Goal: Transaction & Acquisition: Purchase product/service

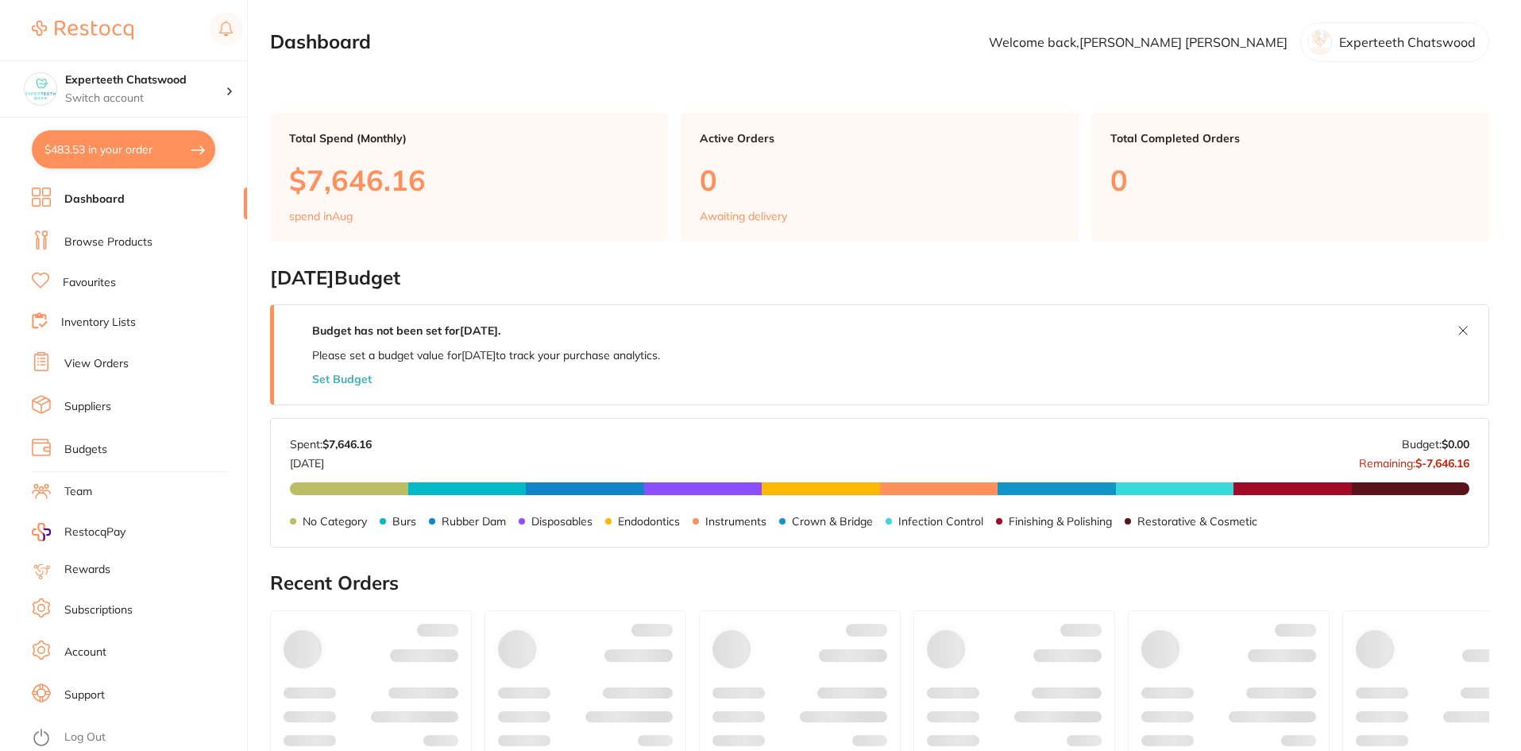
click at [120, 146] on button "$483.53 in your order" at bounding box center [123, 149] width 183 height 38
checkbox input "true"
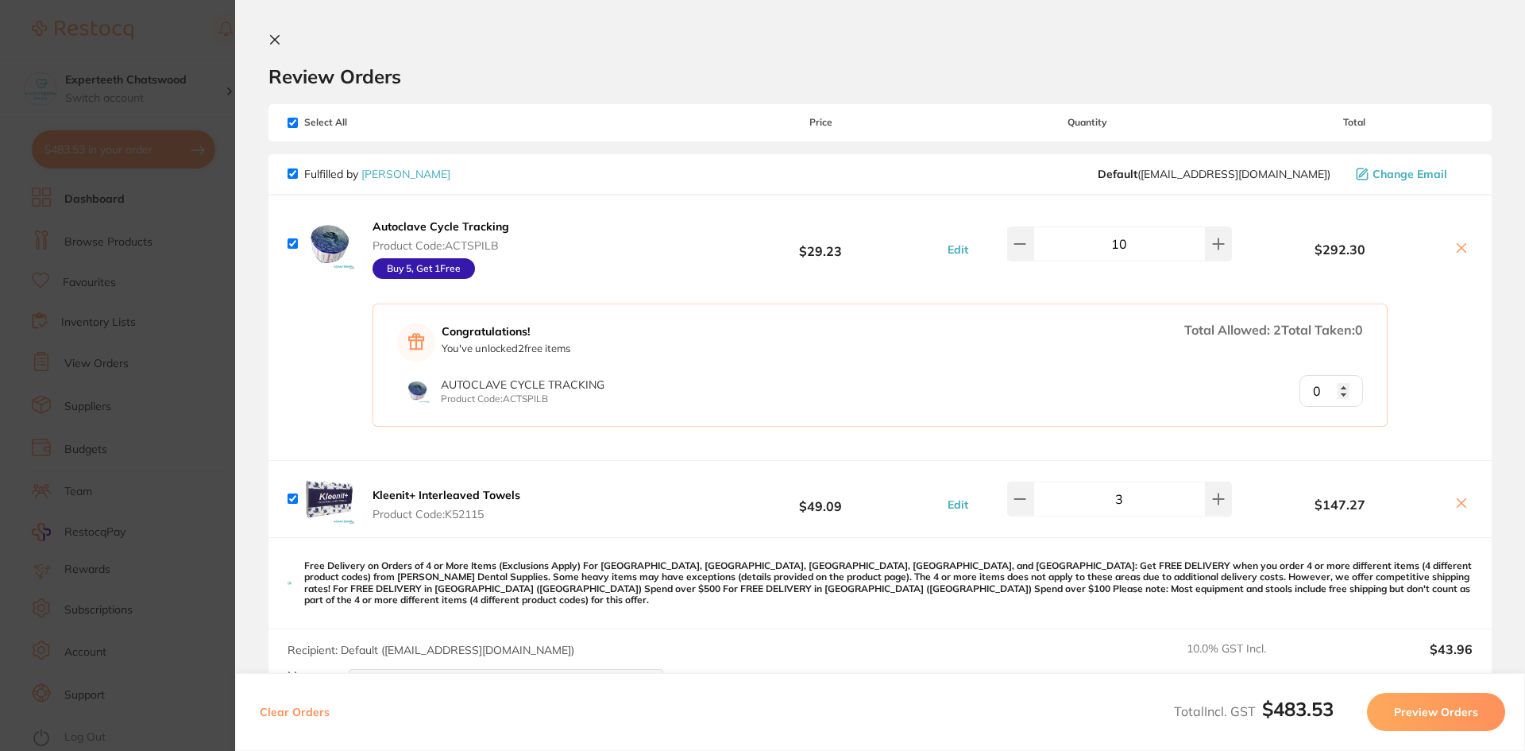
click at [269, 38] on icon at bounding box center [274, 39] width 13 height 13
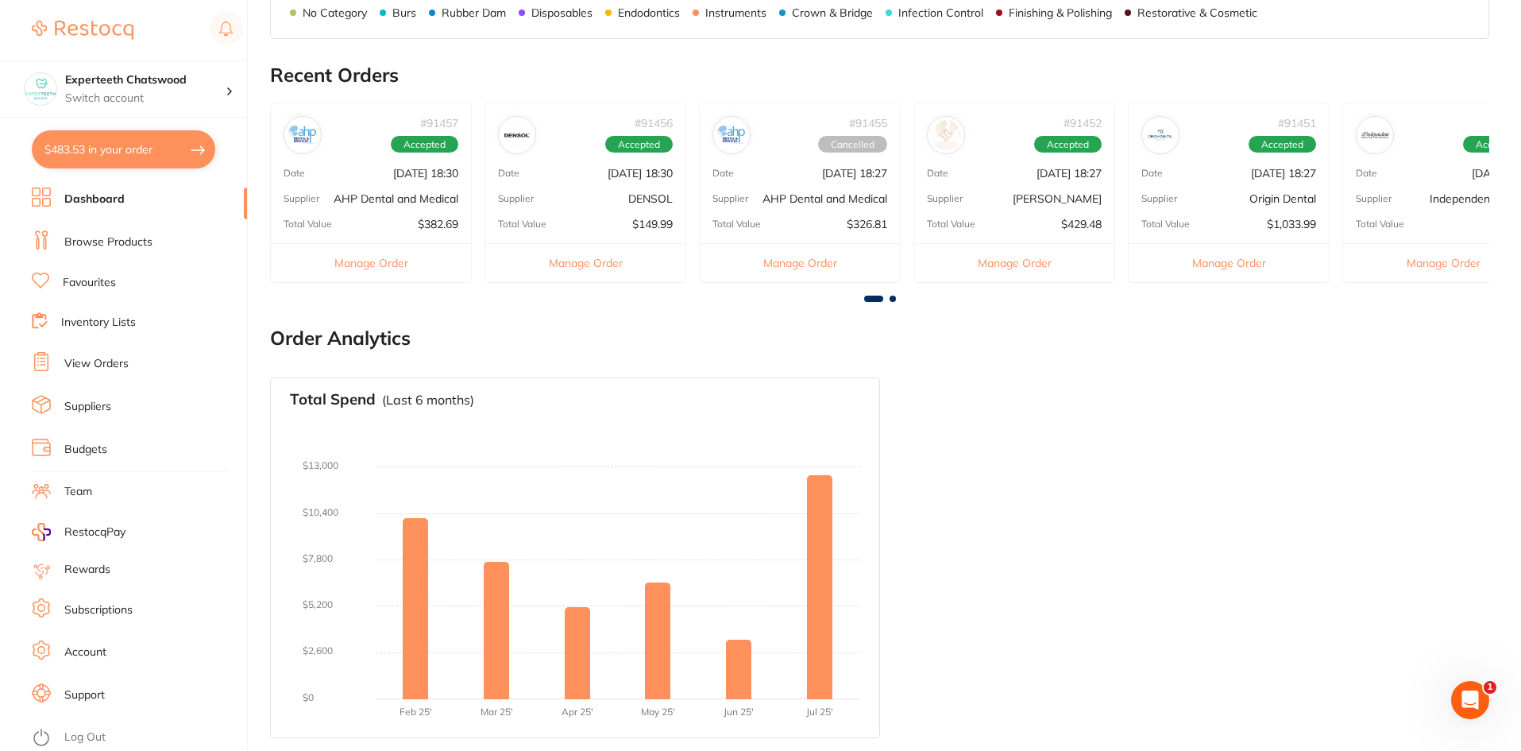
click at [393, 168] on p "[DATE] 18:30" at bounding box center [425, 173] width 65 height 13
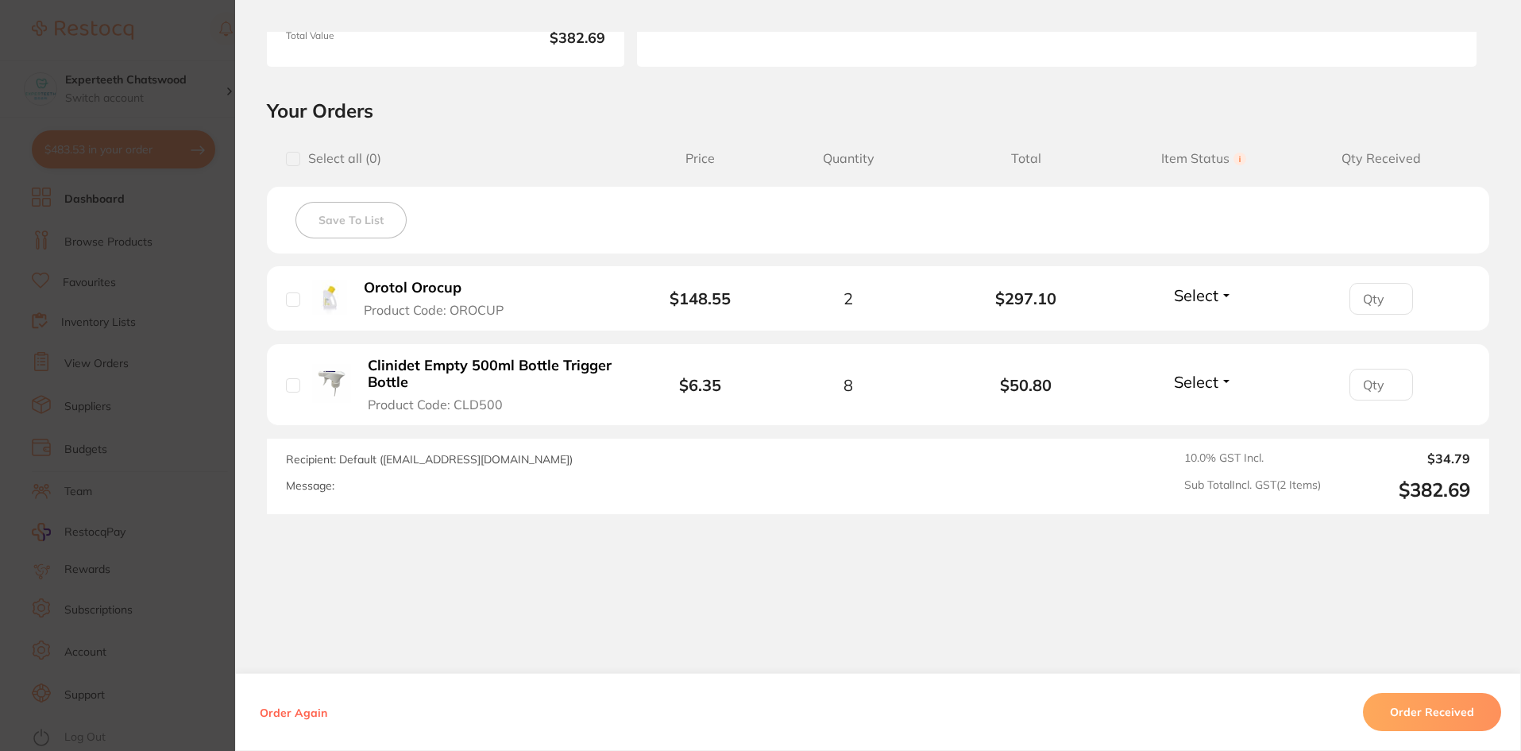
scroll to position [0, 0]
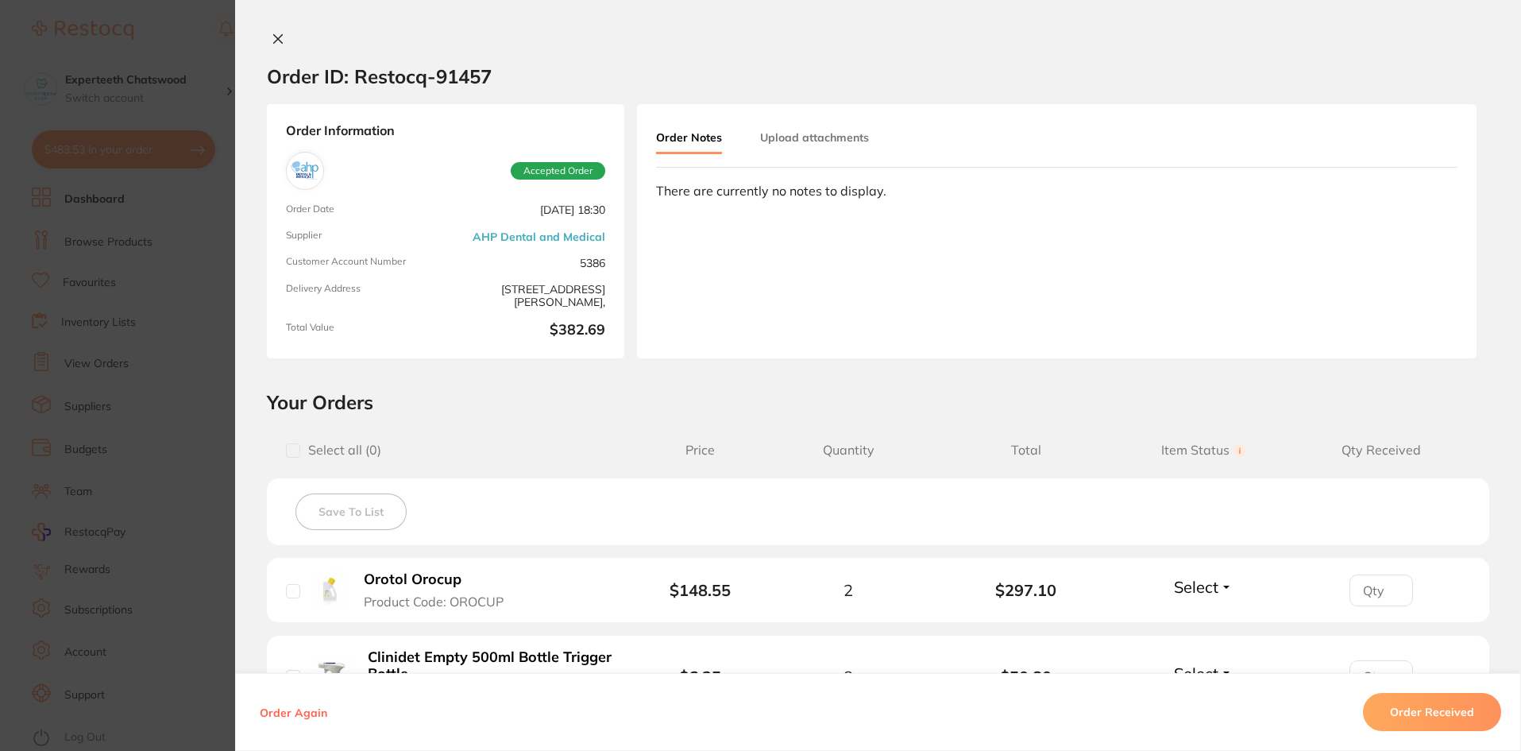
click at [272, 38] on icon at bounding box center [278, 39] width 13 height 13
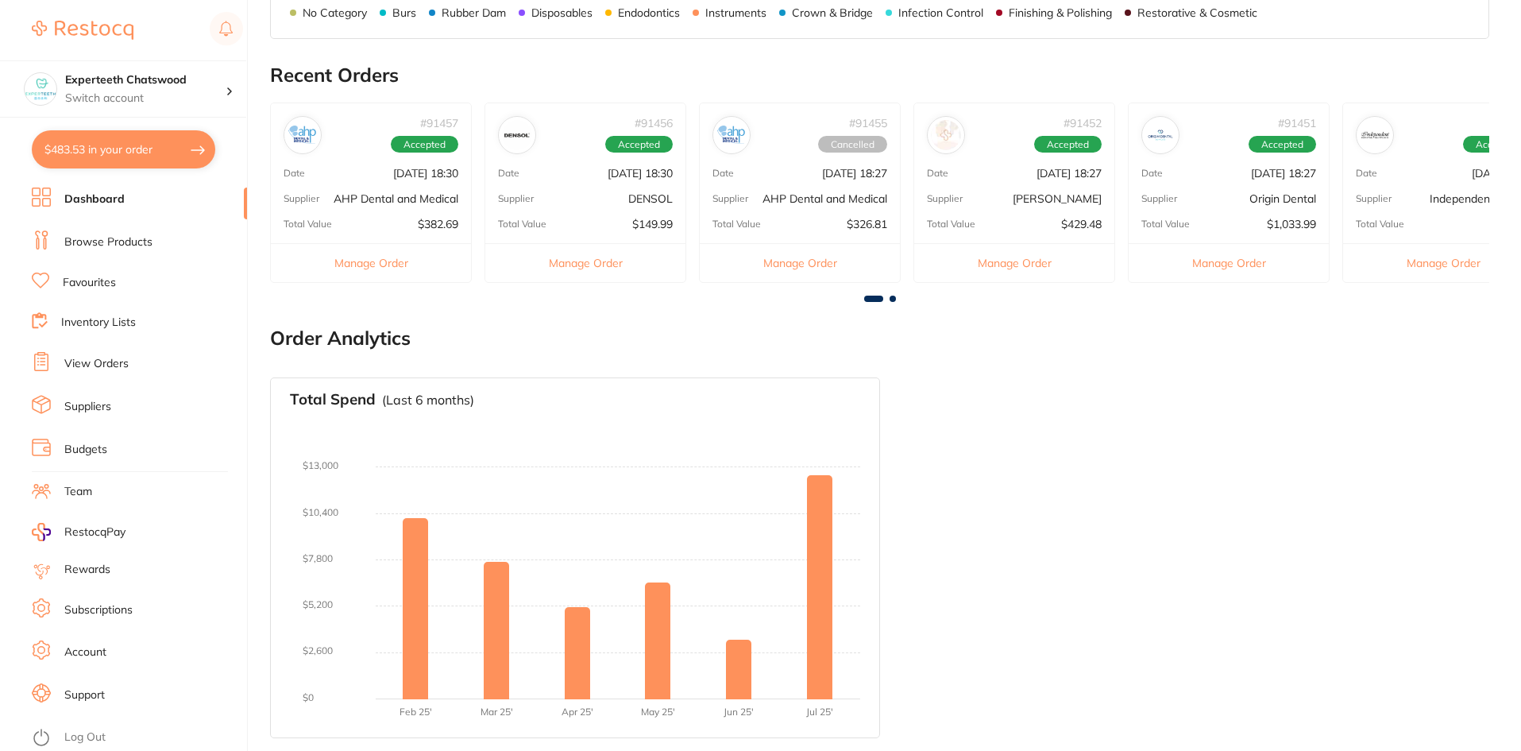
click at [408, 141] on span "Accepted" at bounding box center [425, 144] width 68 height 17
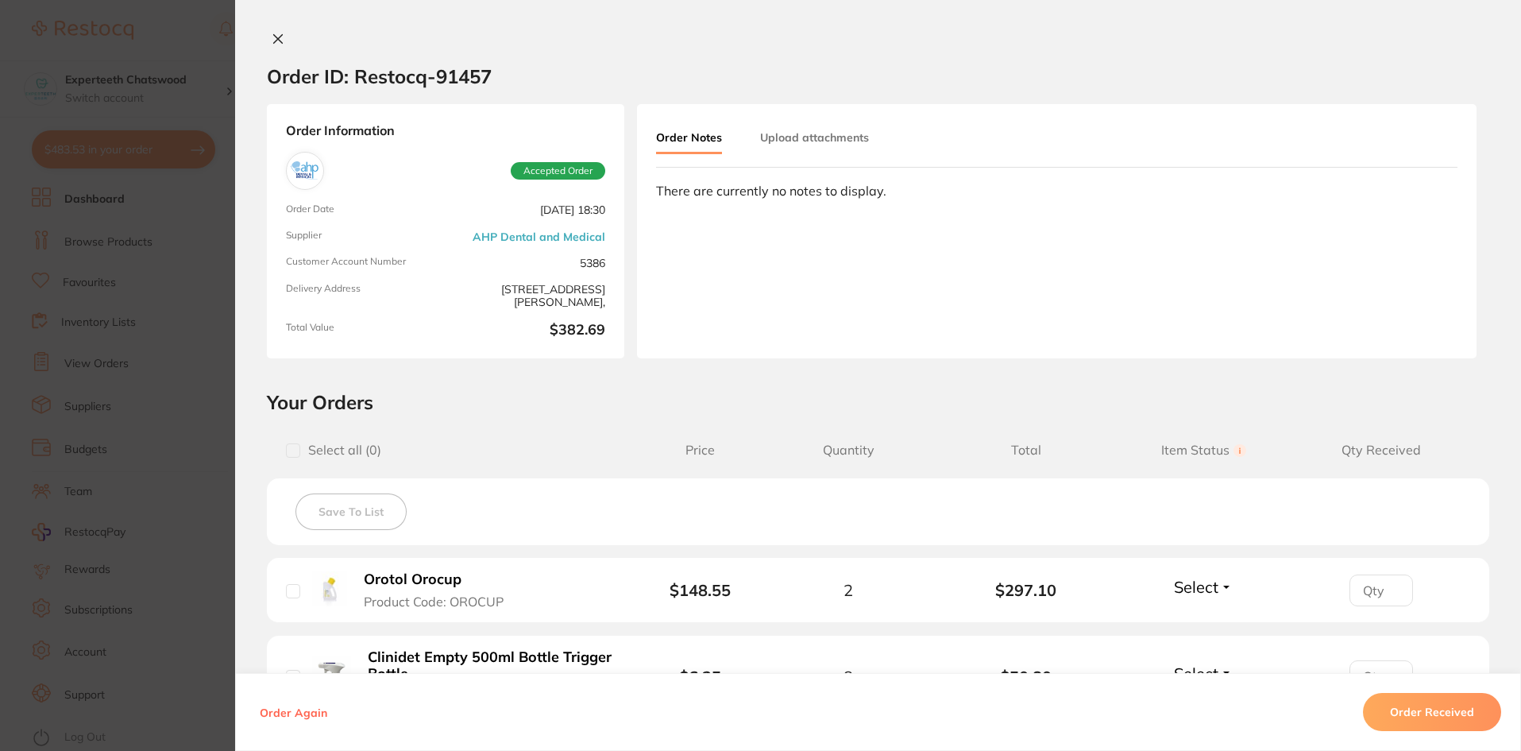
click at [275, 46] on button at bounding box center [278, 40] width 22 height 17
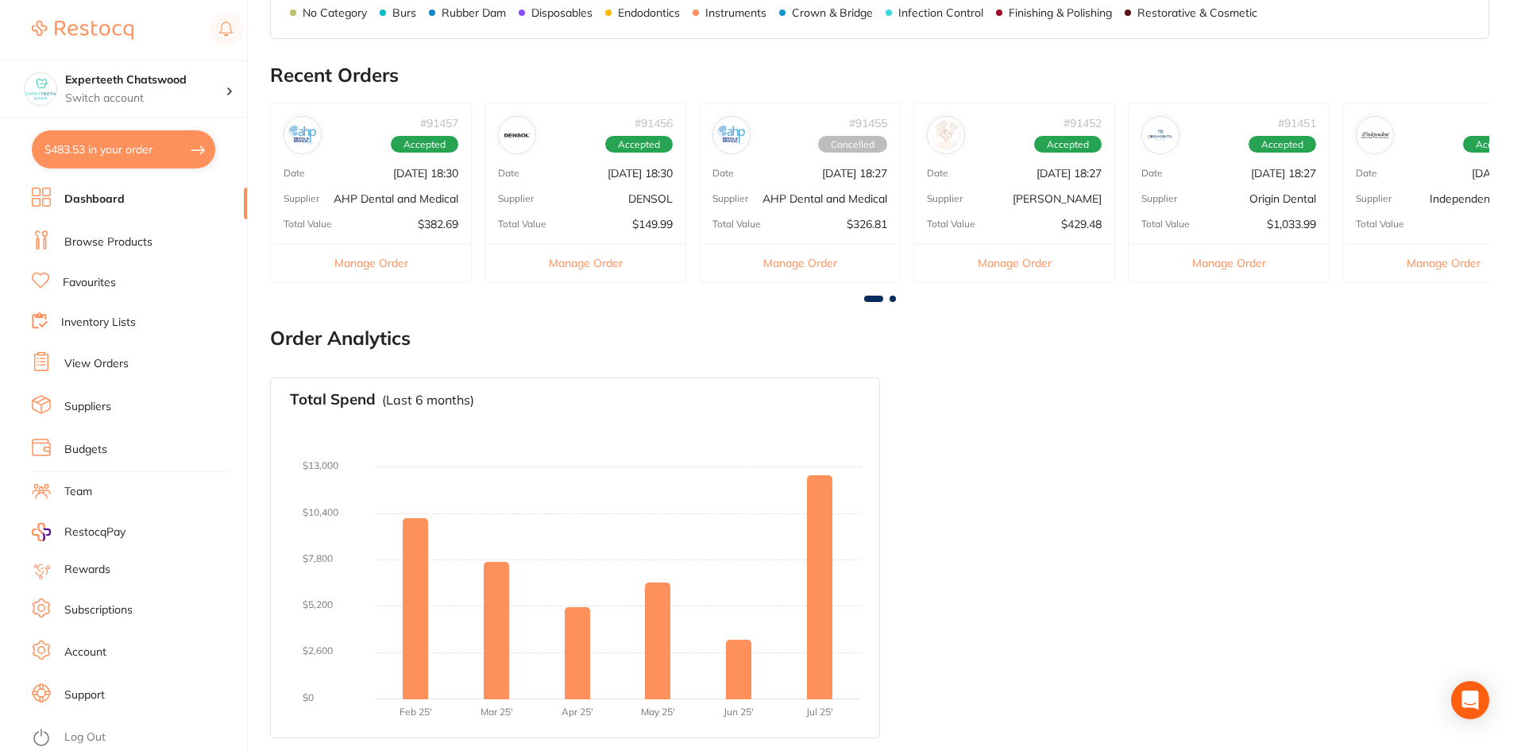
click at [595, 187] on div "# 91456 Accepted Date [DATE] 18:30 Supplier DENSOL Total Value $149.99 Manage O…" at bounding box center [586, 192] width 202 height 180
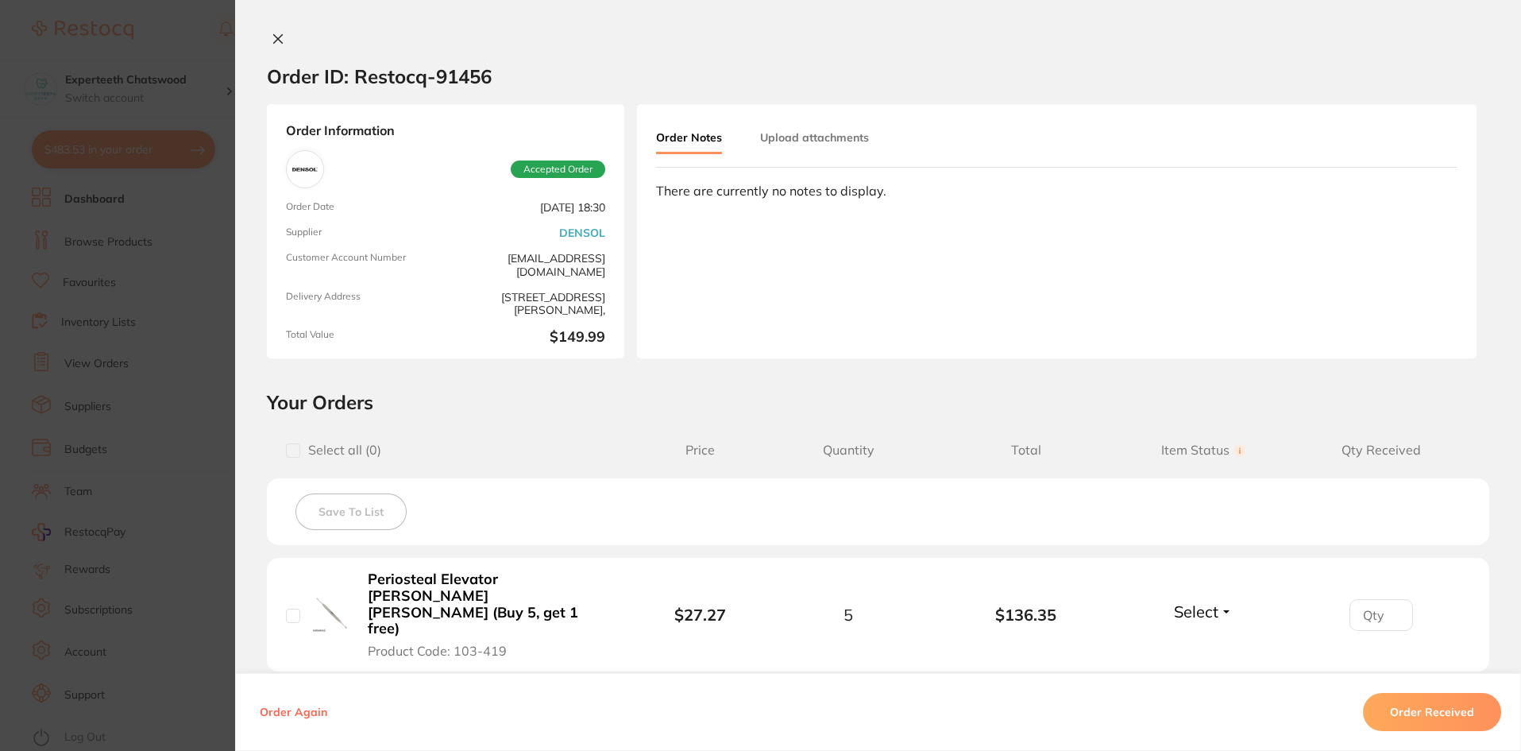
click at [278, 46] on button at bounding box center [278, 40] width 22 height 17
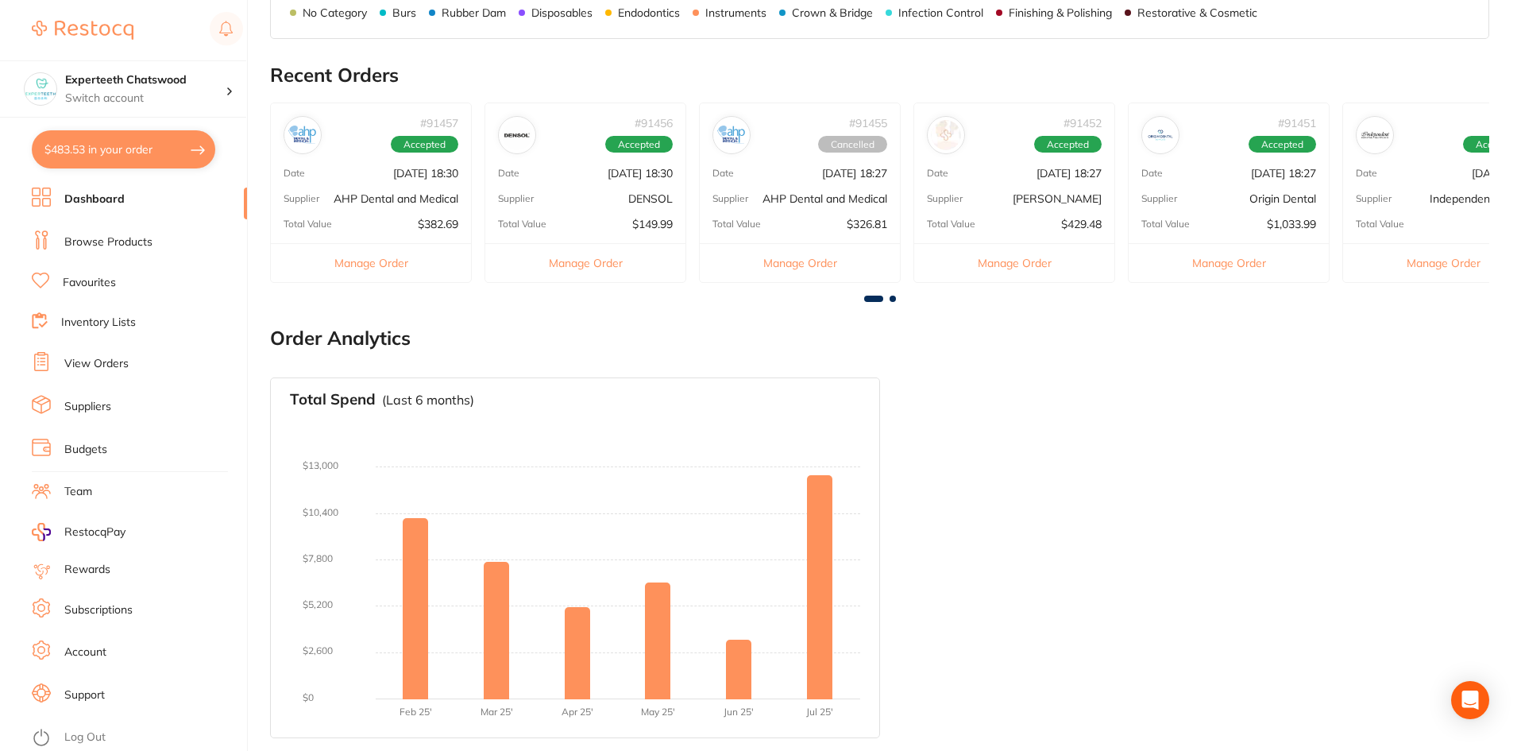
click at [771, 167] on div "Date [DATE] 18:27" at bounding box center [800, 173] width 200 height 13
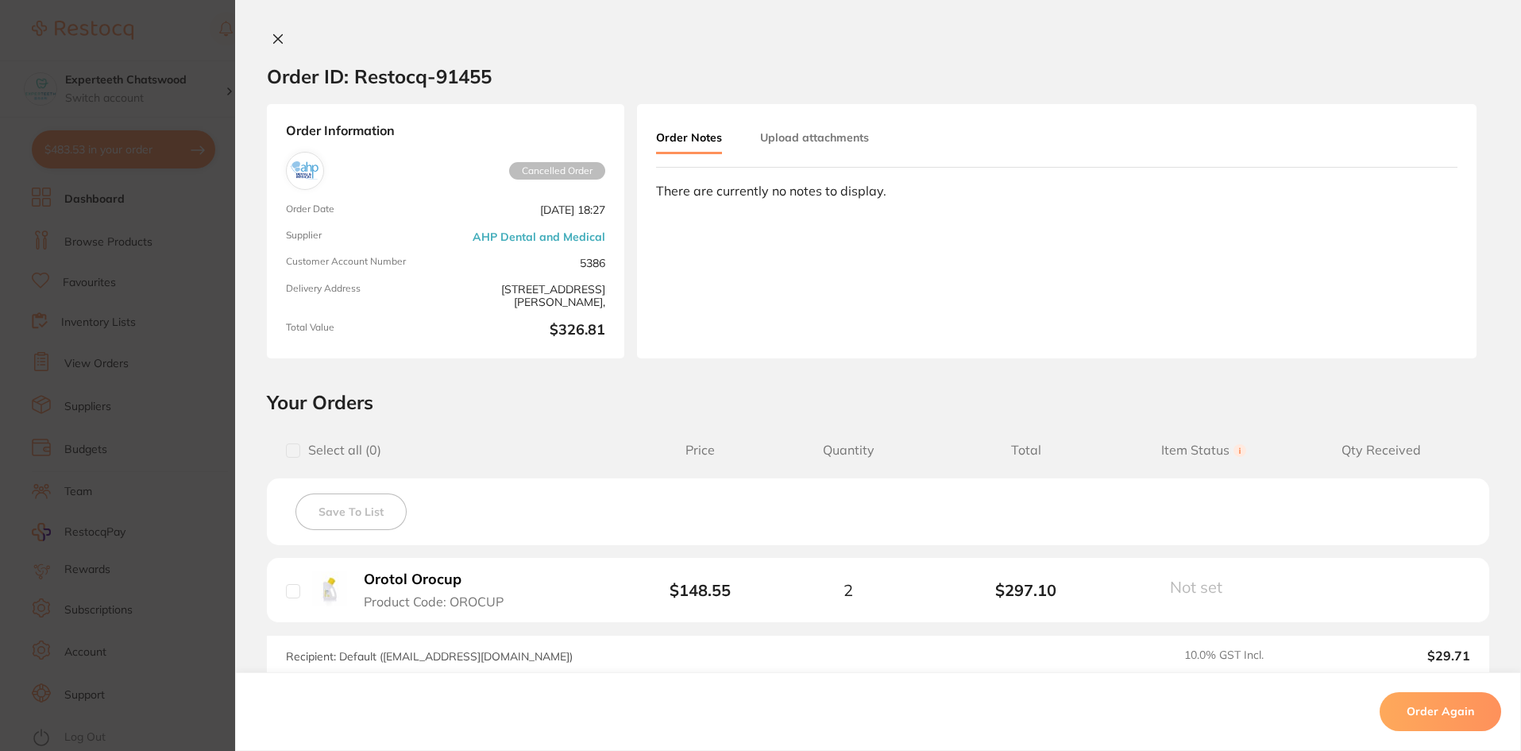
click at [275, 33] on icon at bounding box center [278, 39] width 13 height 13
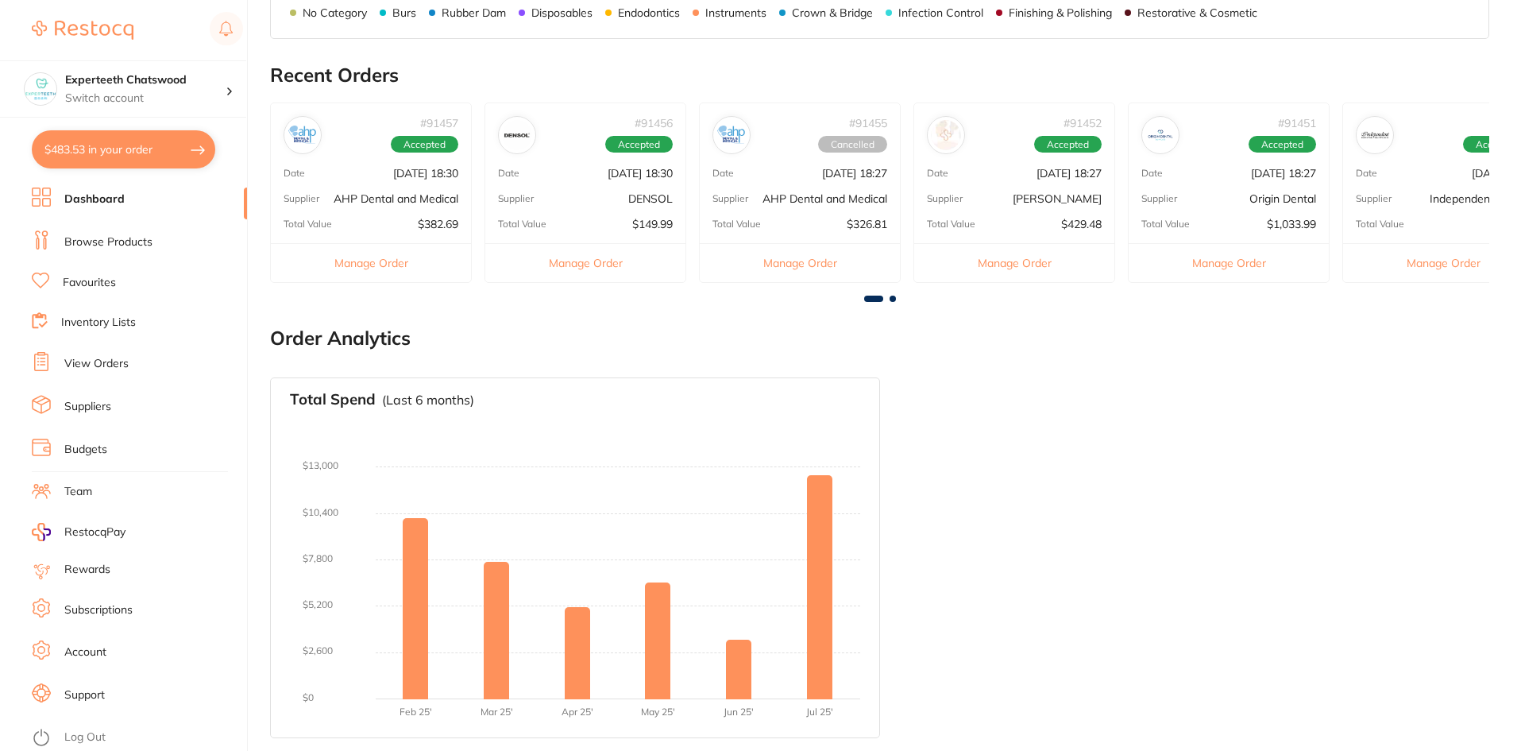
click at [1067, 176] on p "[DATE] 18:27" at bounding box center [1069, 173] width 65 height 13
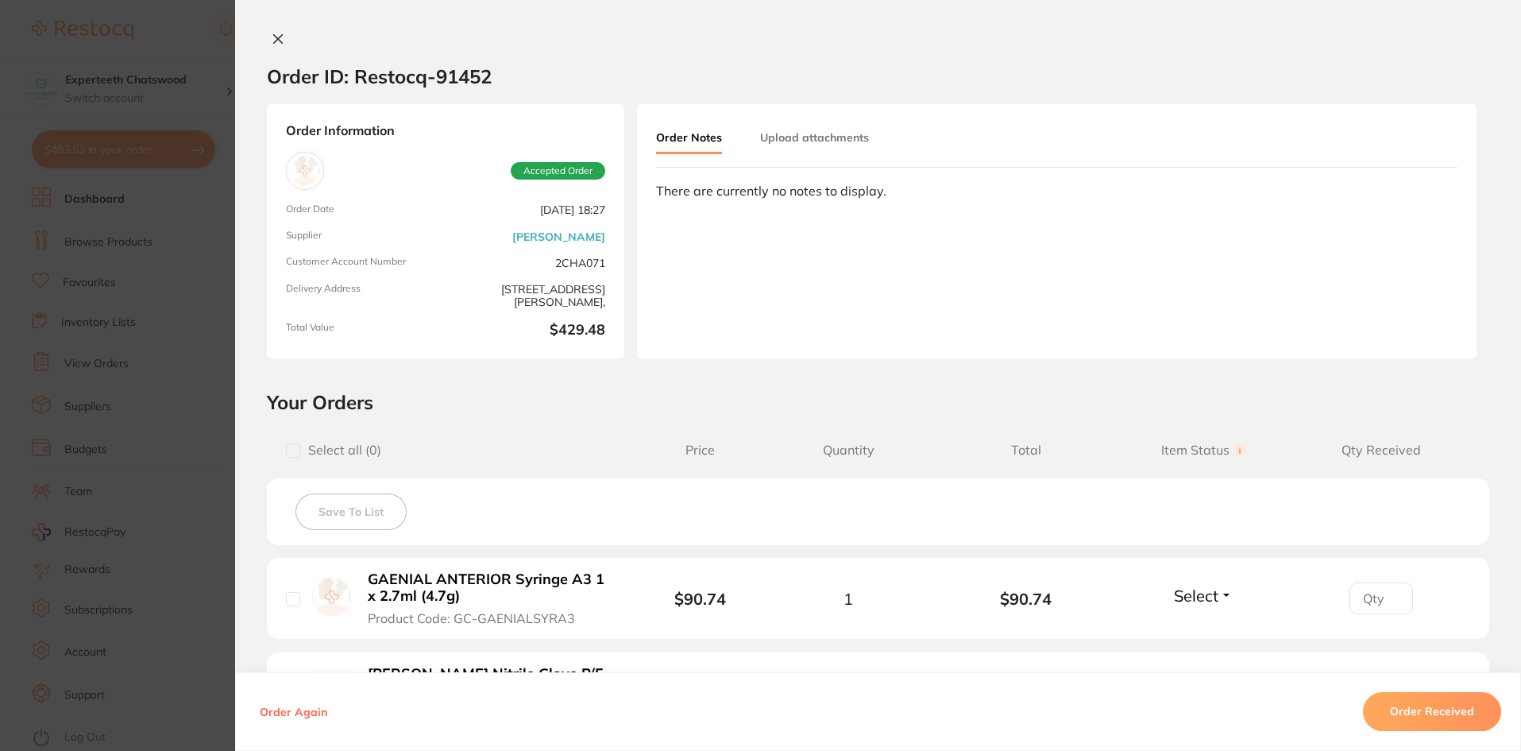
click at [279, 39] on icon at bounding box center [278, 39] width 13 height 13
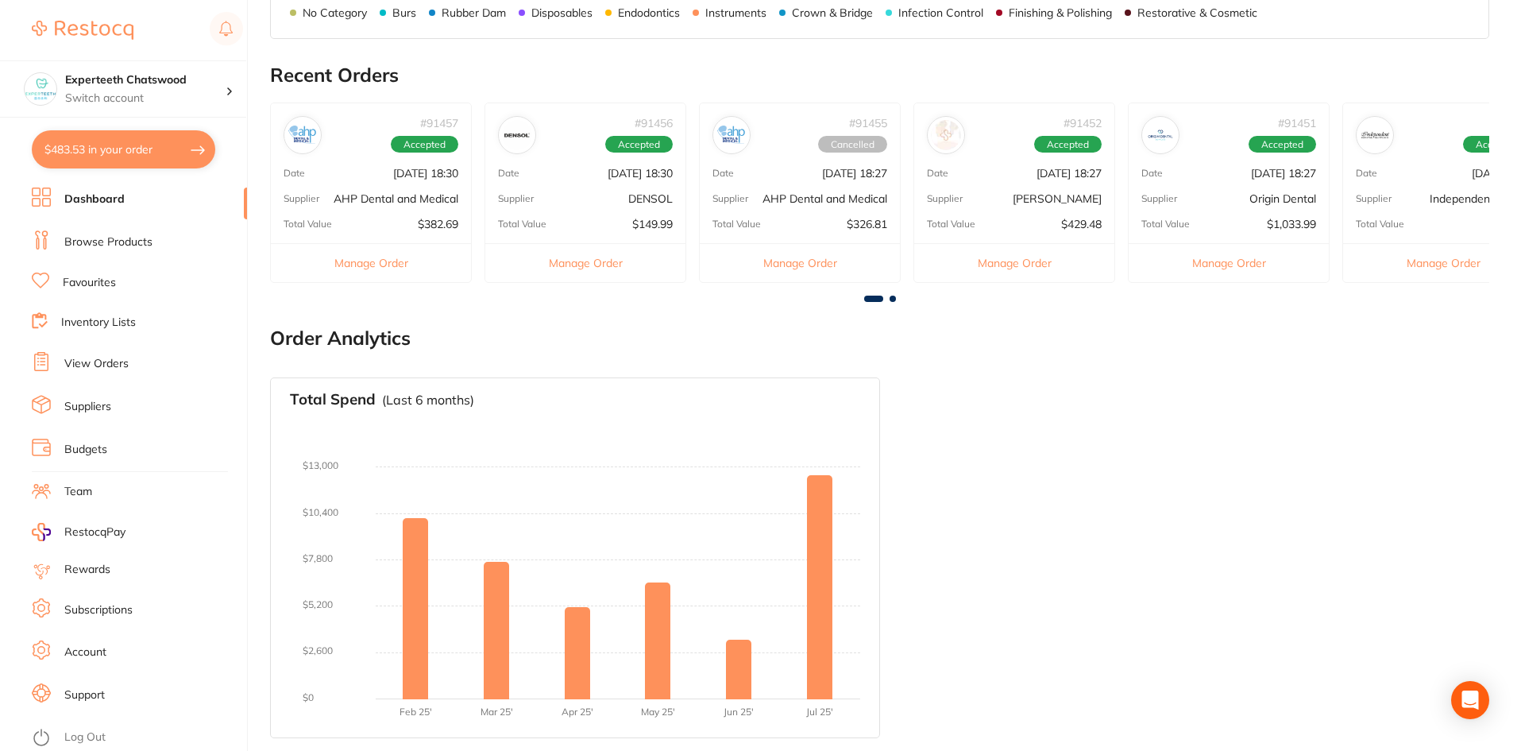
click at [1175, 160] on div "# 91451 Accepted Date [DATE] 18:27 Supplier Origin Dental Total Value $1,033.99…" at bounding box center [1229, 192] width 202 height 180
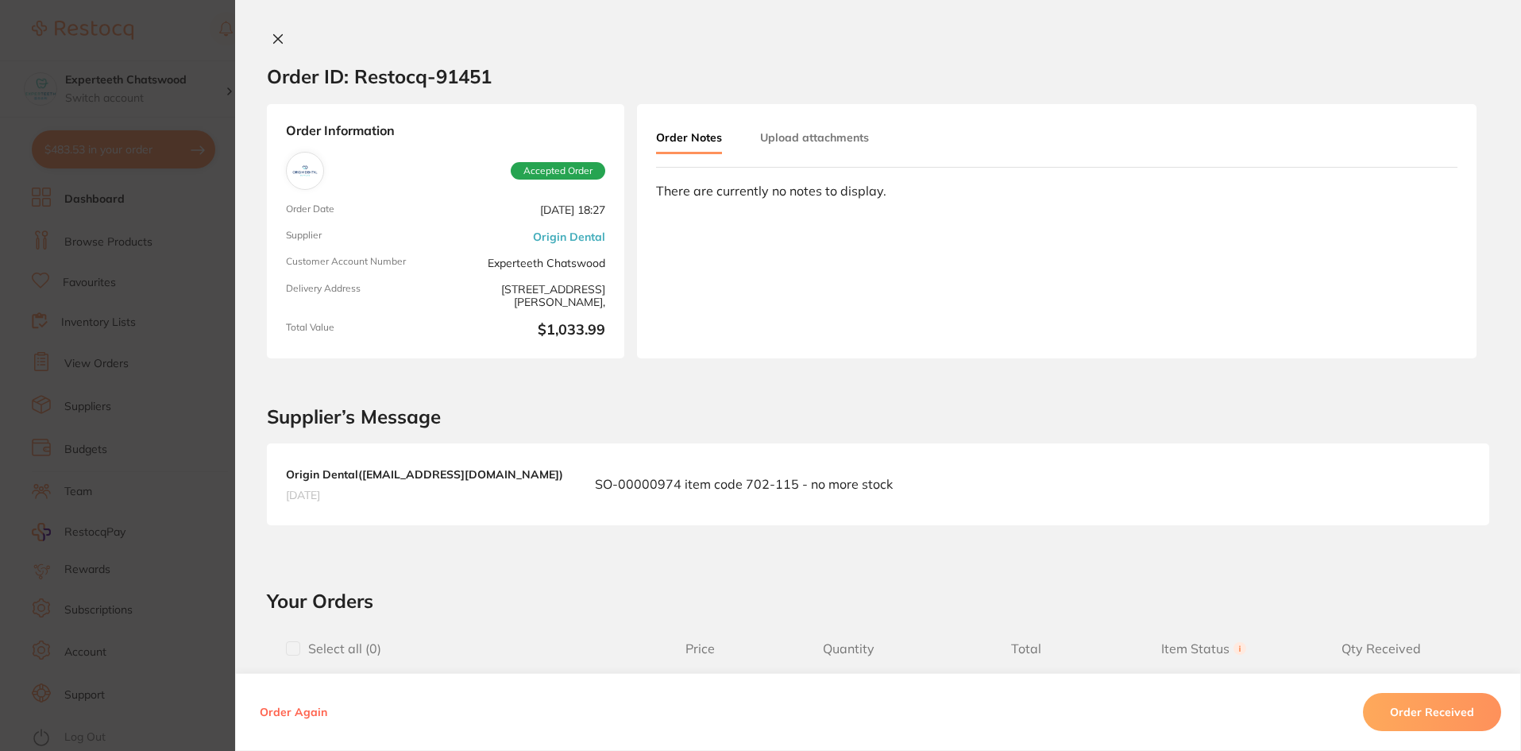
click at [276, 36] on icon at bounding box center [278, 39] width 13 height 13
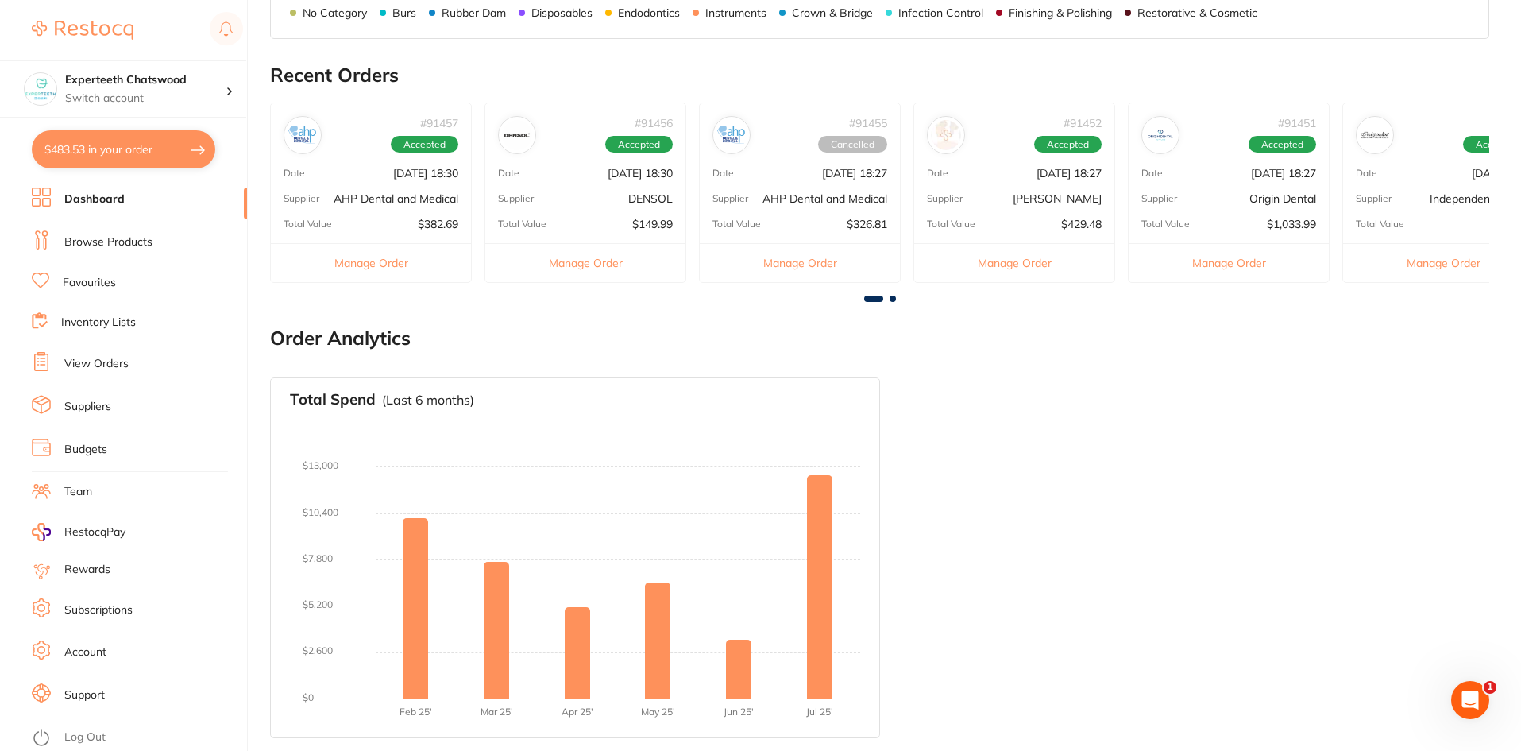
click at [1195, 171] on div "Date [DATE] 18:27" at bounding box center [1229, 173] width 200 height 13
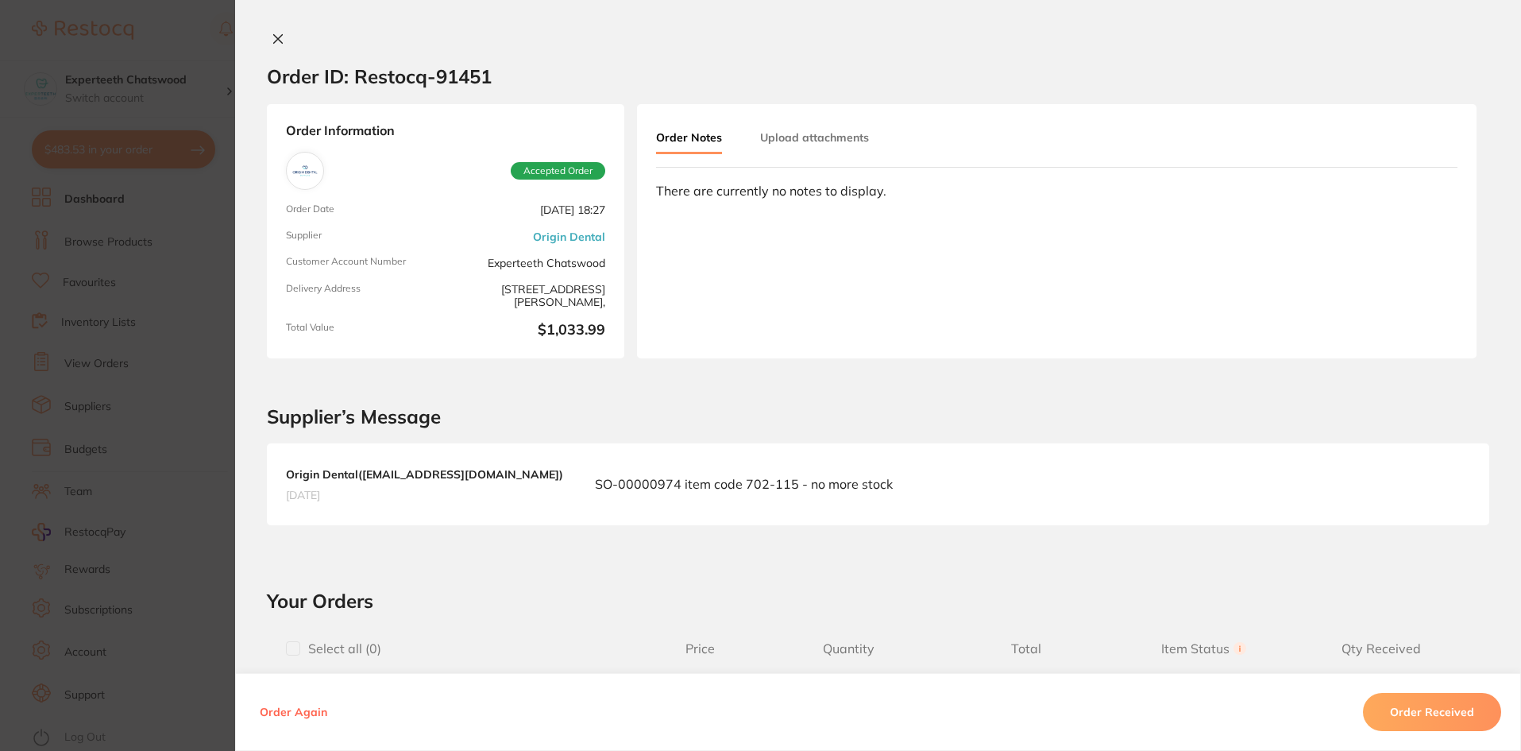
click at [271, 29] on div "Order ID: Restocq- 91451 Order Information Accepted Order Order Date [DATE] 18:…" at bounding box center [878, 375] width 1286 height 751
click at [277, 38] on icon at bounding box center [278, 39] width 13 height 13
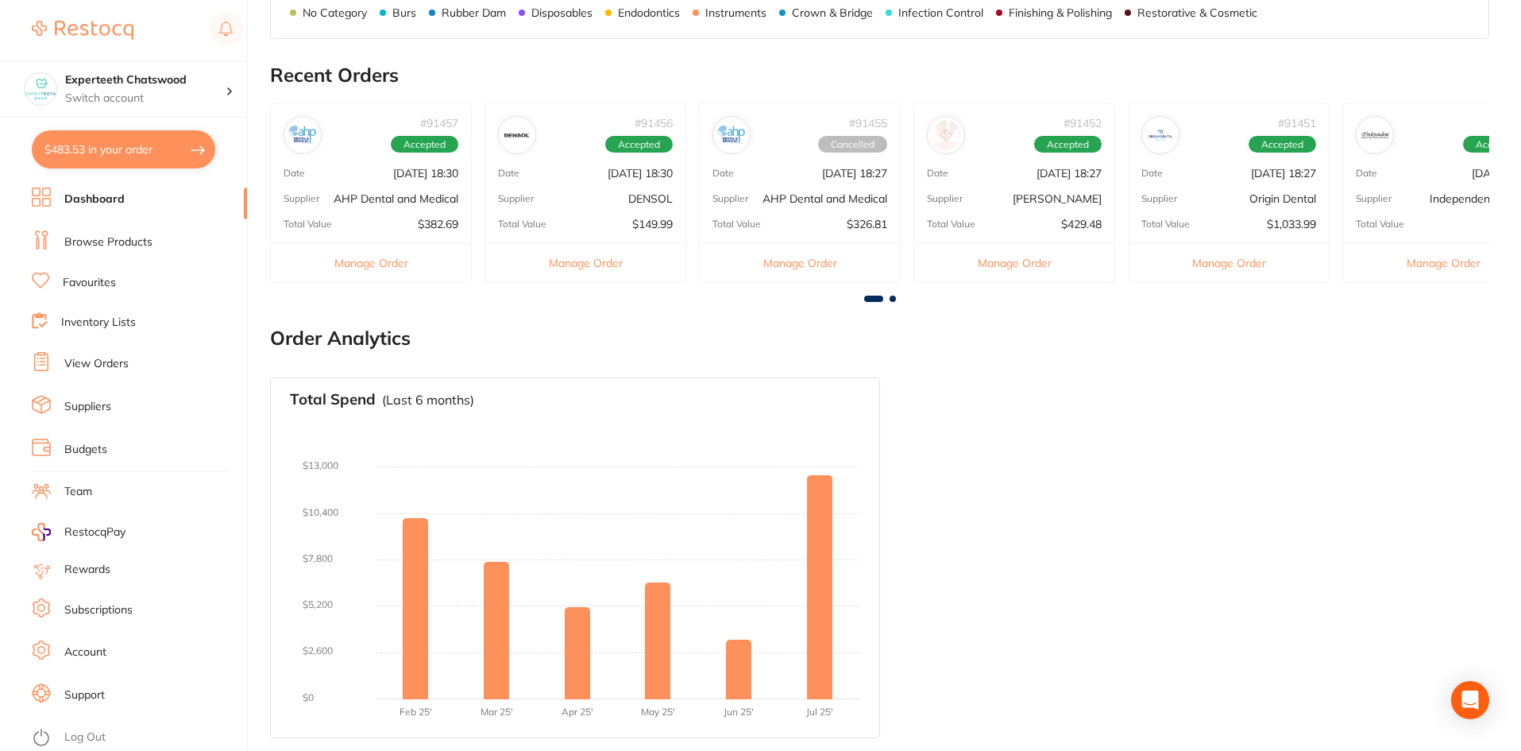
click at [1283, 189] on div "# 91451 Accepted Date [DATE] 18:27 Supplier Origin Dental Total Value $1,033.99…" at bounding box center [1229, 192] width 202 height 180
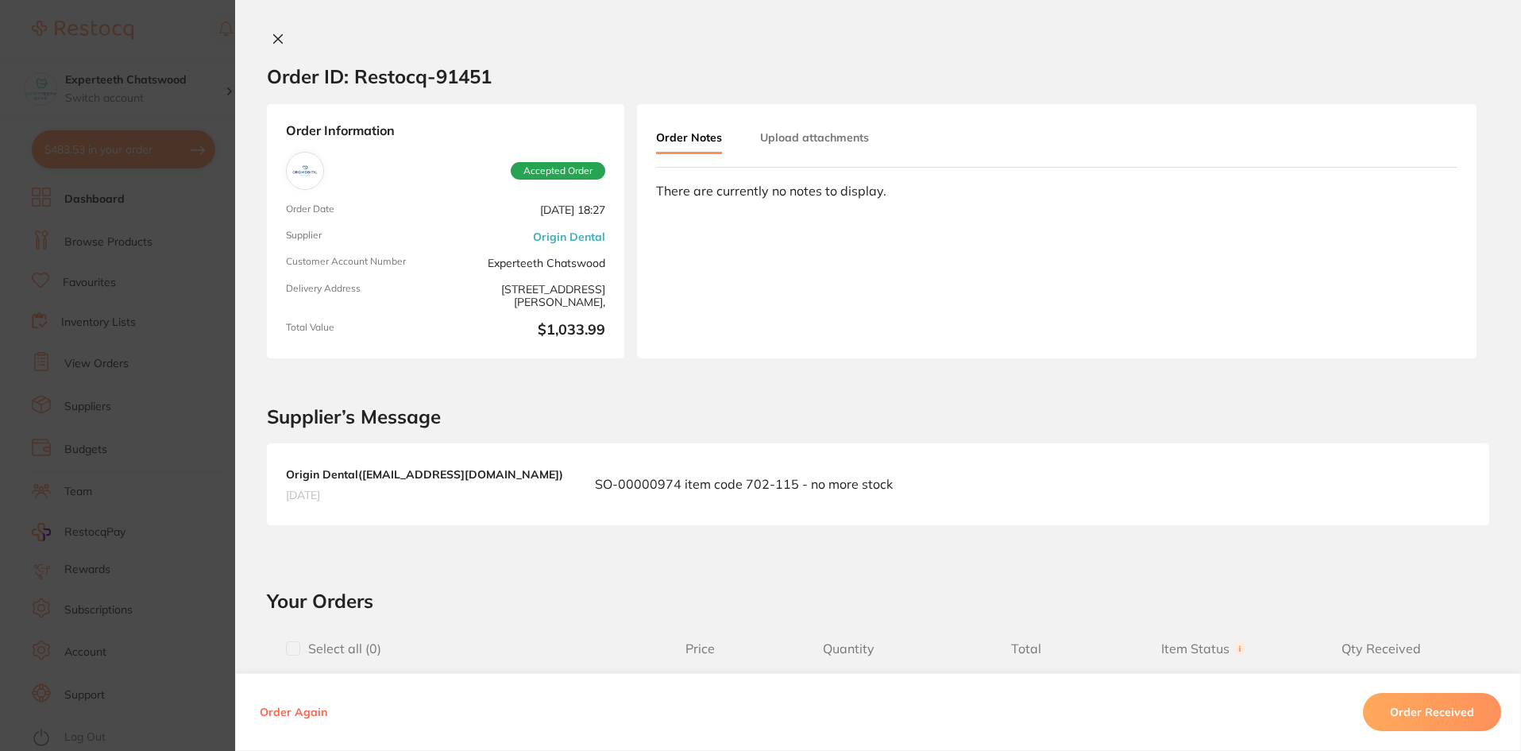
click at [275, 41] on icon at bounding box center [278, 39] width 13 height 13
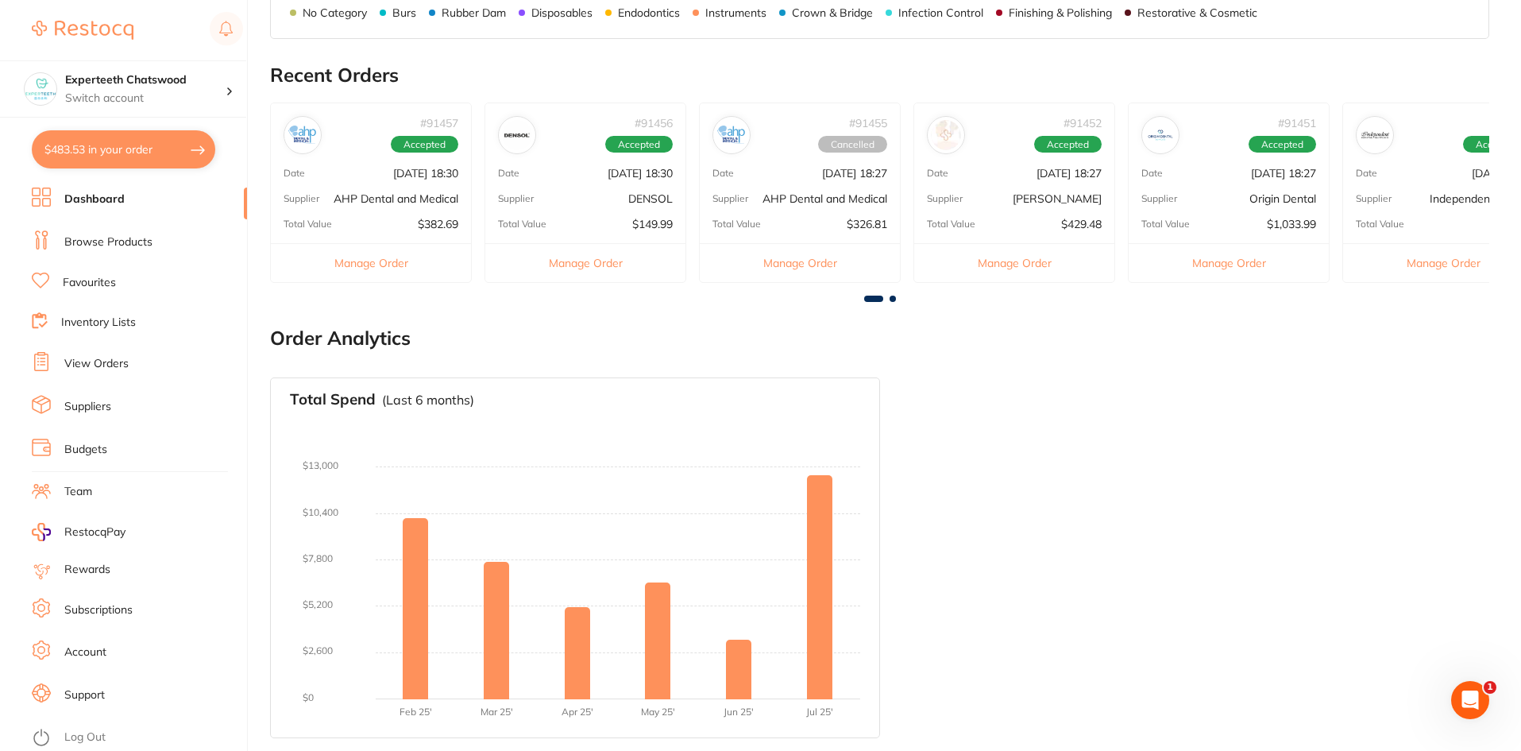
click at [1273, 218] on p "$1,033.99" at bounding box center [1291, 224] width 49 height 13
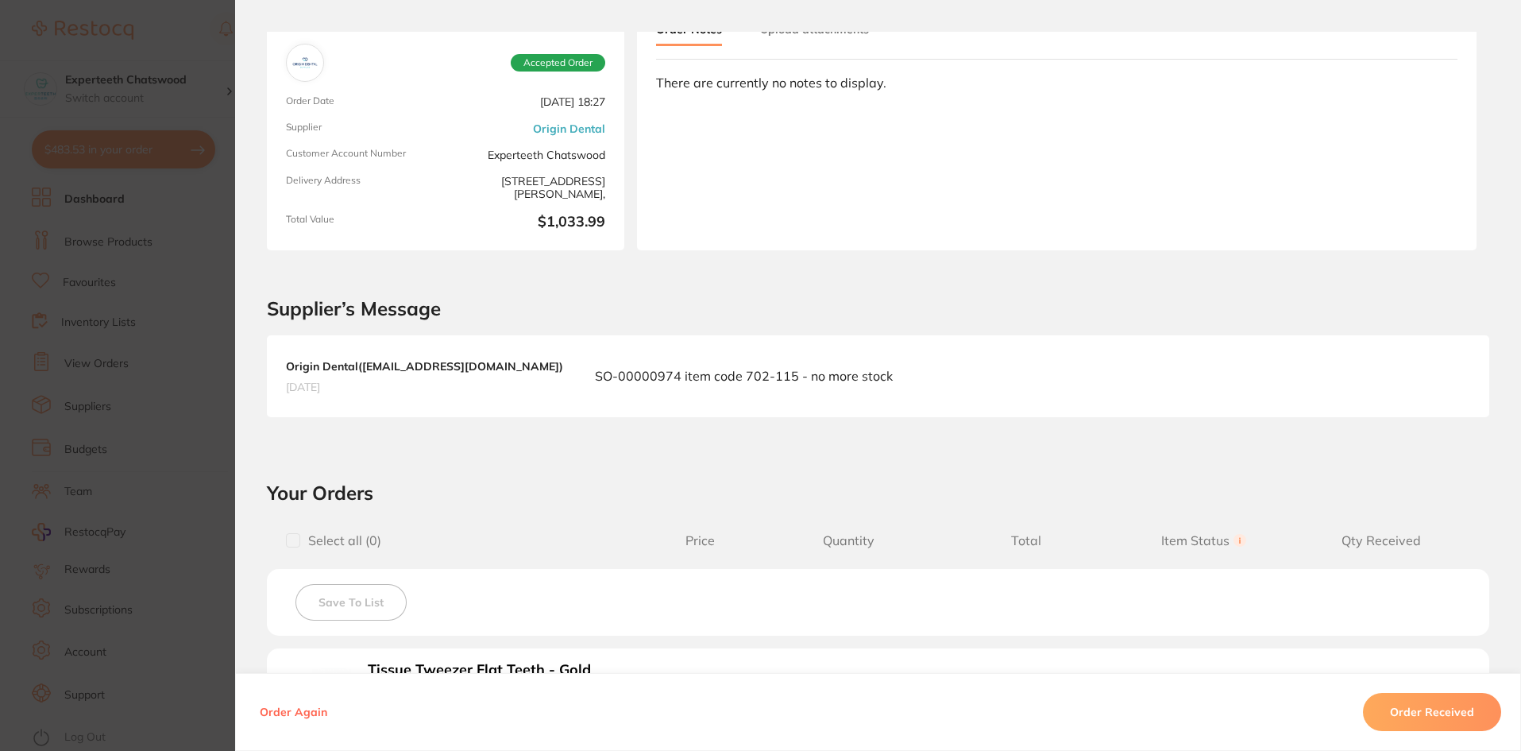
scroll to position [477, 0]
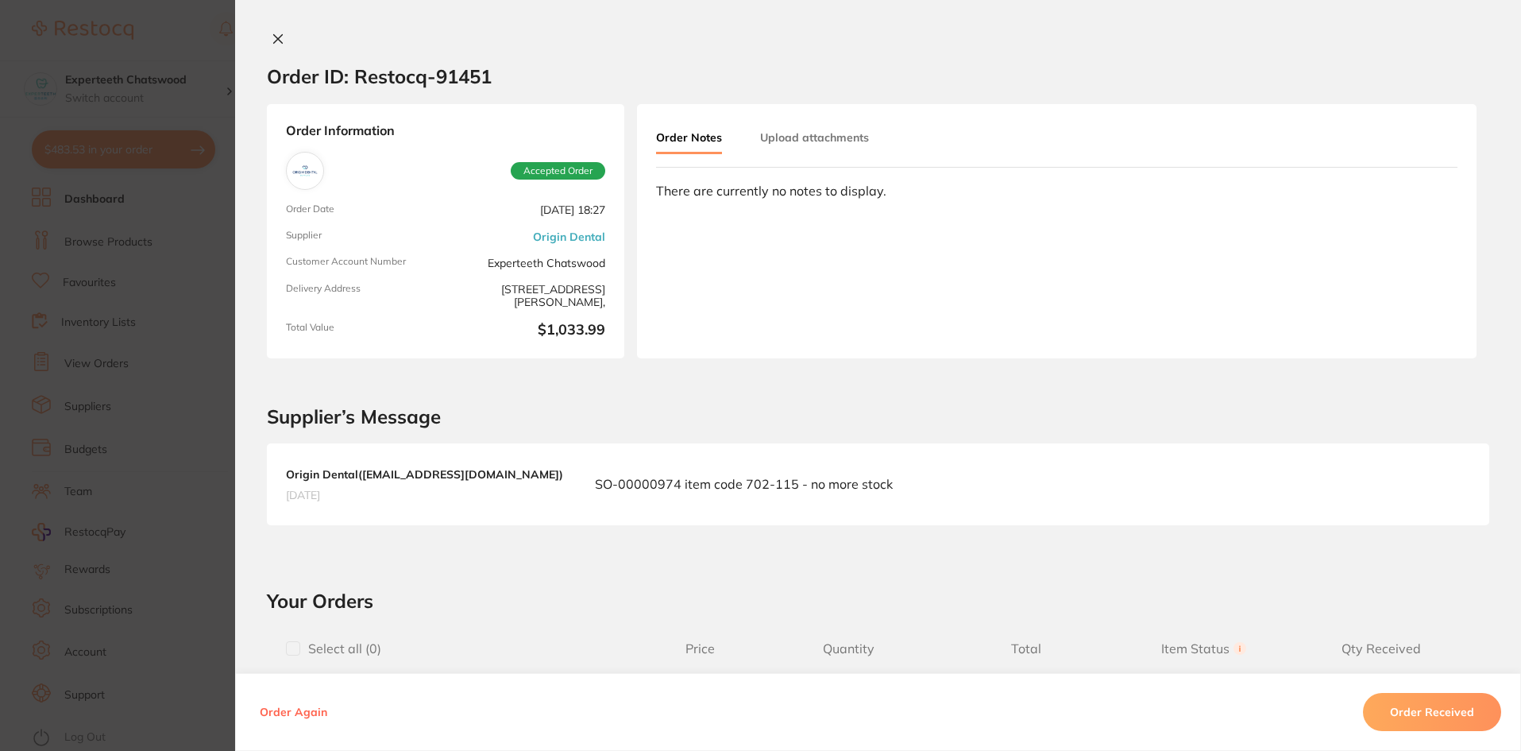
click at [272, 40] on icon at bounding box center [278, 39] width 13 height 13
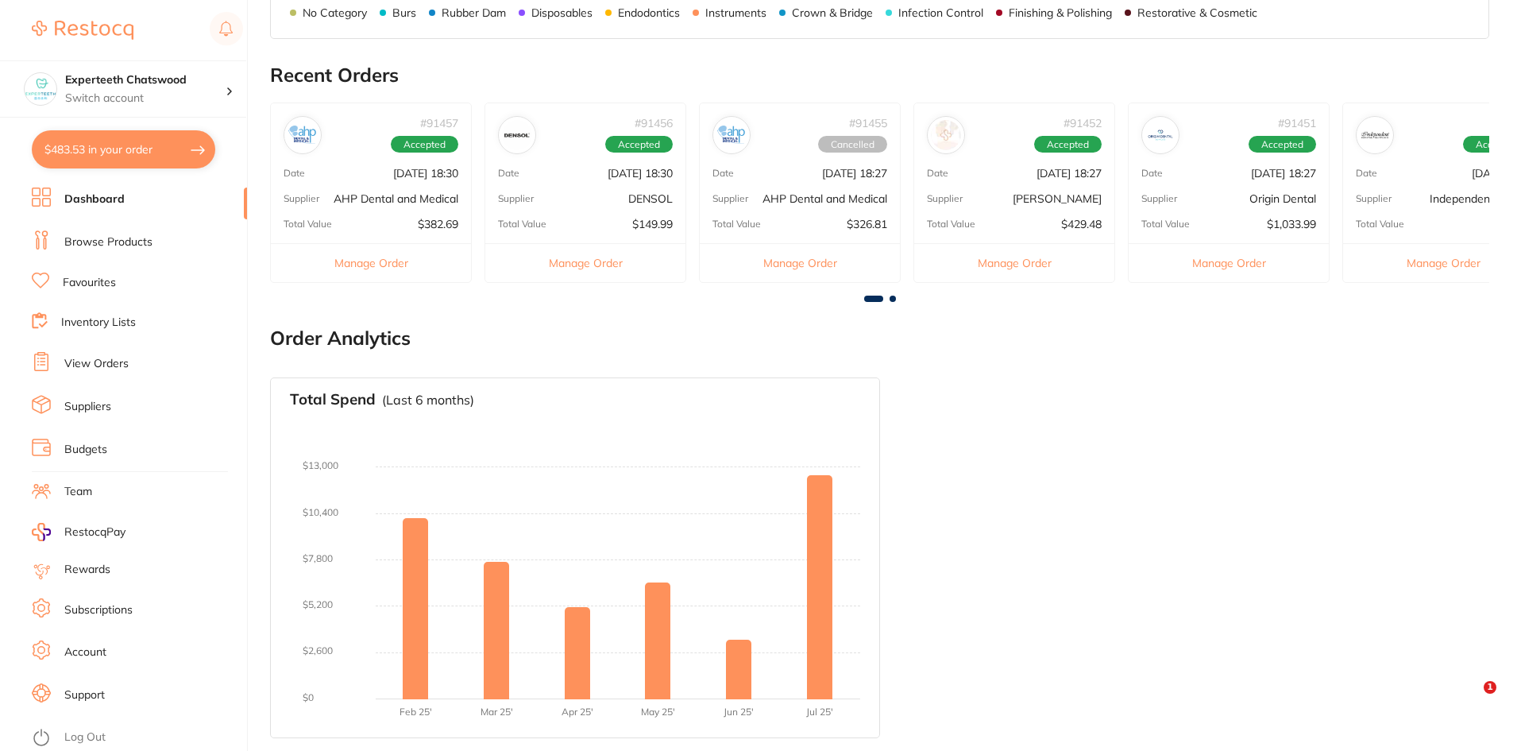
click at [1414, 156] on div "# 90587 Accepted Date [DATE] 9:07 Supplier Independent Dental Total Value $164.…" at bounding box center [1443, 192] width 202 height 180
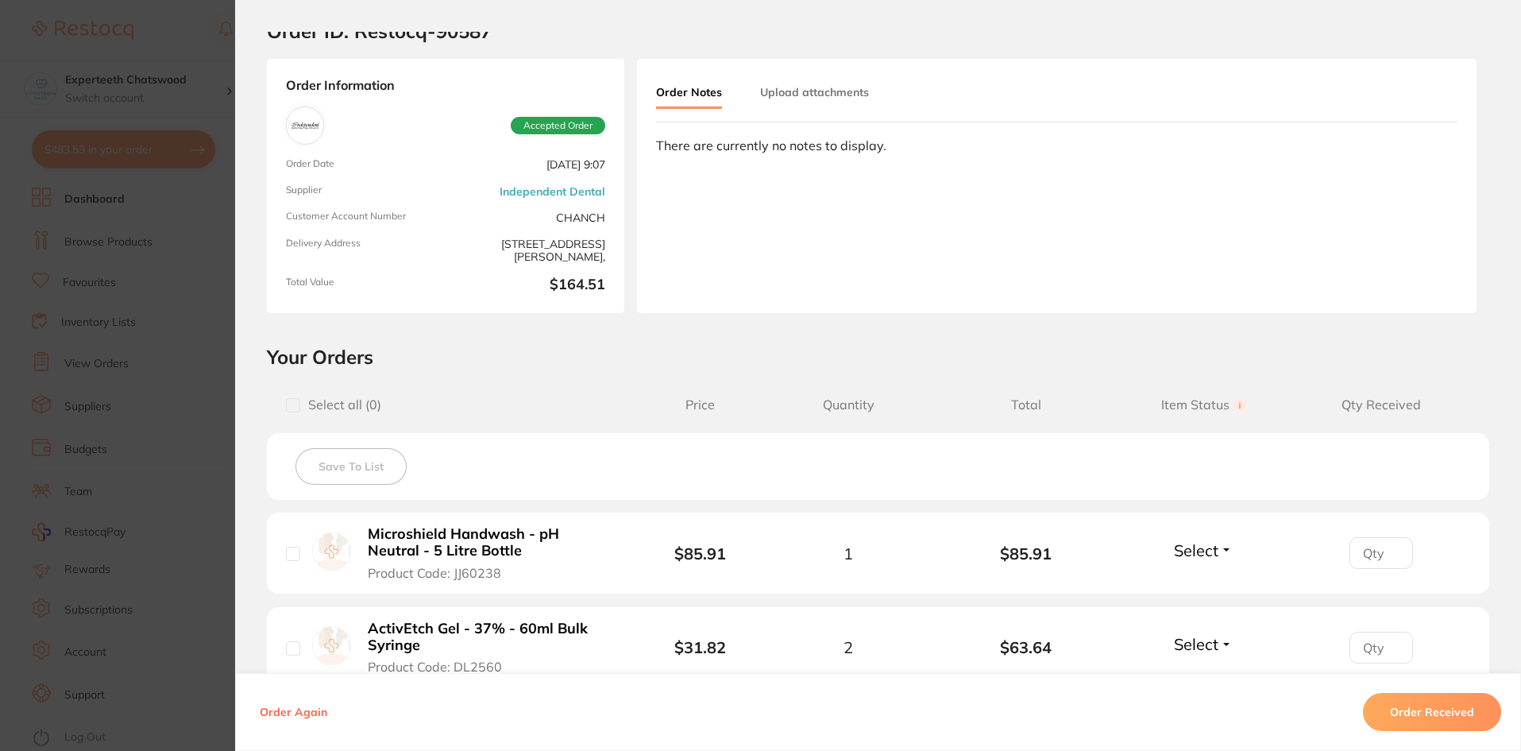
scroll to position [0, 0]
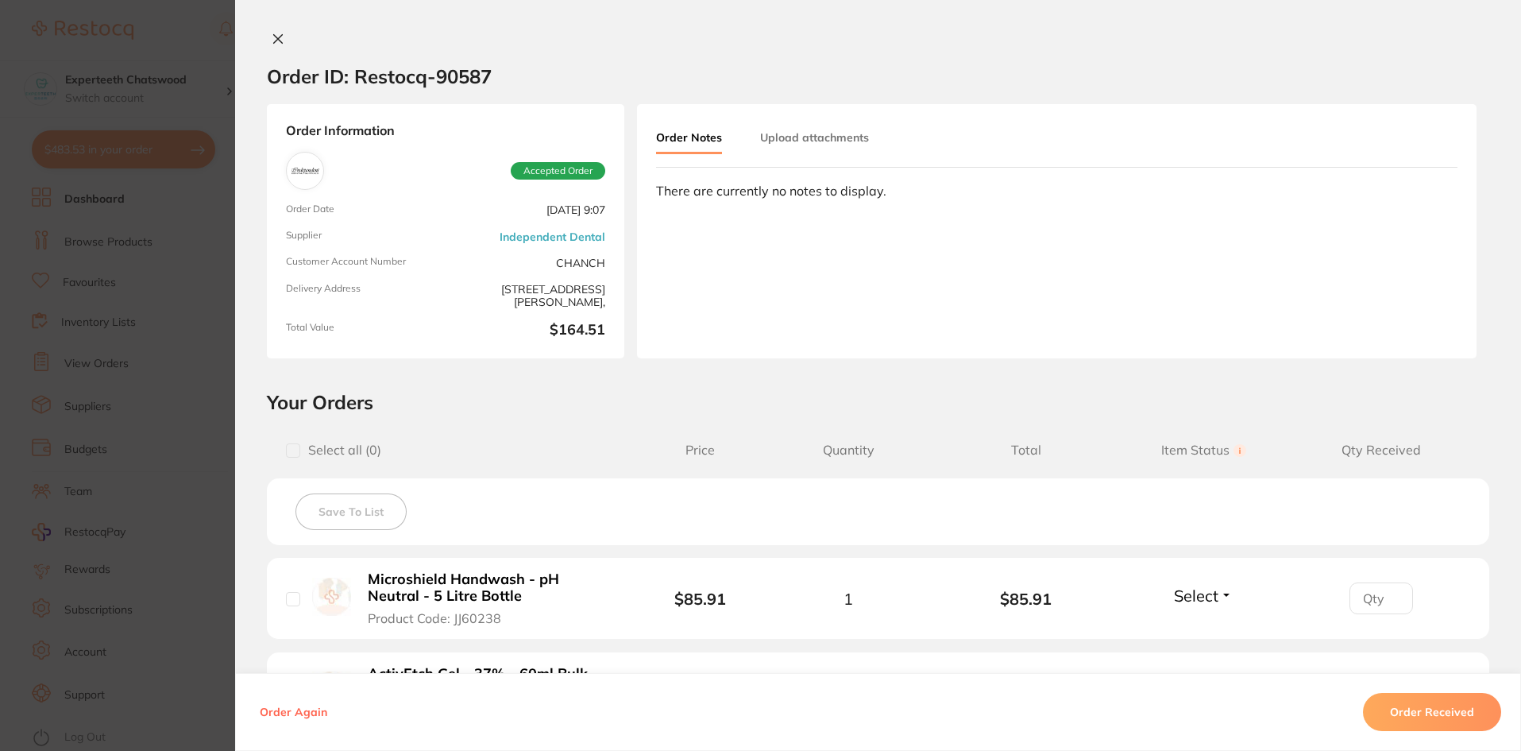
click at [272, 35] on icon at bounding box center [278, 39] width 13 height 13
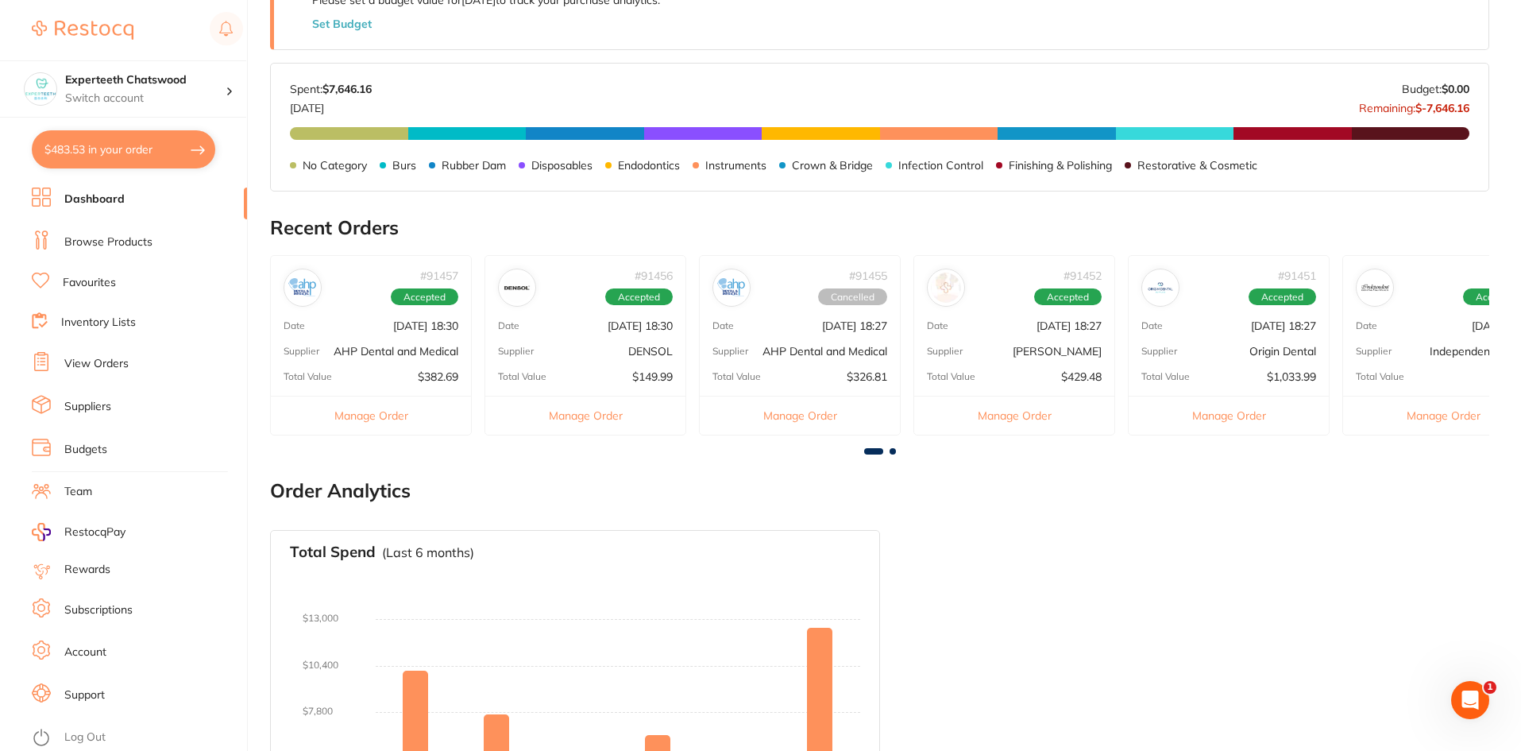
scroll to position [349, 0]
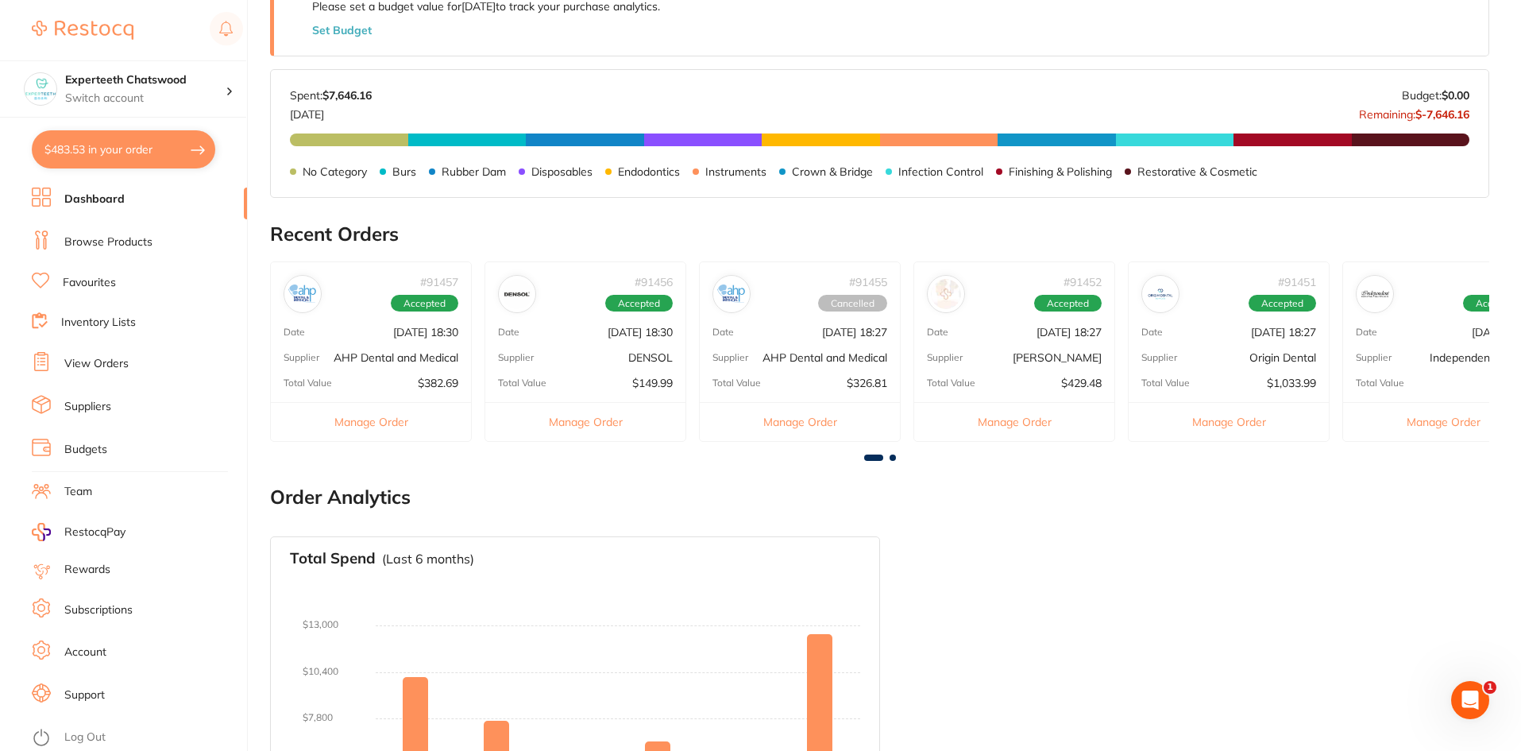
click at [1210, 326] on div "Date [DATE] 18:27" at bounding box center [1229, 332] width 200 height 13
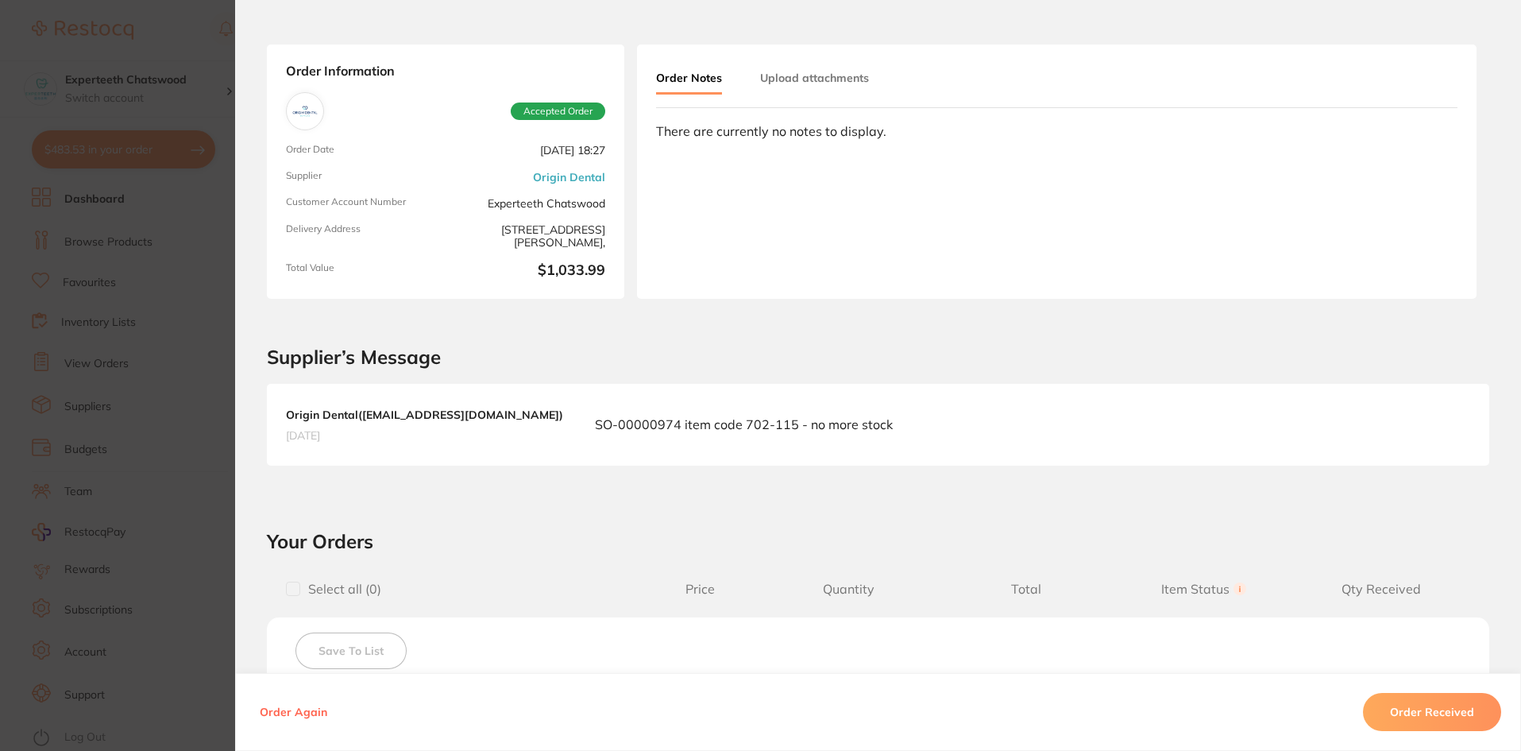
scroll to position [0, 0]
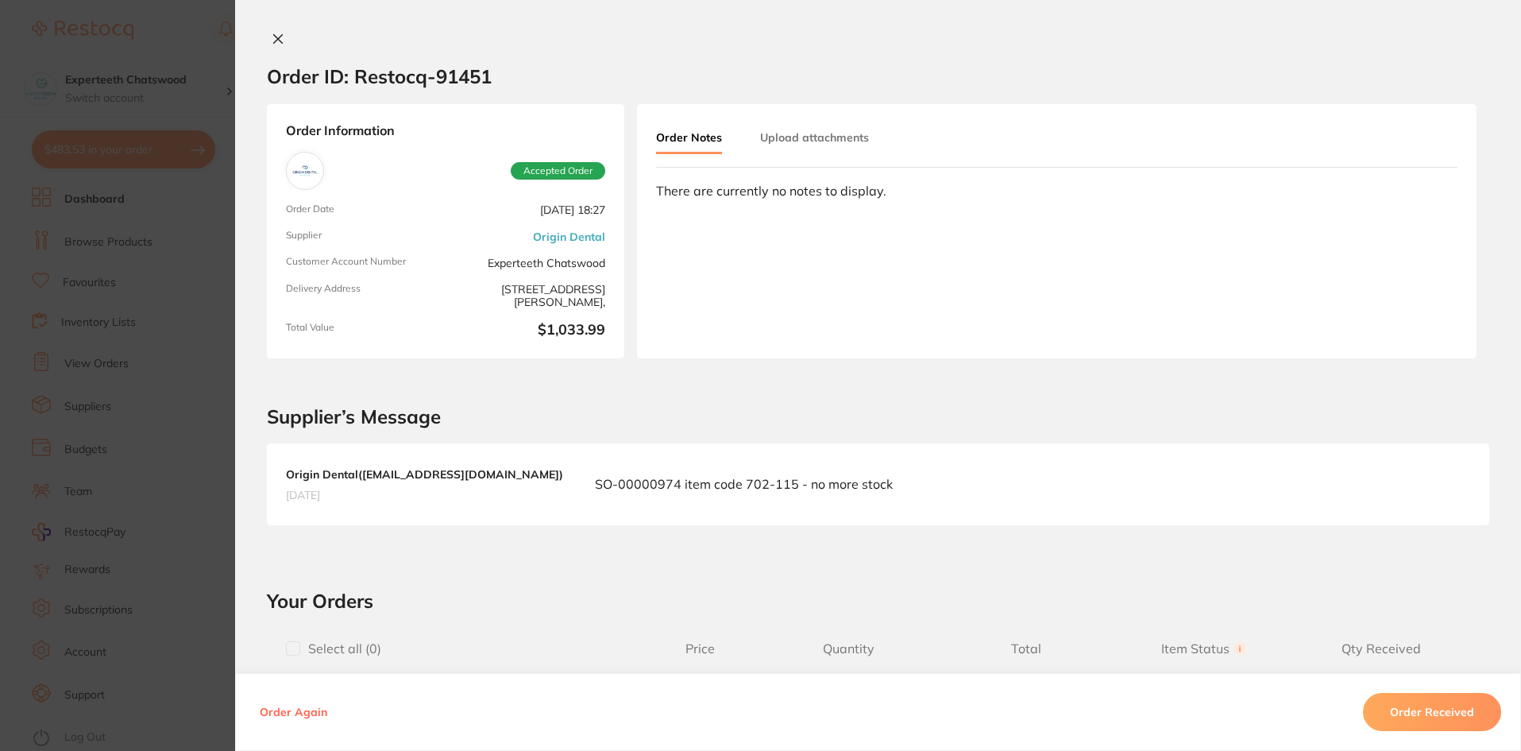
click at [274, 42] on icon at bounding box center [278, 39] width 13 height 13
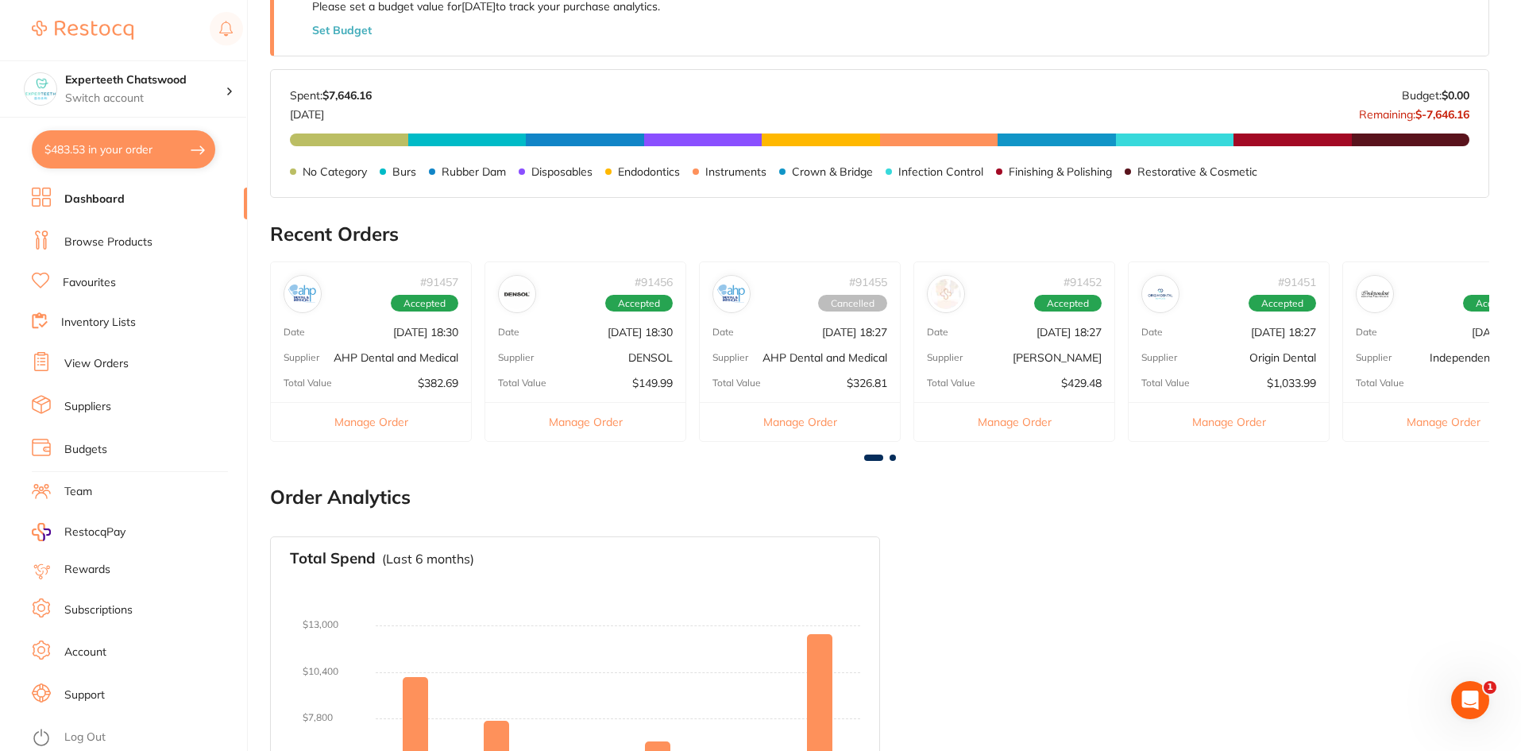
click at [979, 350] on div "# 91452 Accepted Date [DATE] 18:27 Supplier [PERSON_NAME] Total Value $429.48 M…" at bounding box center [1015, 351] width 202 height 180
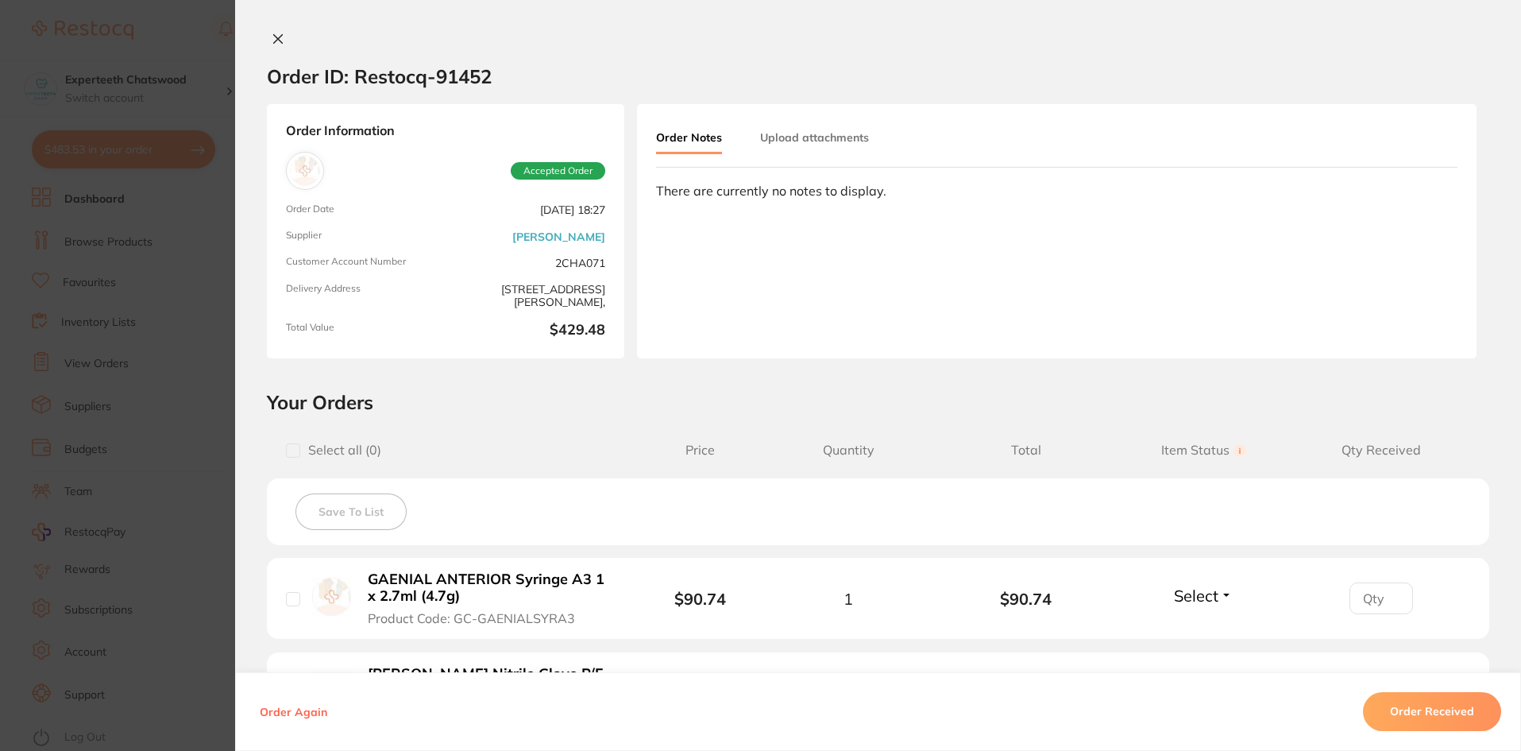
click at [272, 39] on icon at bounding box center [278, 39] width 13 height 13
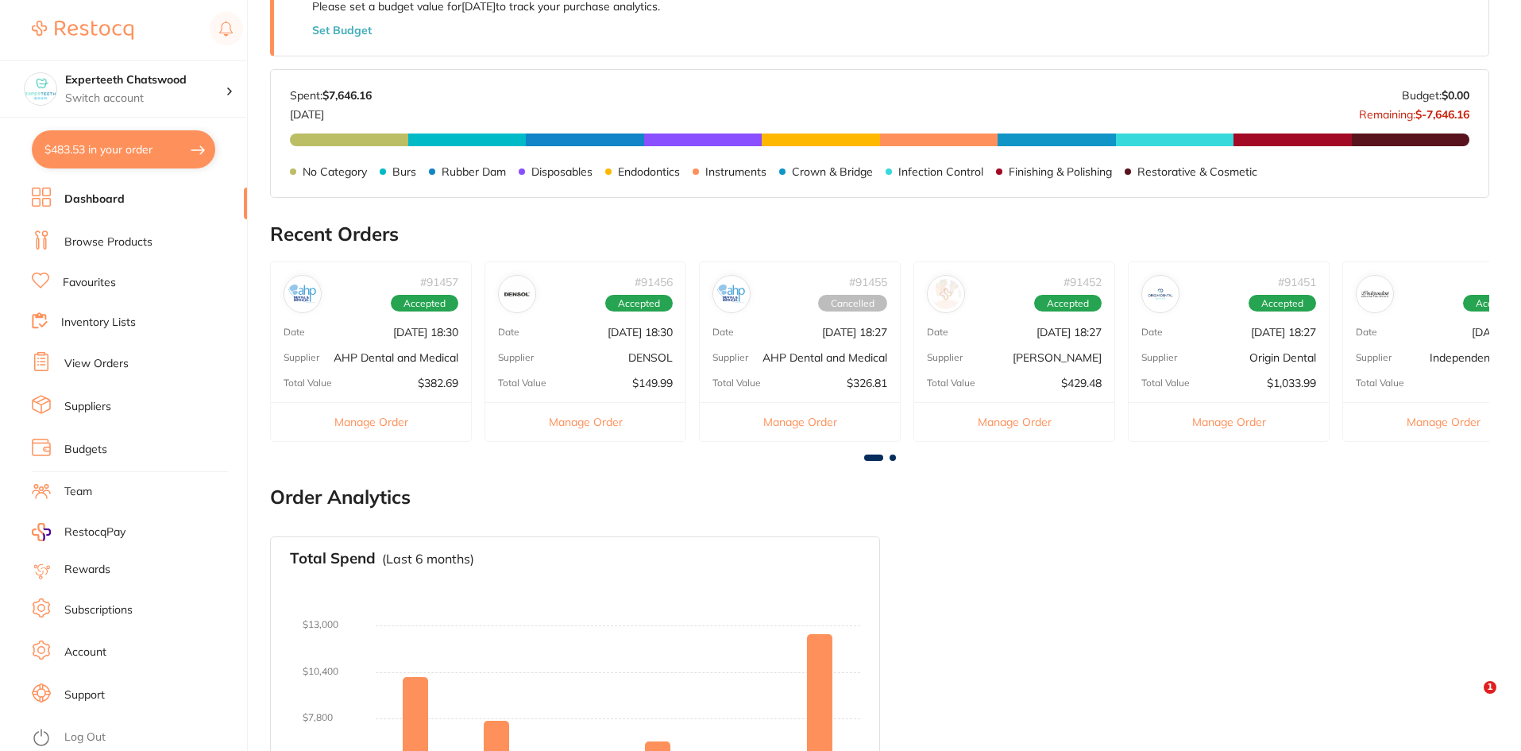
click at [745, 327] on div "Date [DATE] 18:27" at bounding box center [800, 332] width 200 height 13
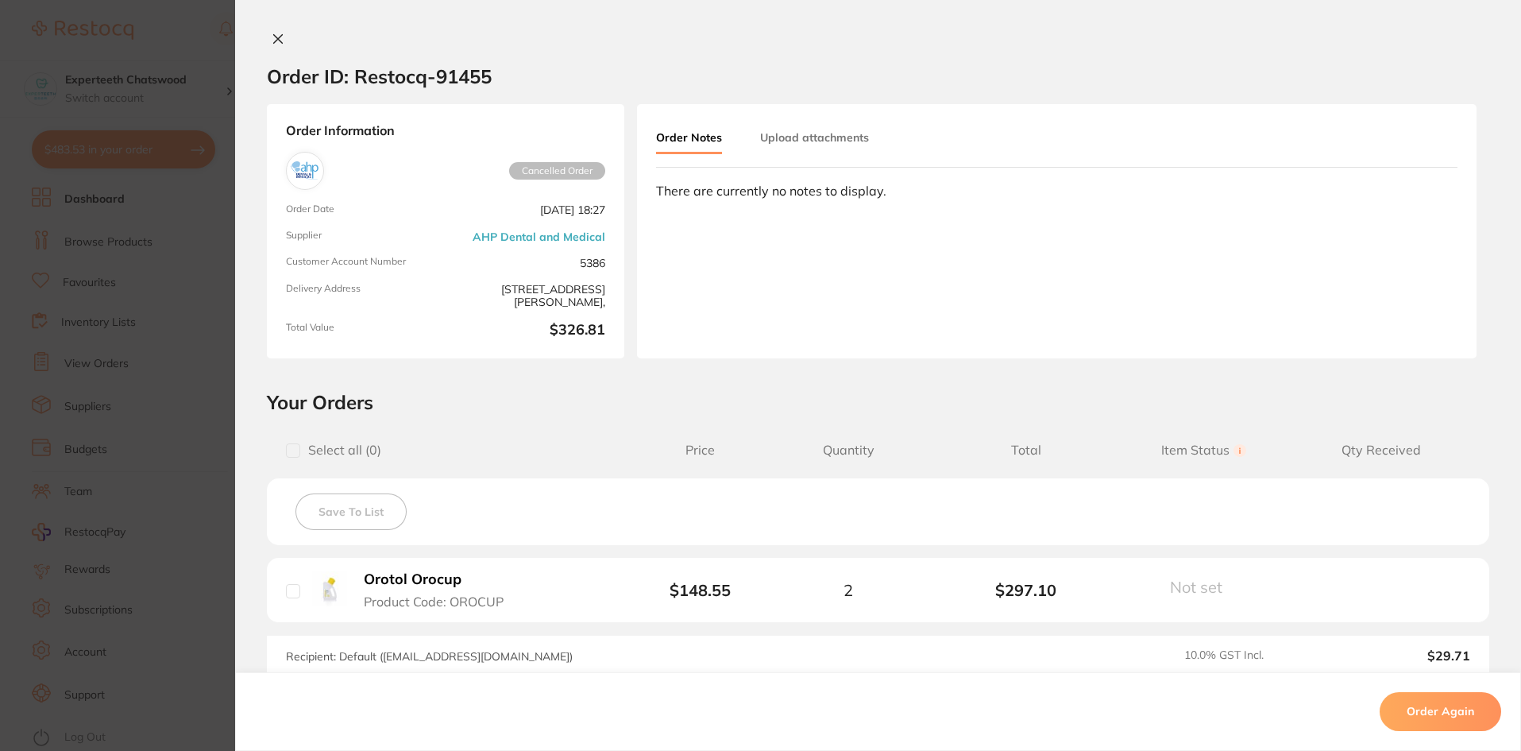
click at [272, 40] on icon at bounding box center [278, 39] width 13 height 13
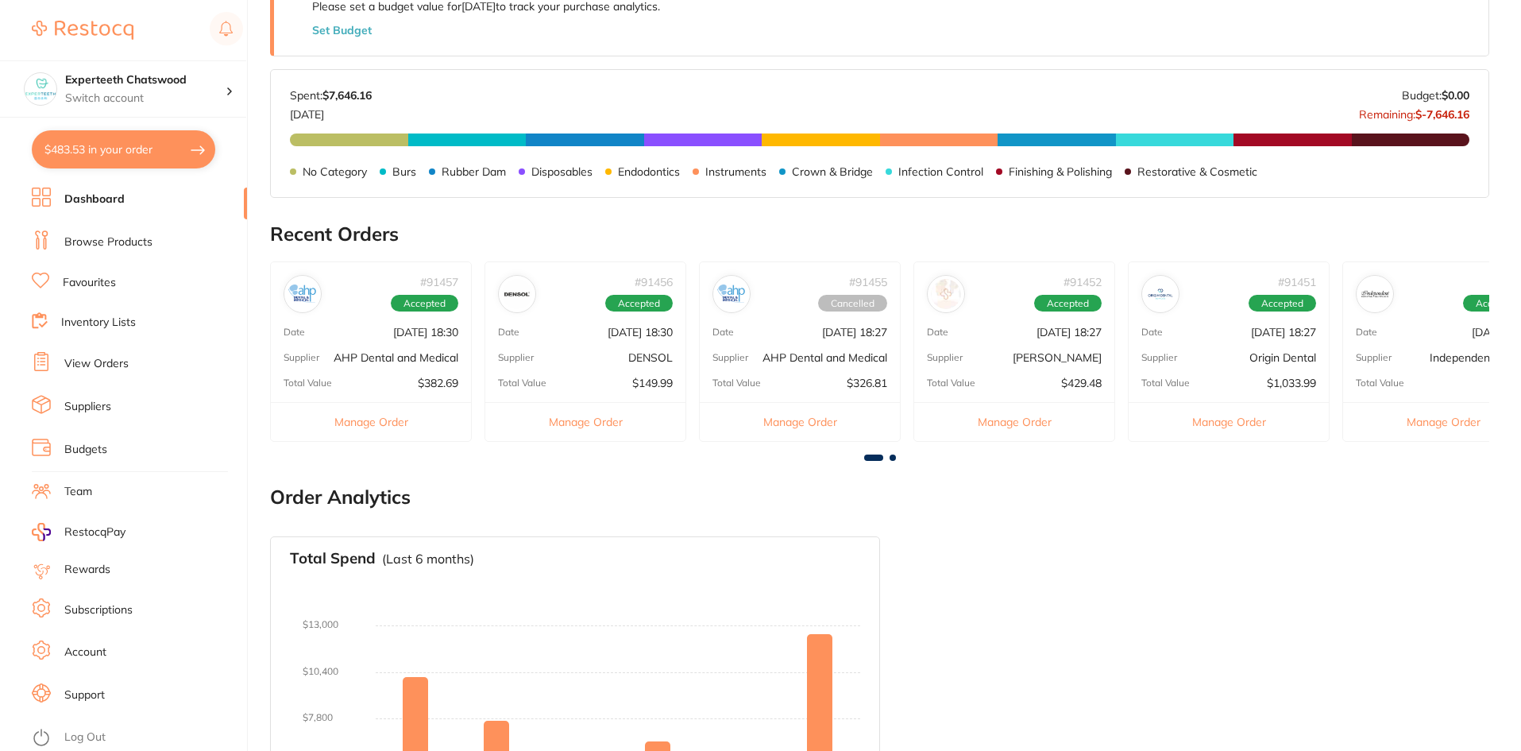
click at [610, 348] on div "# 91456 Accepted Date [DATE] 18:30 Supplier DENSOL Total Value $149.99 Manage O…" at bounding box center [586, 351] width 202 height 180
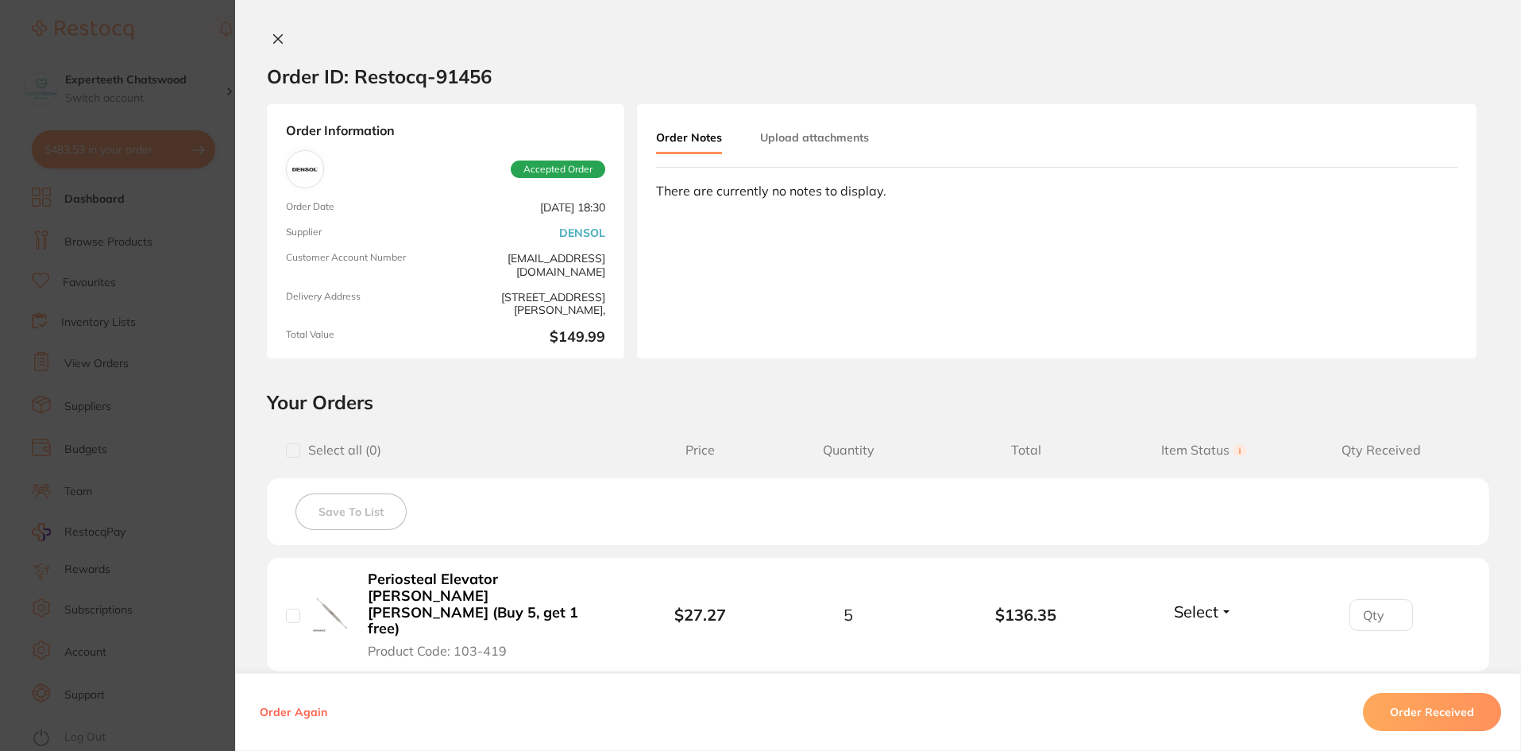
click at [272, 32] on button at bounding box center [278, 40] width 22 height 17
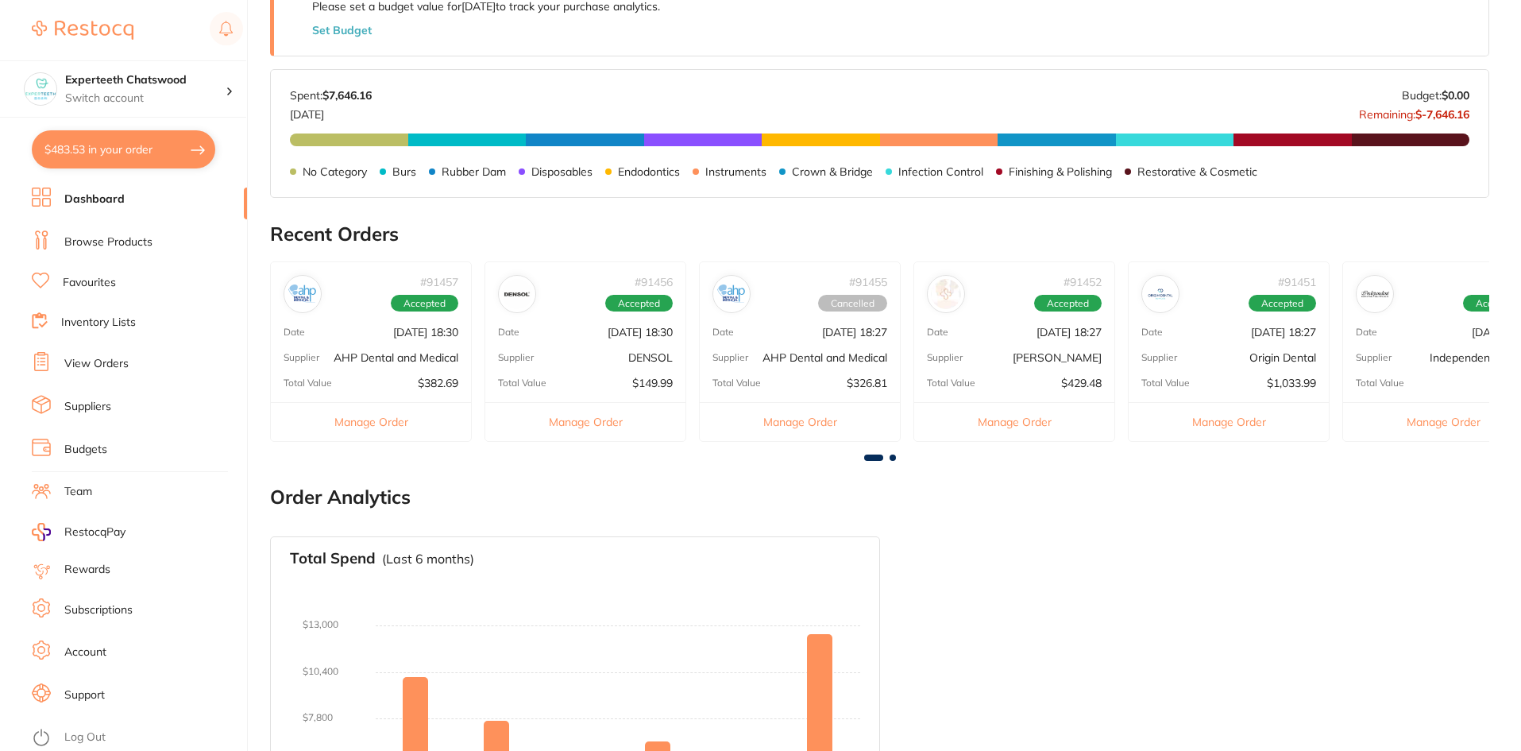
click at [399, 344] on div "# 91457 Accepted Date [DATE] 18:30 Supplier AHP Dental and Medical Total Value …" at bounding box center [371, 351] width 202 height 180
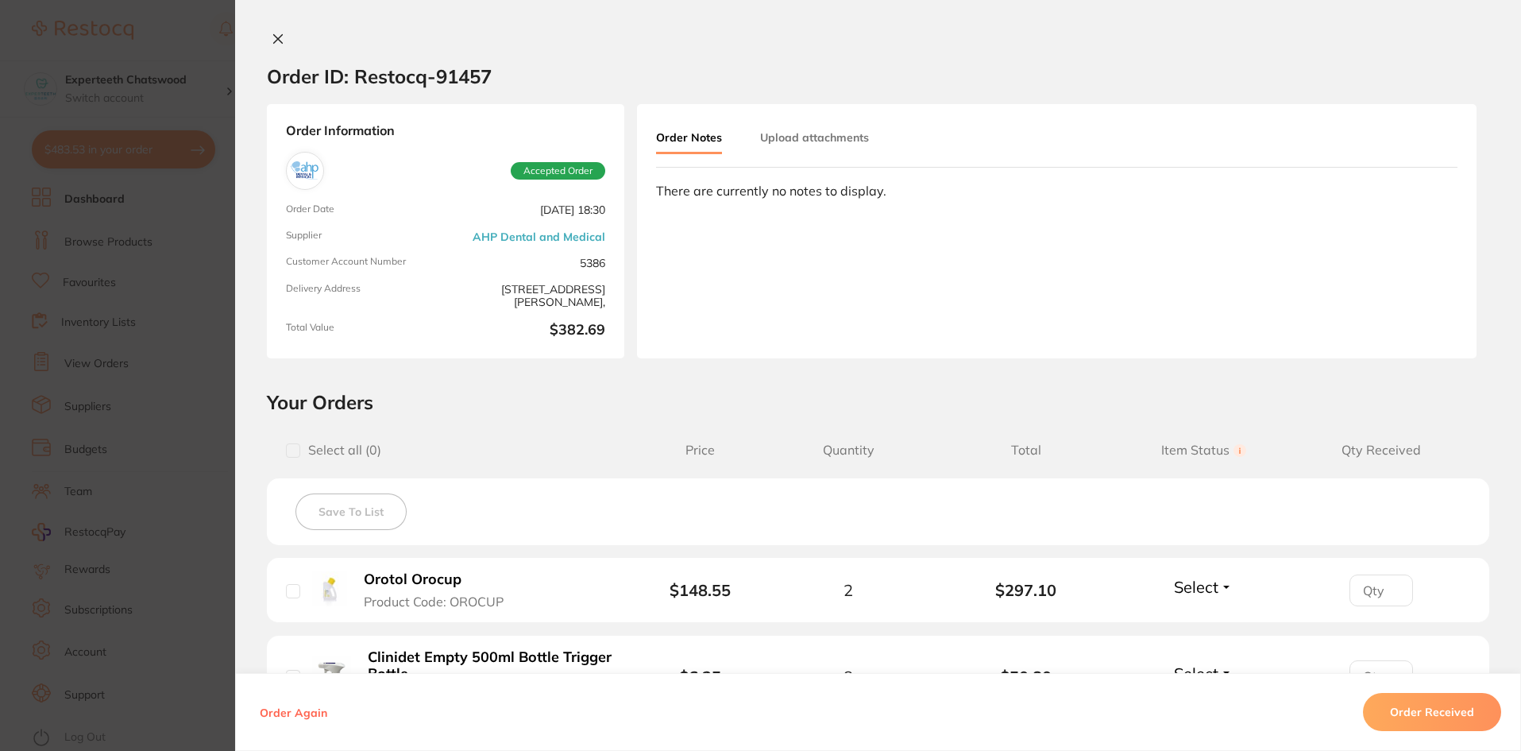
click at [275, 40] on icon at bounding box center [278, 39] width 9 height 9
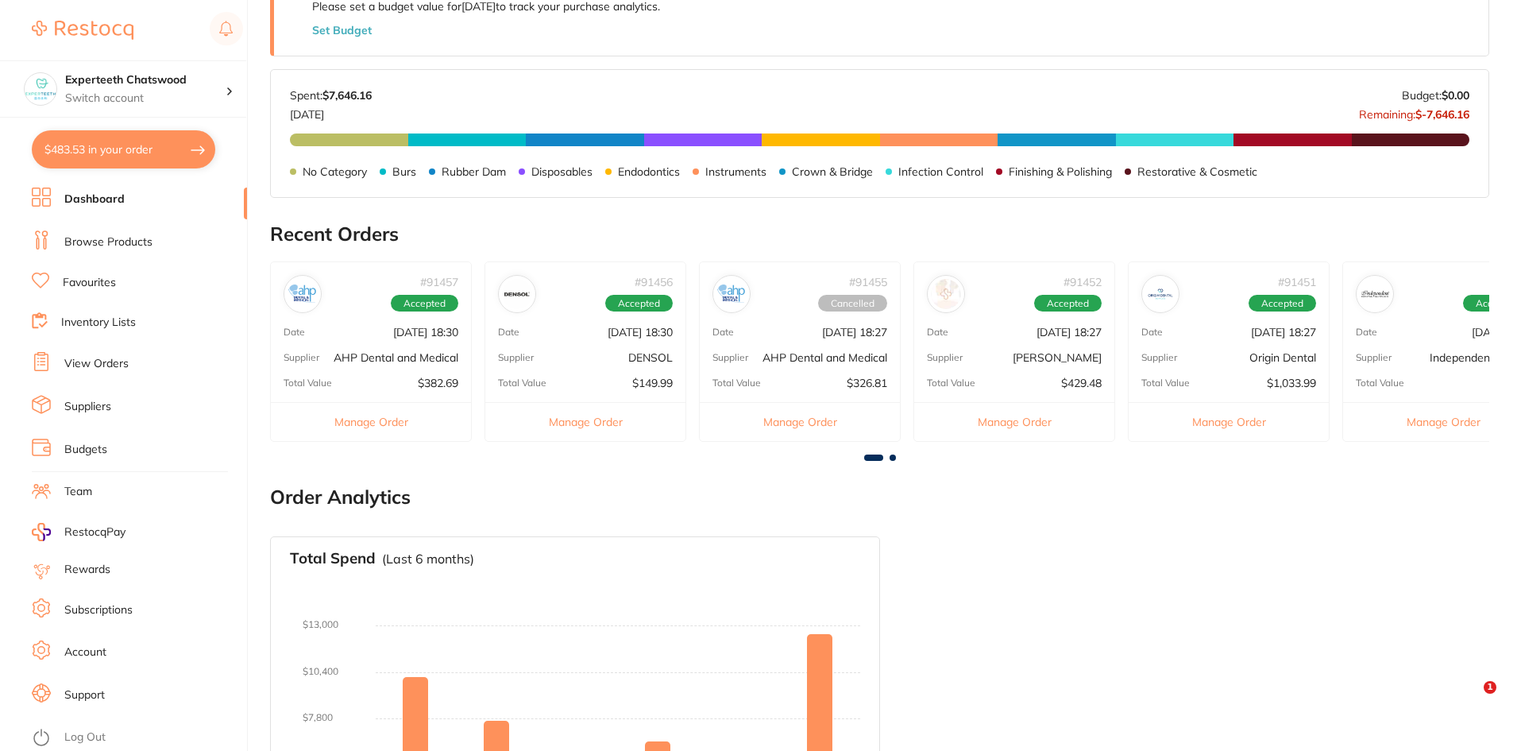
click at [131, 154] on button "$483.53 in your order" at bounding box center [123, 149] width 183 height 38
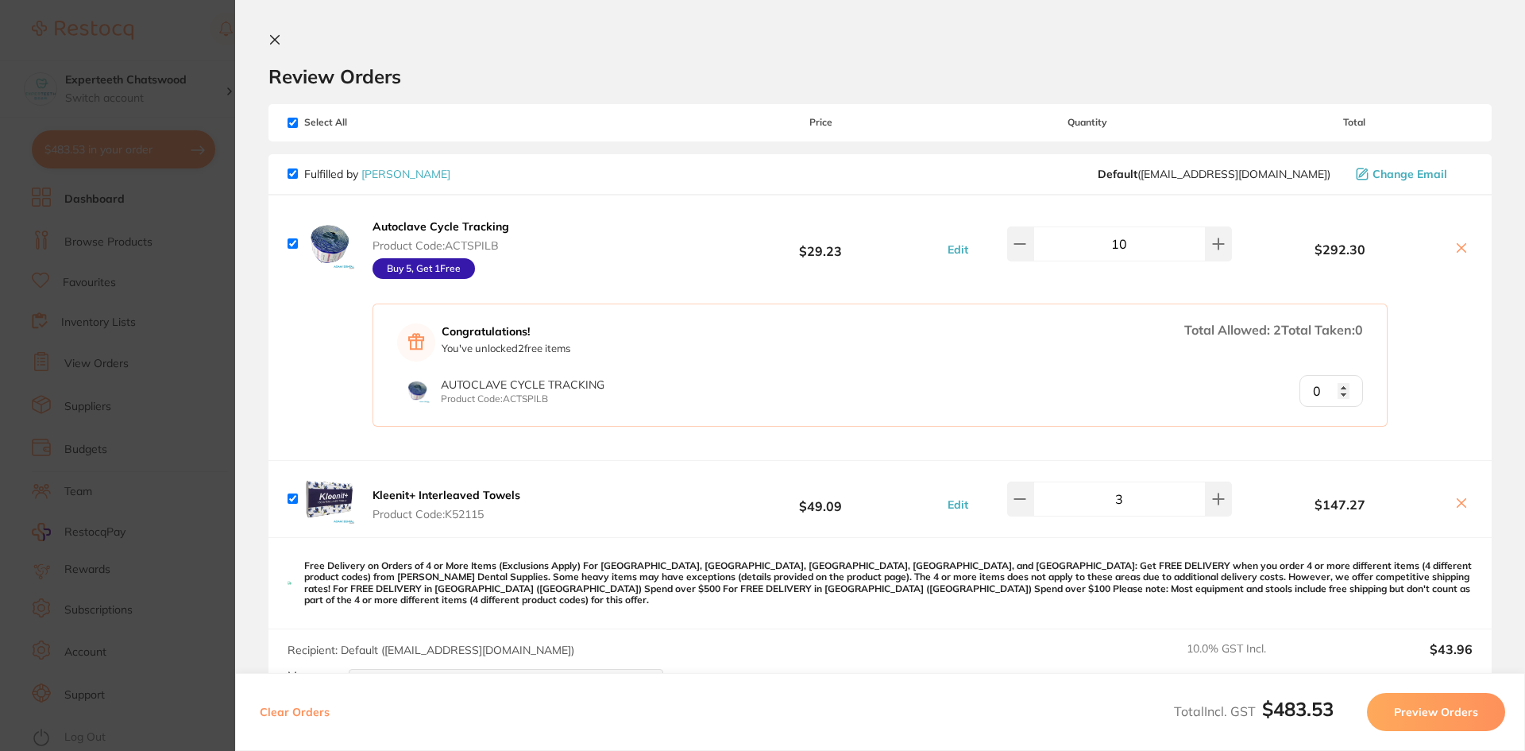
click at [268, 37] on section "Review Orders Your orders are being processed and we will notify you once we ha…" at bounding box center [880, 375] width 1290 height 751
click at [276, 35] on icon at bounding box center [274, 39] width 13 height 13
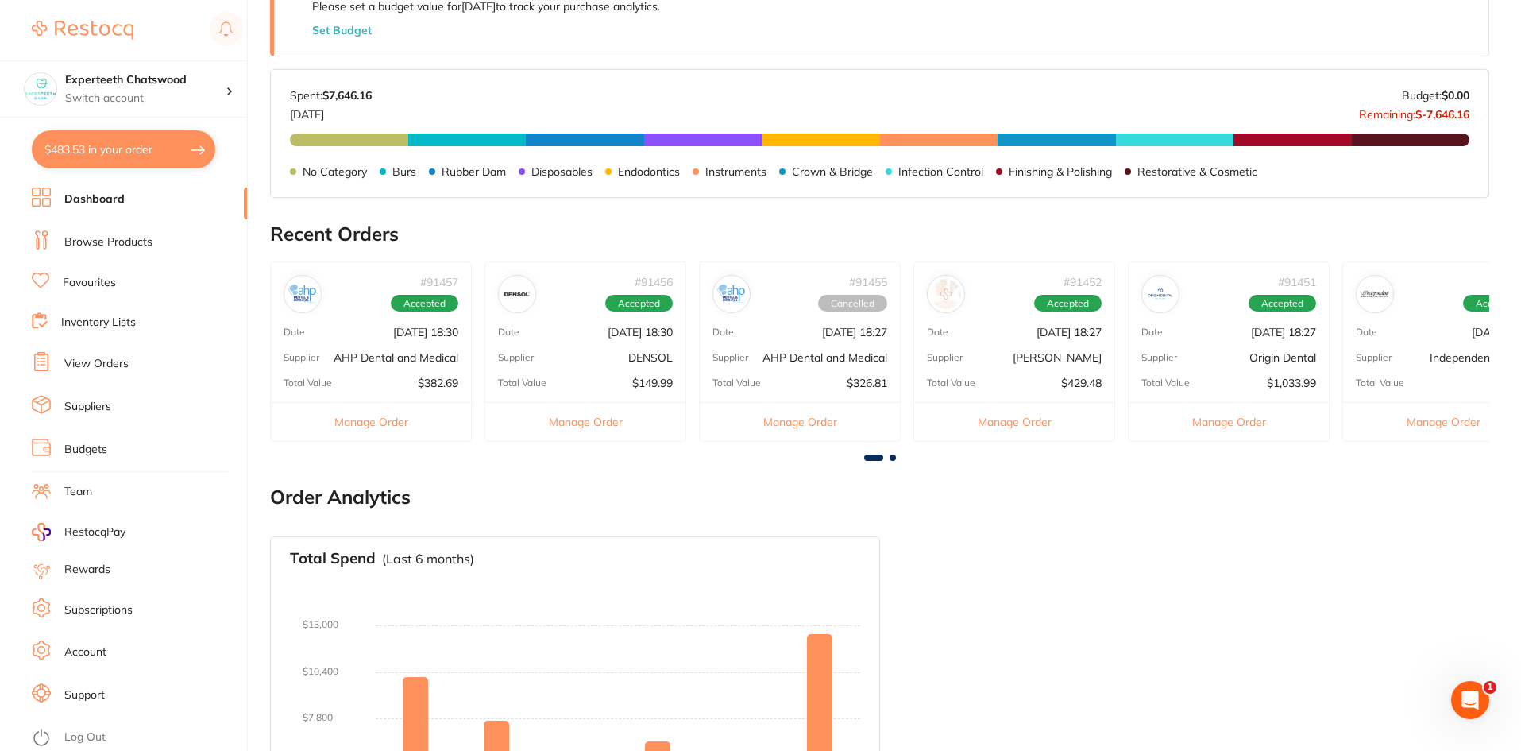
click at [130, 249] on link "Browse Products" at bounding box center [108, 242] width 88 height 16
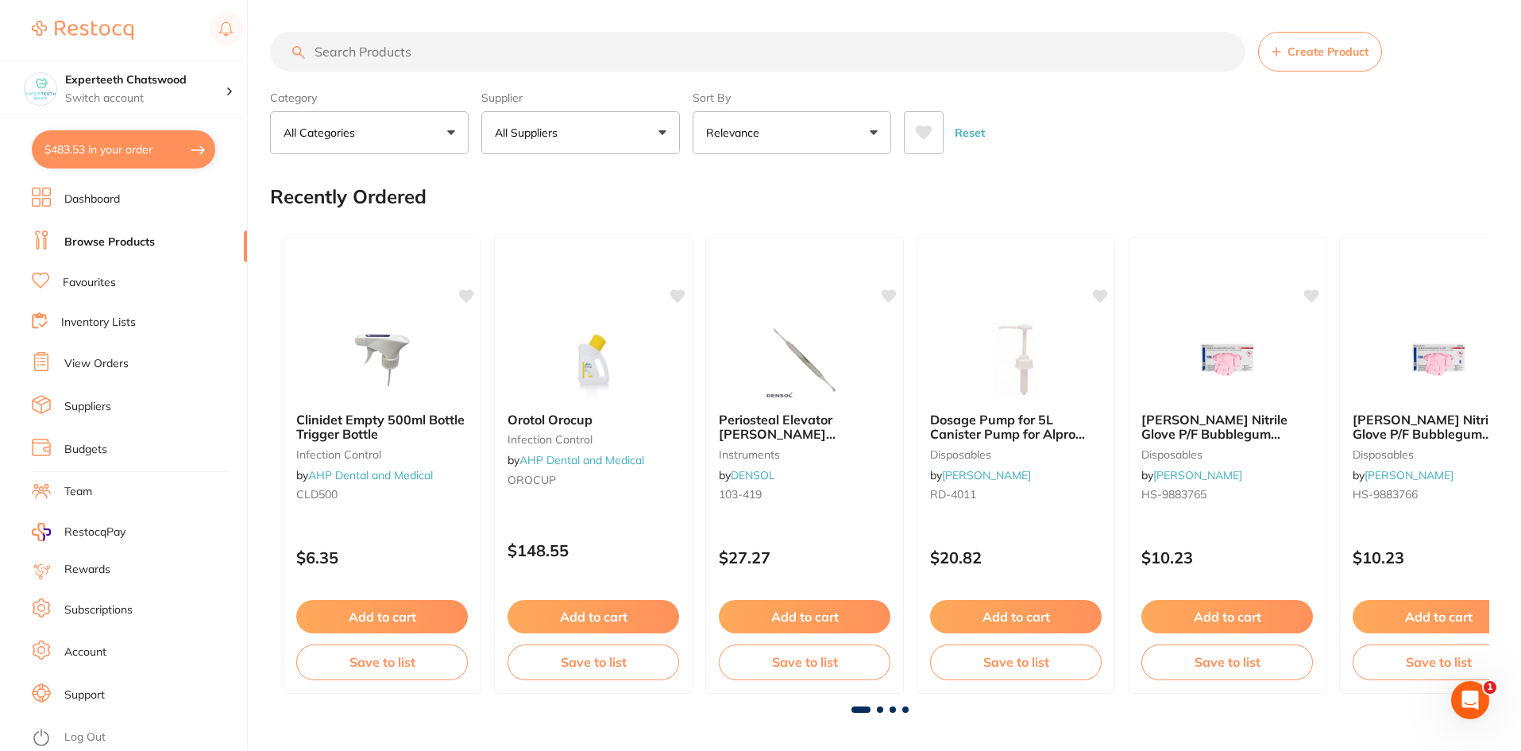
click at [389, 46] on input "search" at bounding box center [757, 52] width 975 height 40
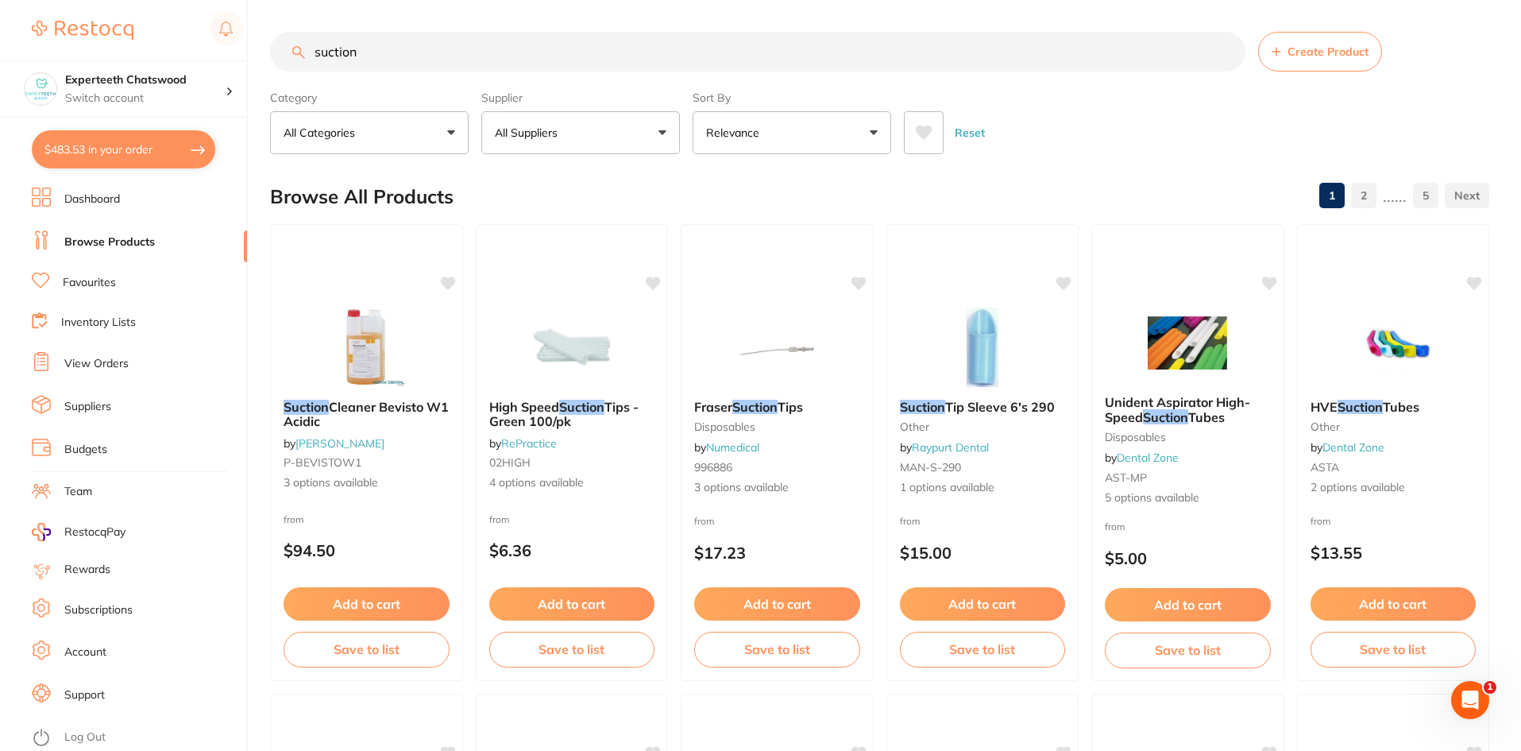
type input "suction"
click at [631, 137] on button "All Suppliers" at bounding box center [580, 132] width 199 height 43
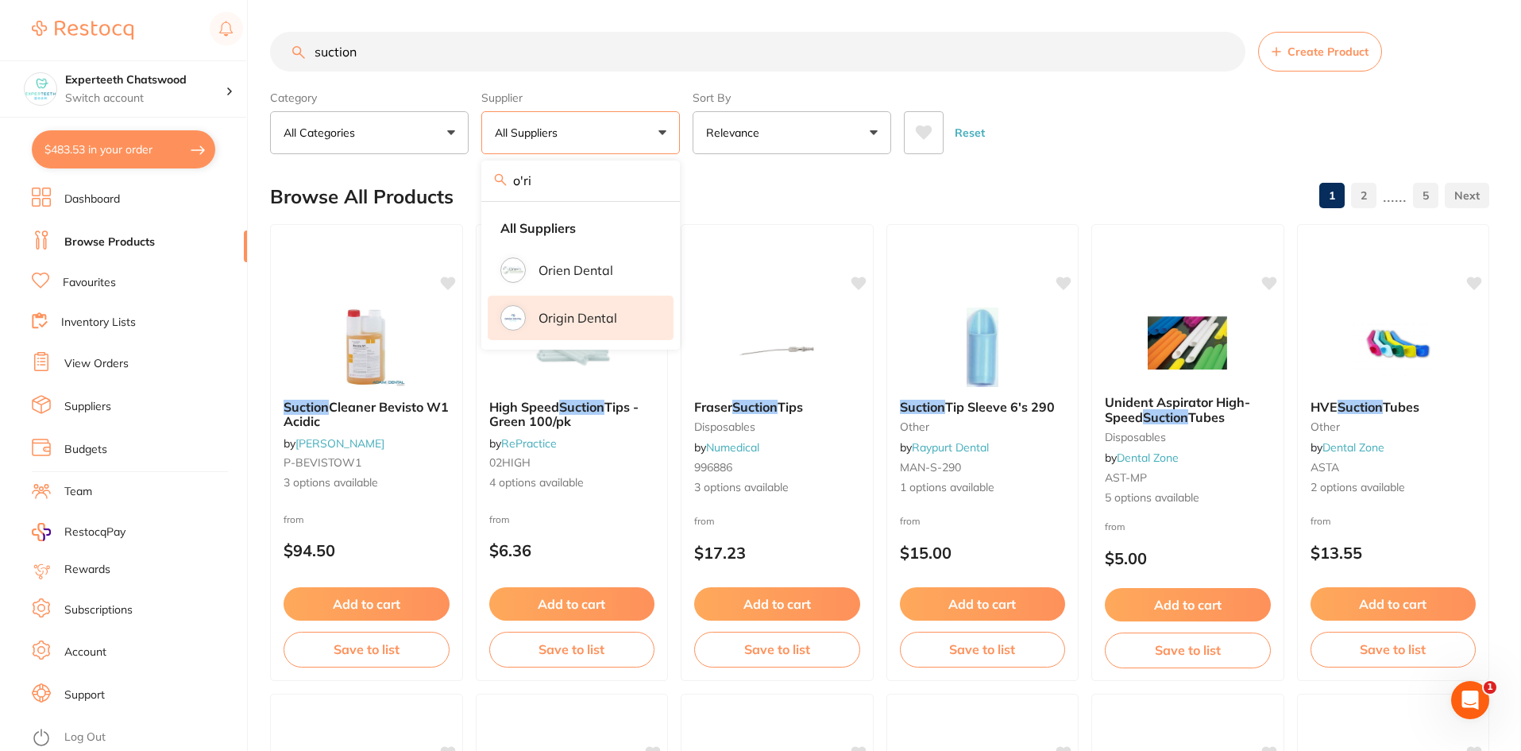
type input "ori"
click at [580, 315] on p "Origin Dental" at bounding box center [578, 318] width 79 height 14
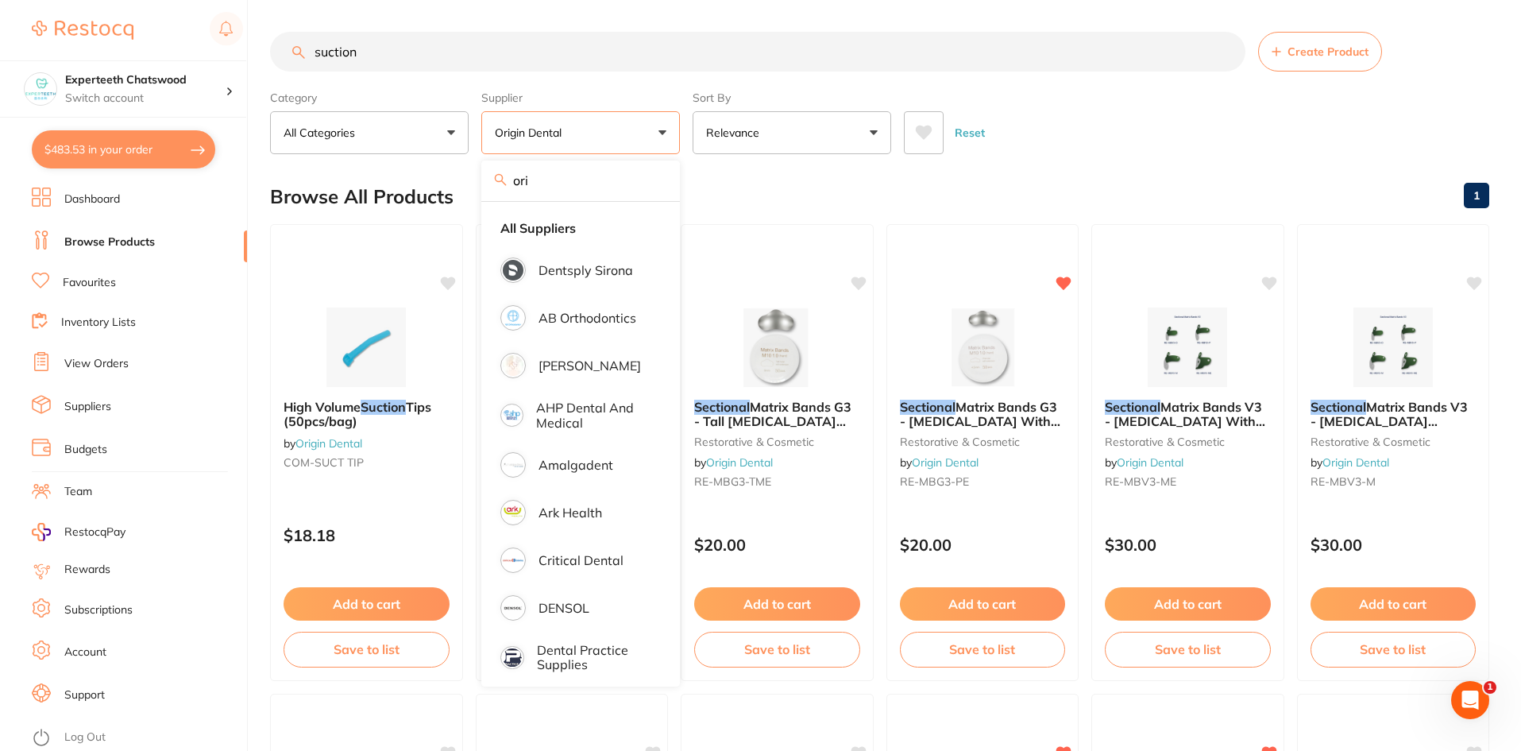
click at [1144, 172] on div "Browse All Products 1" at bounding box center [879, 196] width 1219 height 53
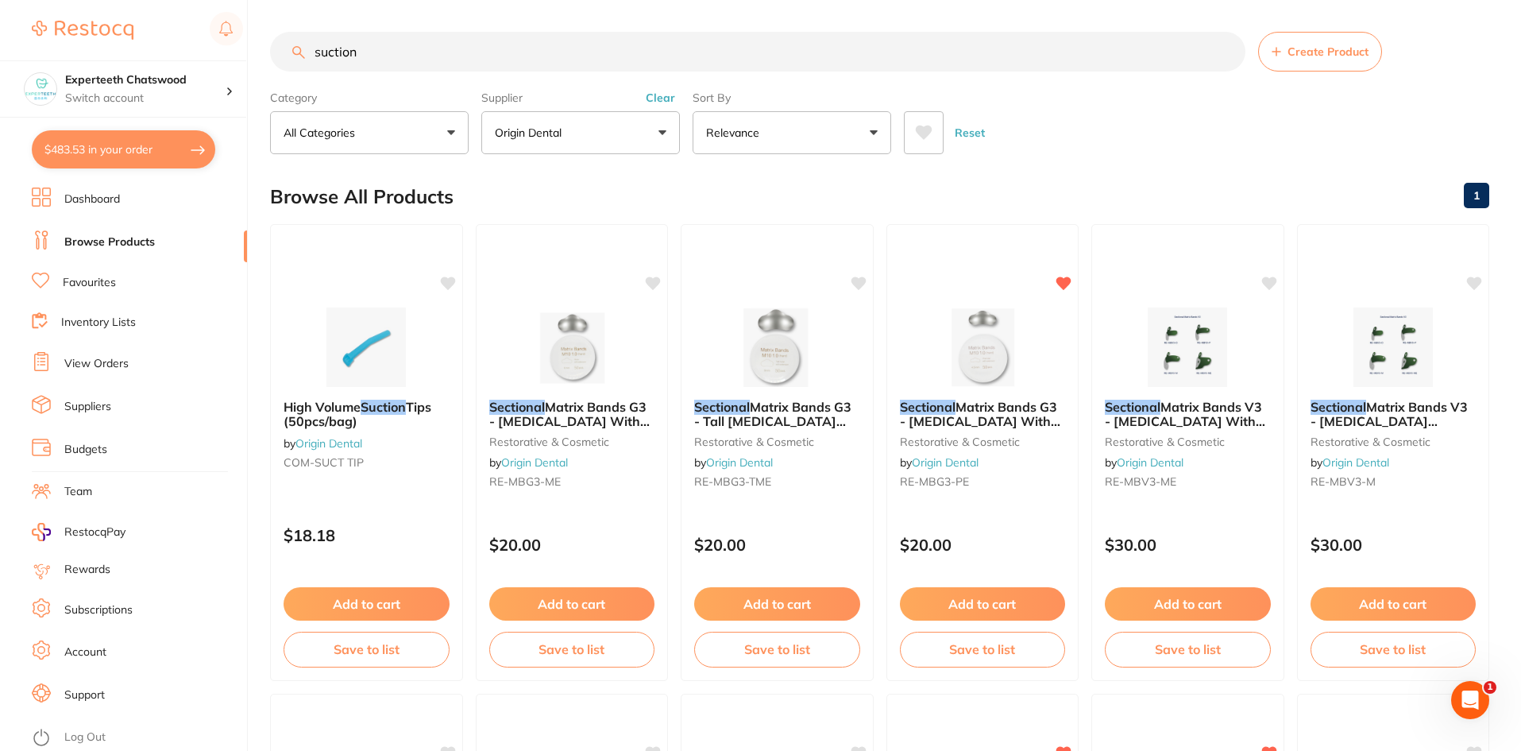
click at [388, 52] on input "suction" at bounding box center [757, 52] width 975 height 40
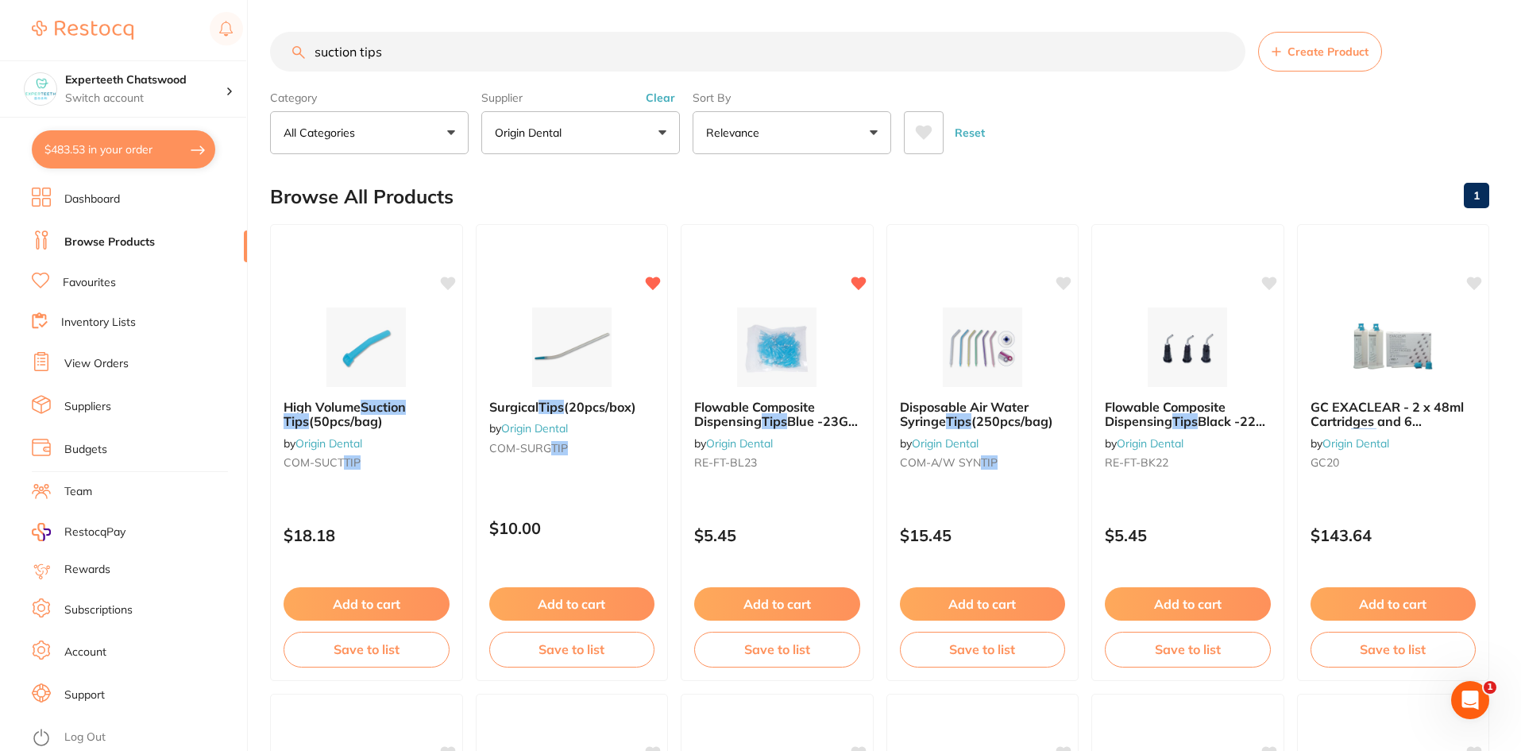
drag, startPoint x: 446, startPoint y: 62, endPoint x: 280, endPoint y: 35, distance: 168.2
click at [280, 35] on input "suction tips" at bounding box center [757, 52] width 975 height 40
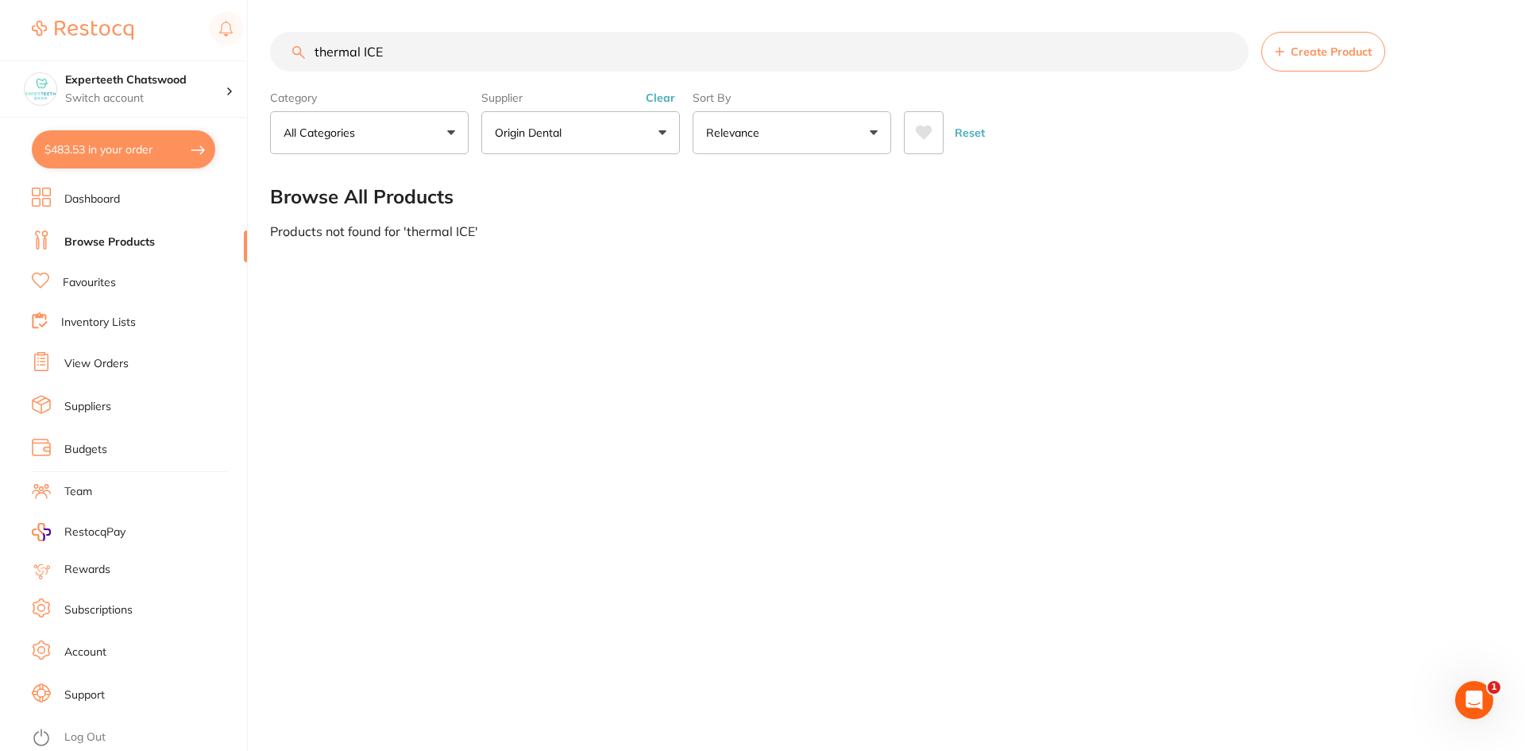
type input "thermal ICE"
click at [627, 147] on button "Origin Dental" at bounding box center [580, 132] width 199 height 43
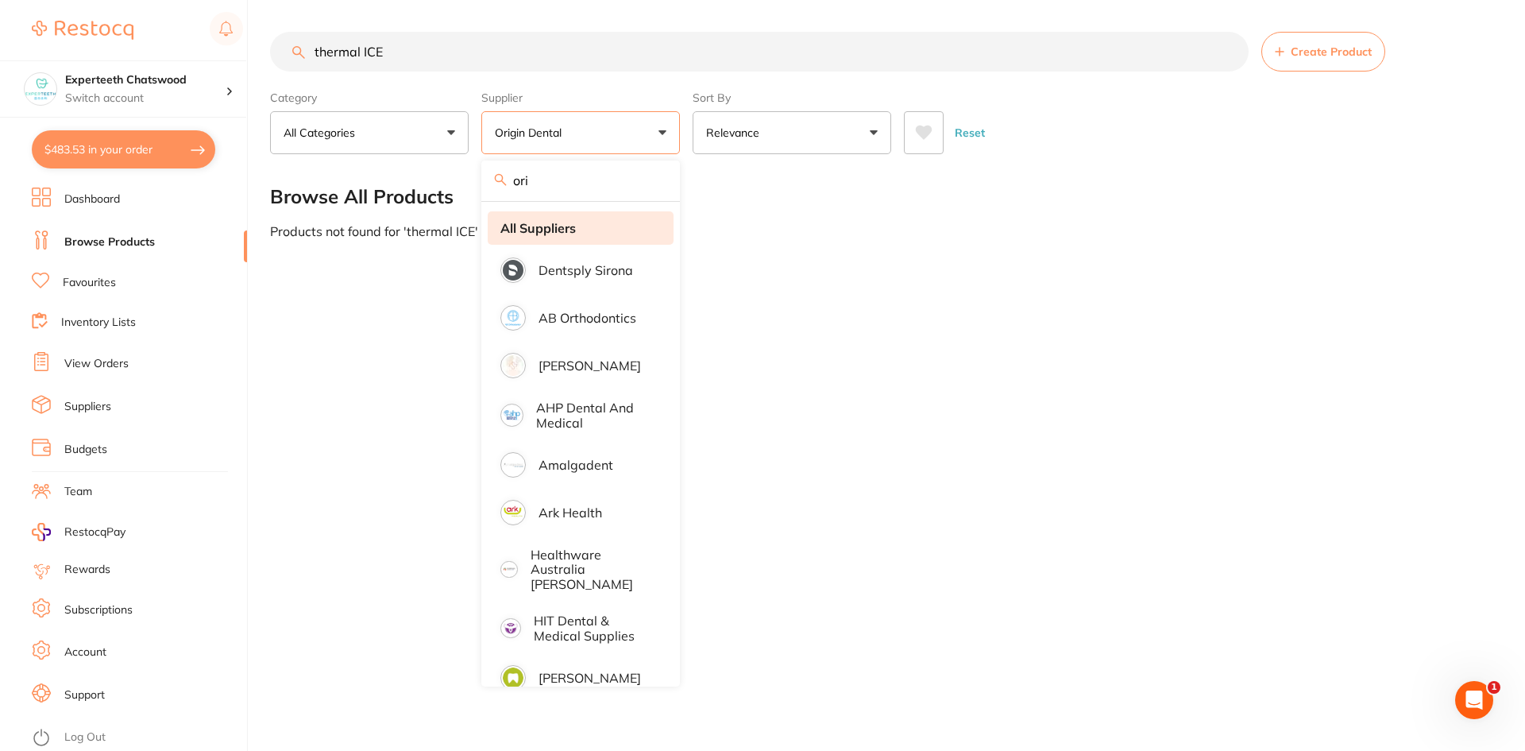
click at [530, 230] on strong "All Suppliers" at bounding box center [537, 228] width 75 height 14
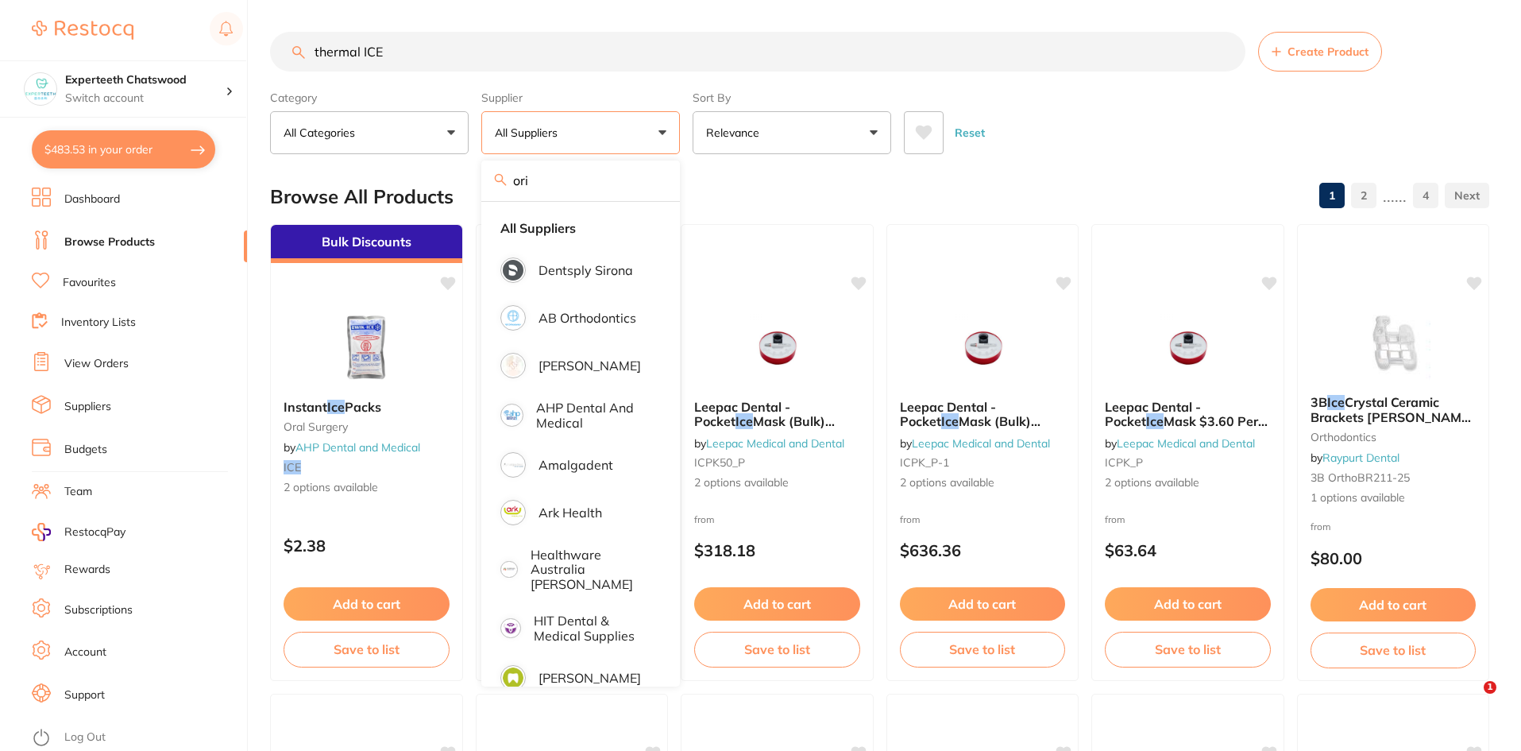
click at [1113, 145] on div "Reset" at bounding box center [1190, 127] width 573 height 56
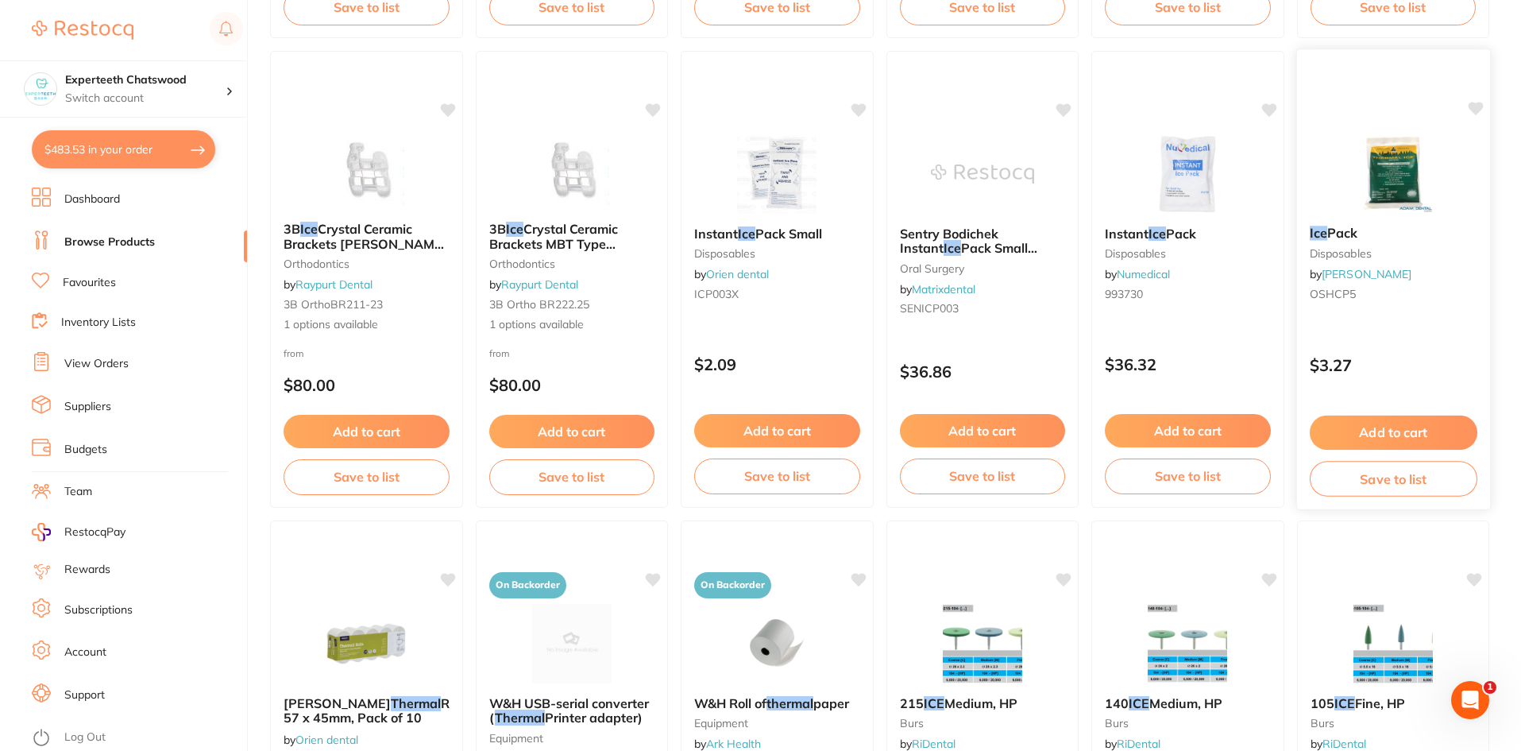
click at [1412, 156] on img at bounding box center [1393, 173] width 104 height 80
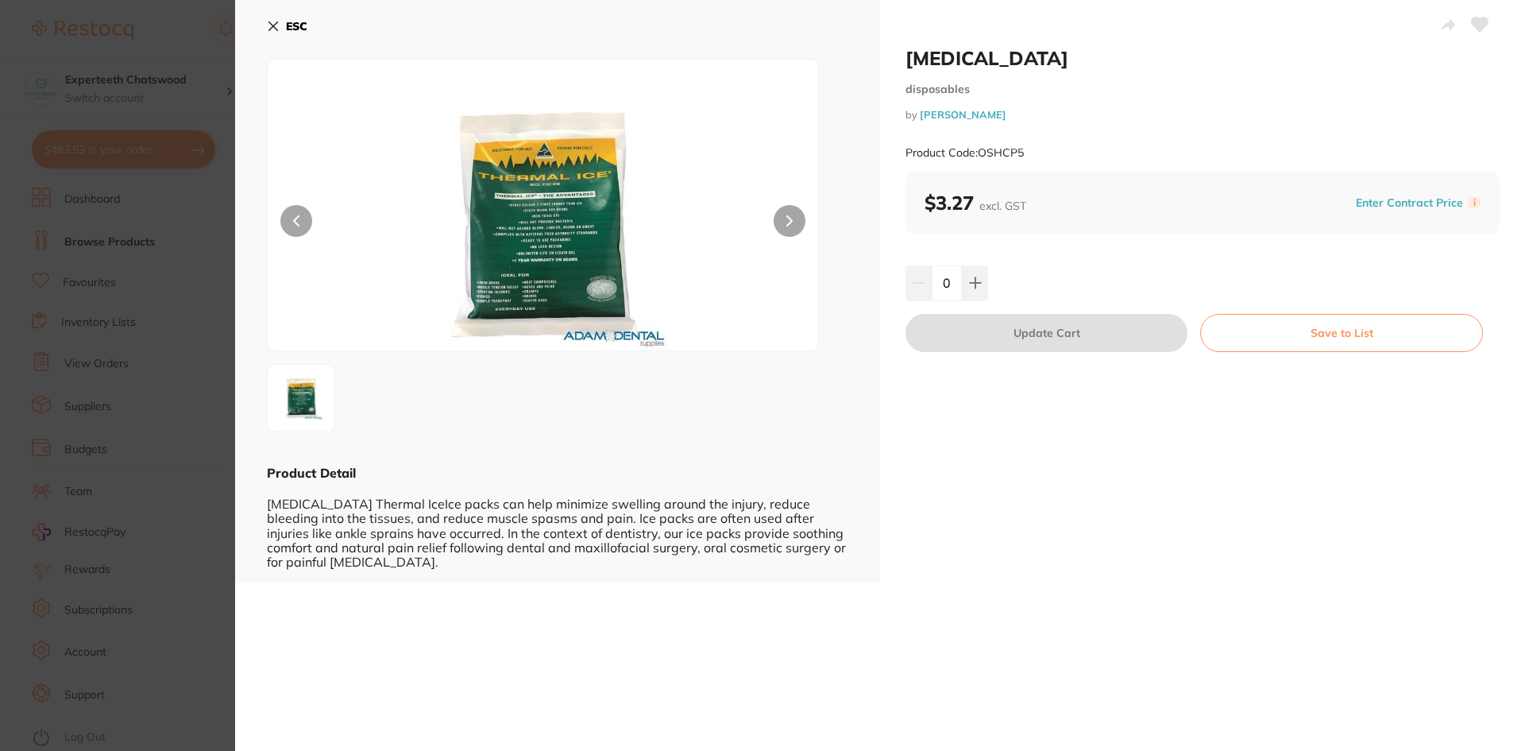
click at [926, 280] on div "0" at bounding box center [947, 282] width 83 height 35
click at [994, 280] on div "10" at bounding box center [1203, 282] width 594 height 35
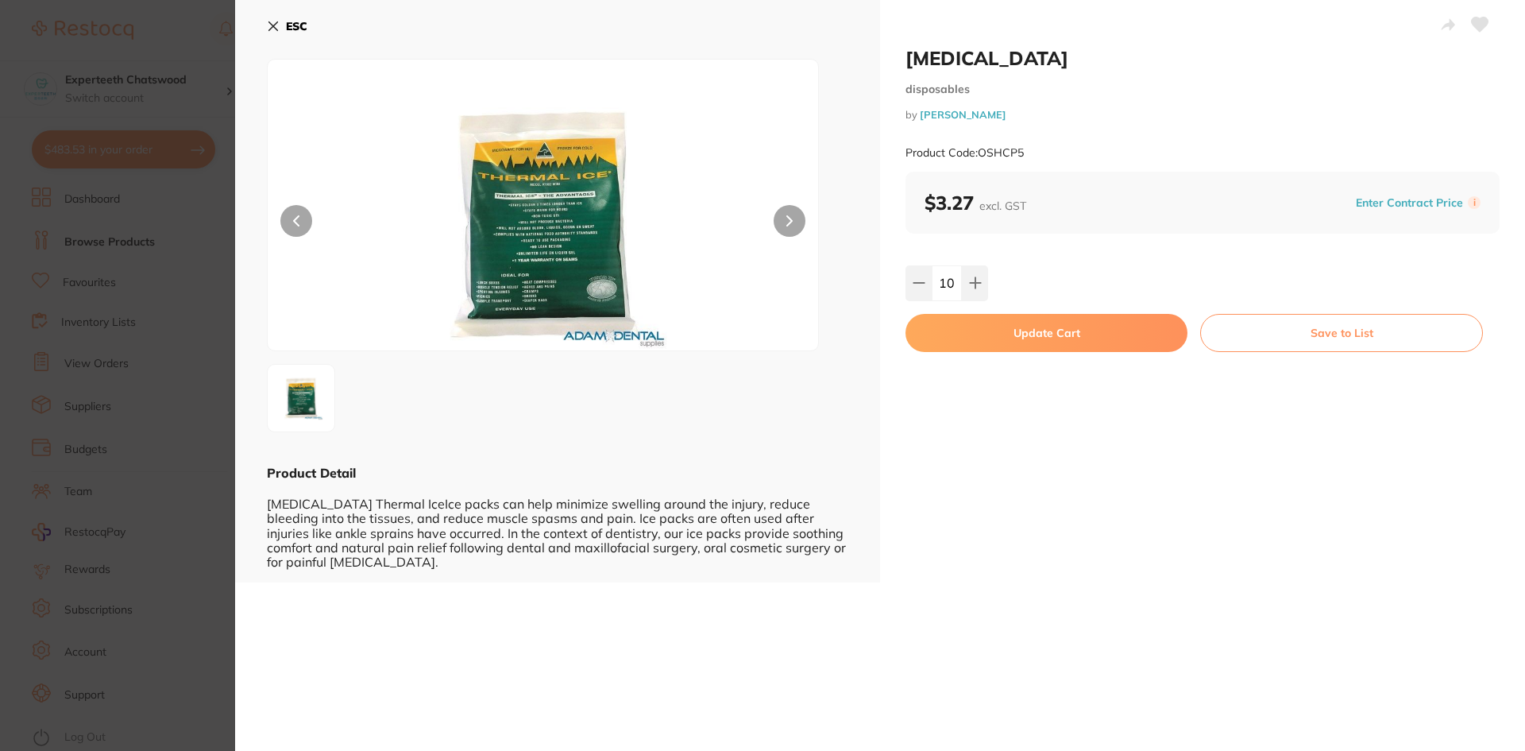
drag, startPoint x: 952, startPoint y: 285, endPoint x: 933, endPoint y: 285, distance: 19.9
click at [932, 283] on input "10" at bounding box center [947, 282] width 30 height 35
type input "20"
click at [1049, 286] on div "20" at bounding box center [1203, 282] width 594 height 35
click at [1043, 326] on button "Update Cart" at bounding box center [1047, 333] width 282 height 38
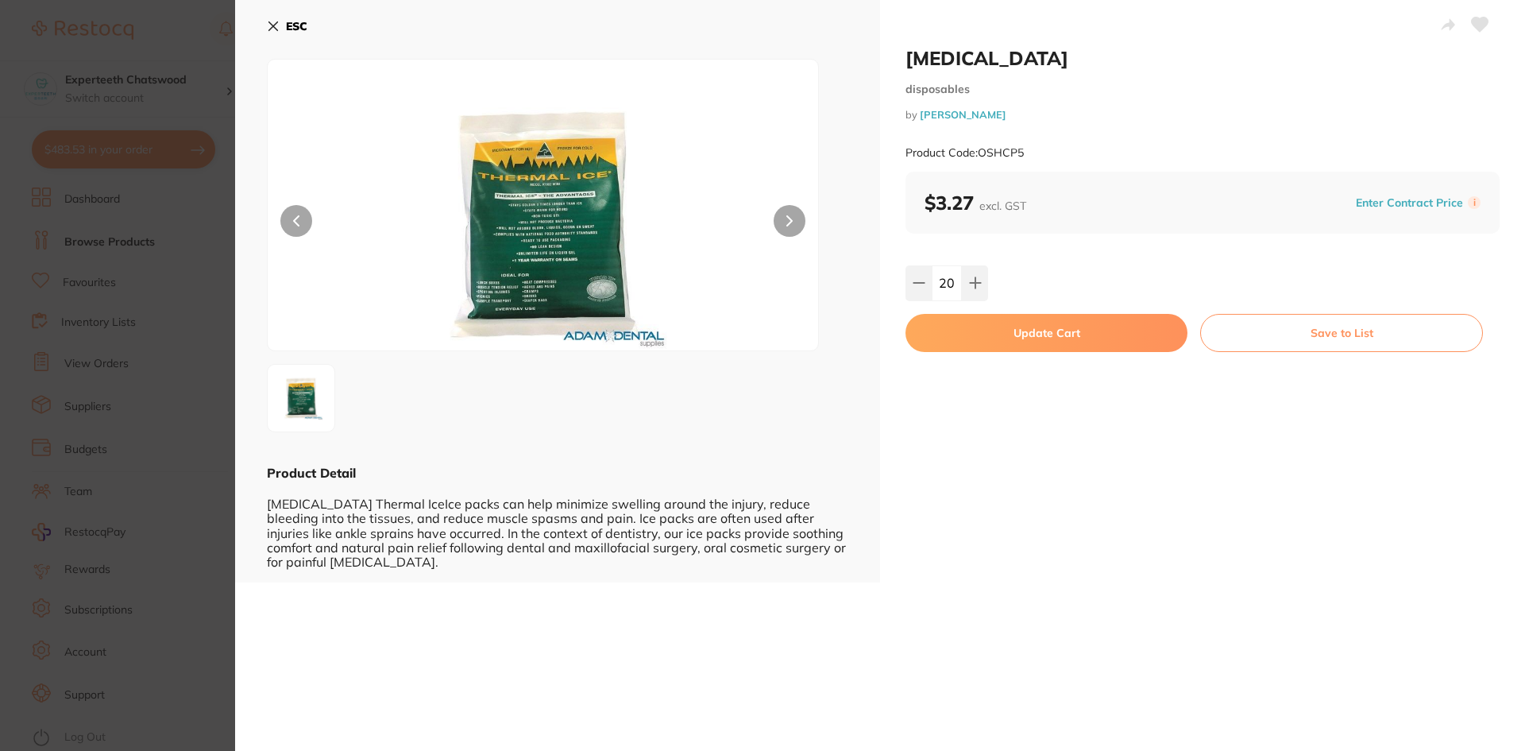
checkbox input "false"
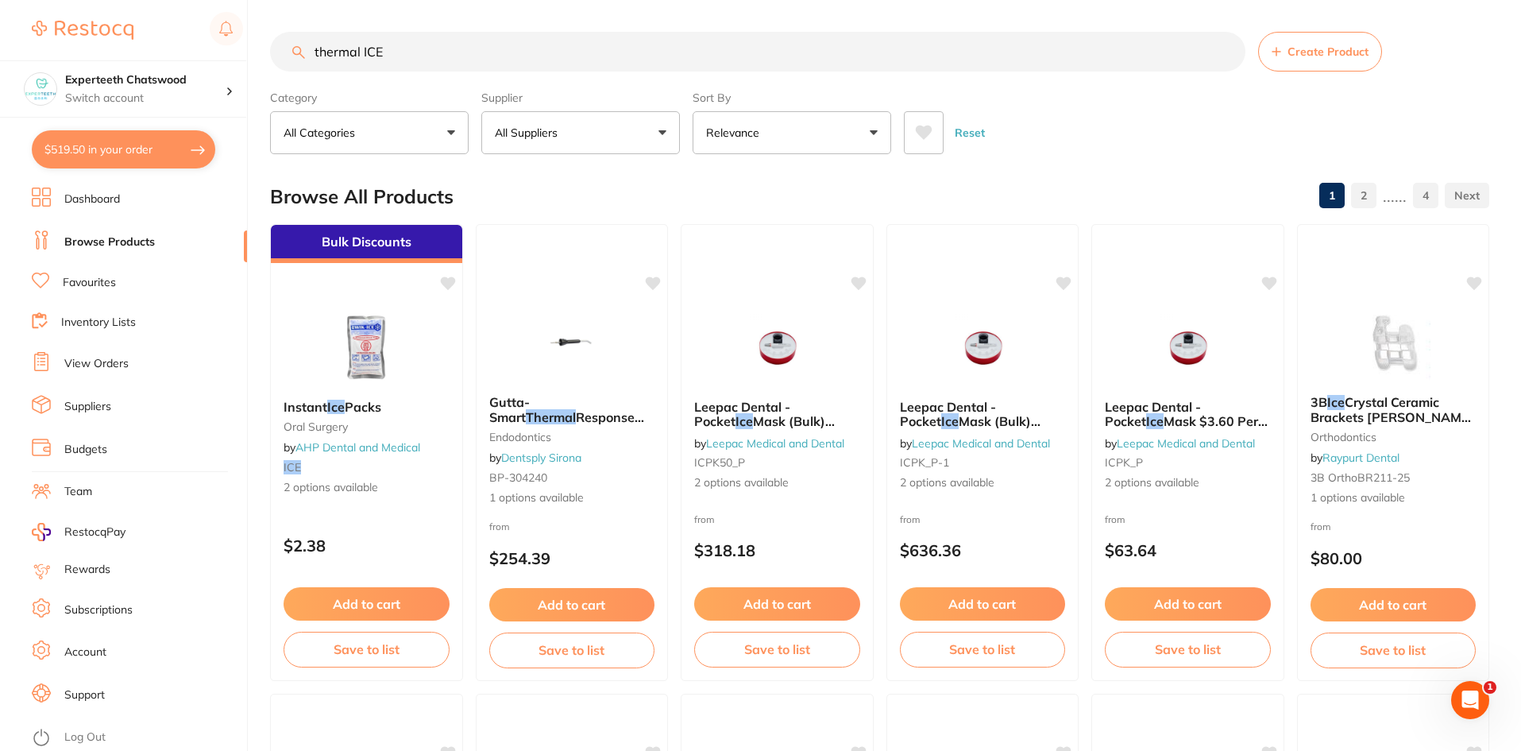
click at [442, 74] on section "thermal ICE Create Product Category All Categories All Categories burs crown & …" at bounding box center [879, 93] width 1219 height 122
type input "20"
drag, startPoint x: 448, startPoint y: 49, endPoint x: 296, endPoint y: 31, distance: 152.8
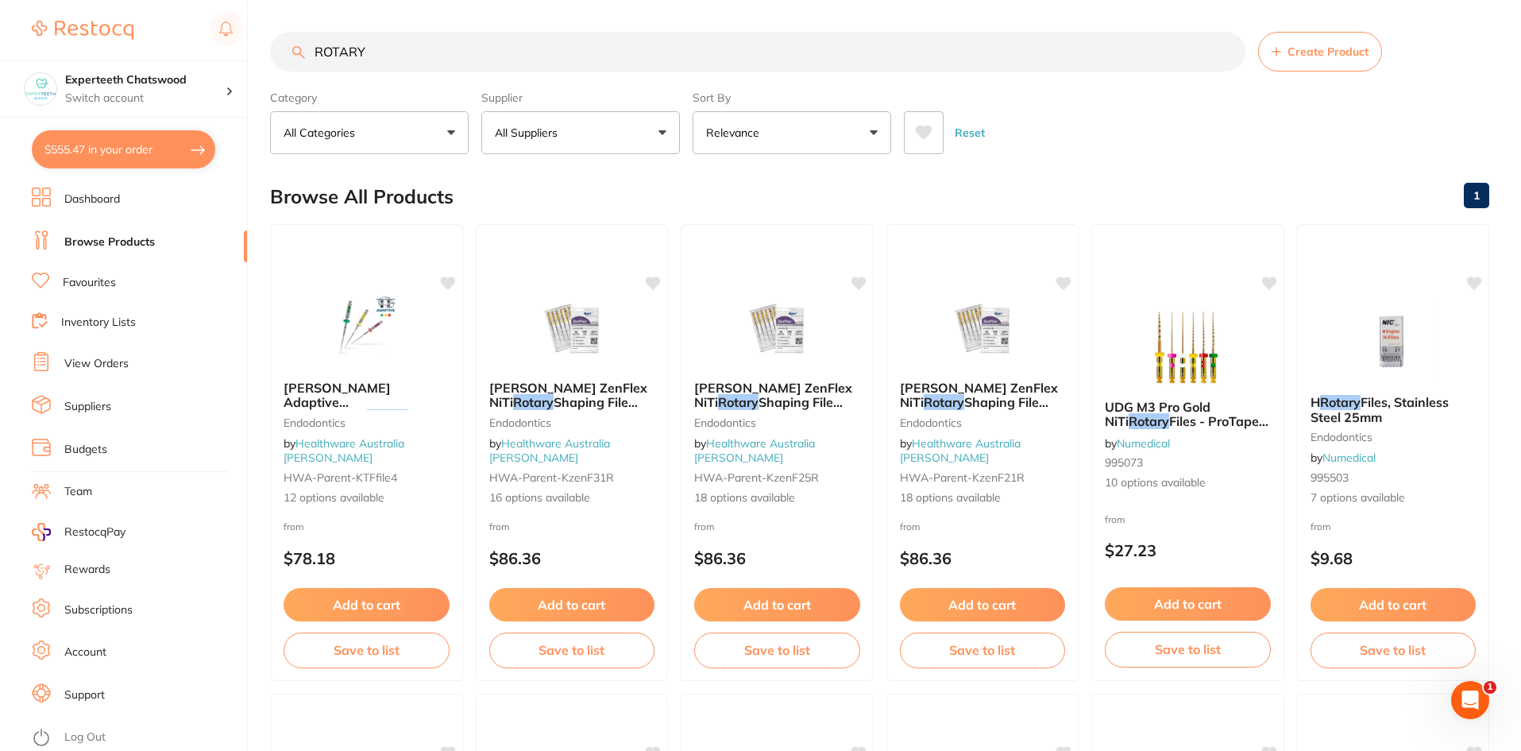
type input "ROTARY"
click at [635, 135] on button "All Suppliers" at bounding box center [580, 132] width 199 height 43
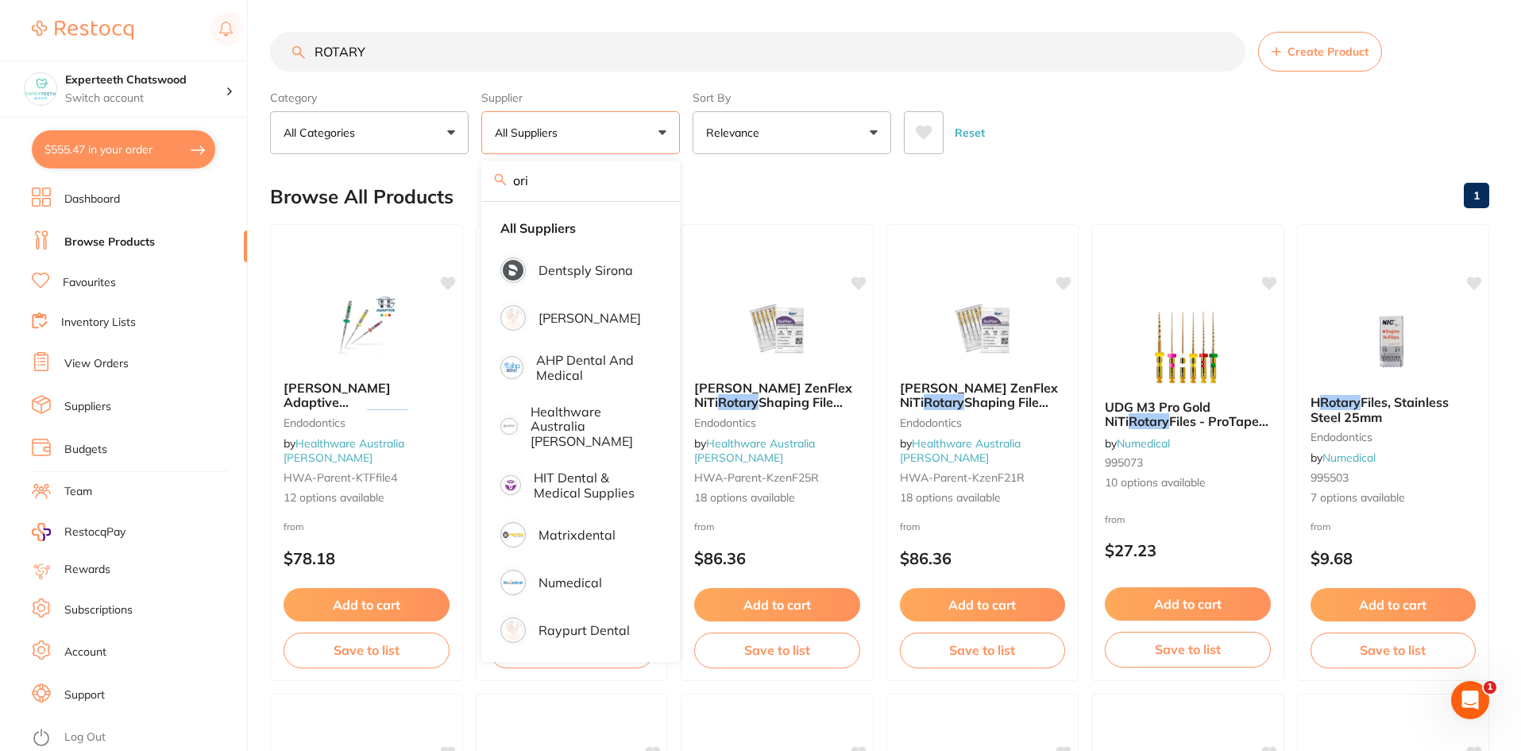
click at [550, 184] on input "ori" at bounding box center [580, 180] width 199 height 40
type input "origin"
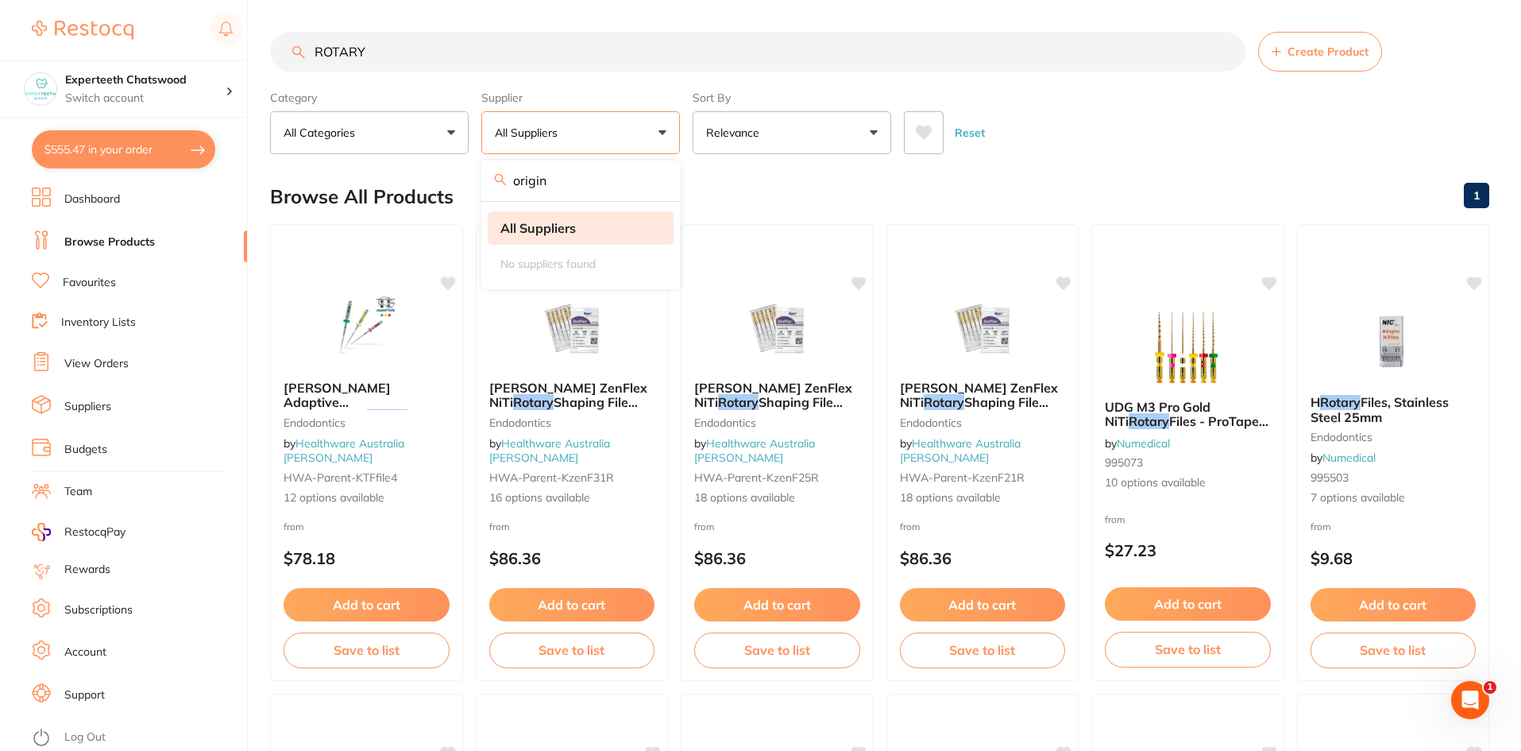
click at [578, 222] on li "All Suppliers" at bounding box center [581, 227] width 186 height 33
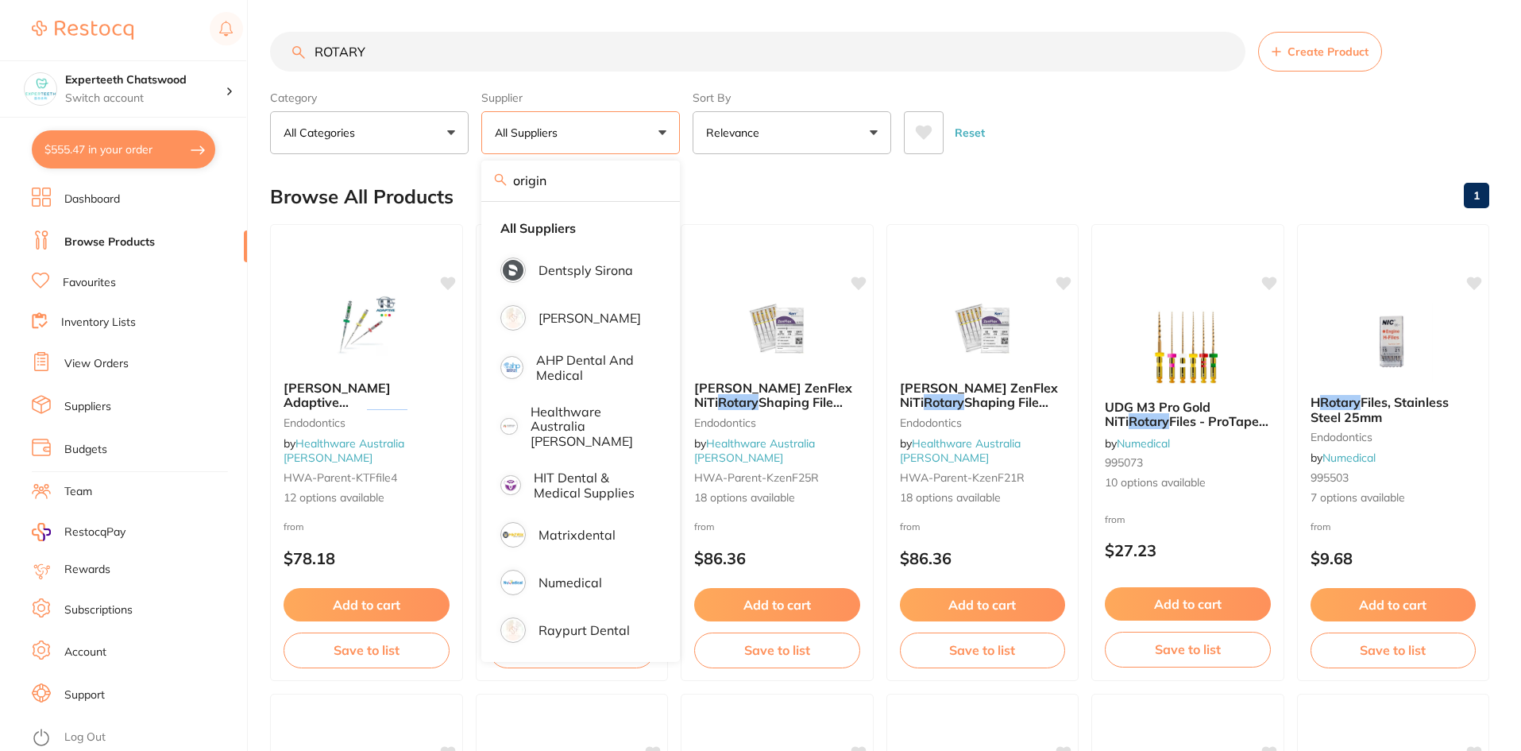
click at [651, 177] on input "origin" at bounding box center [580, 180] width 199 height 40
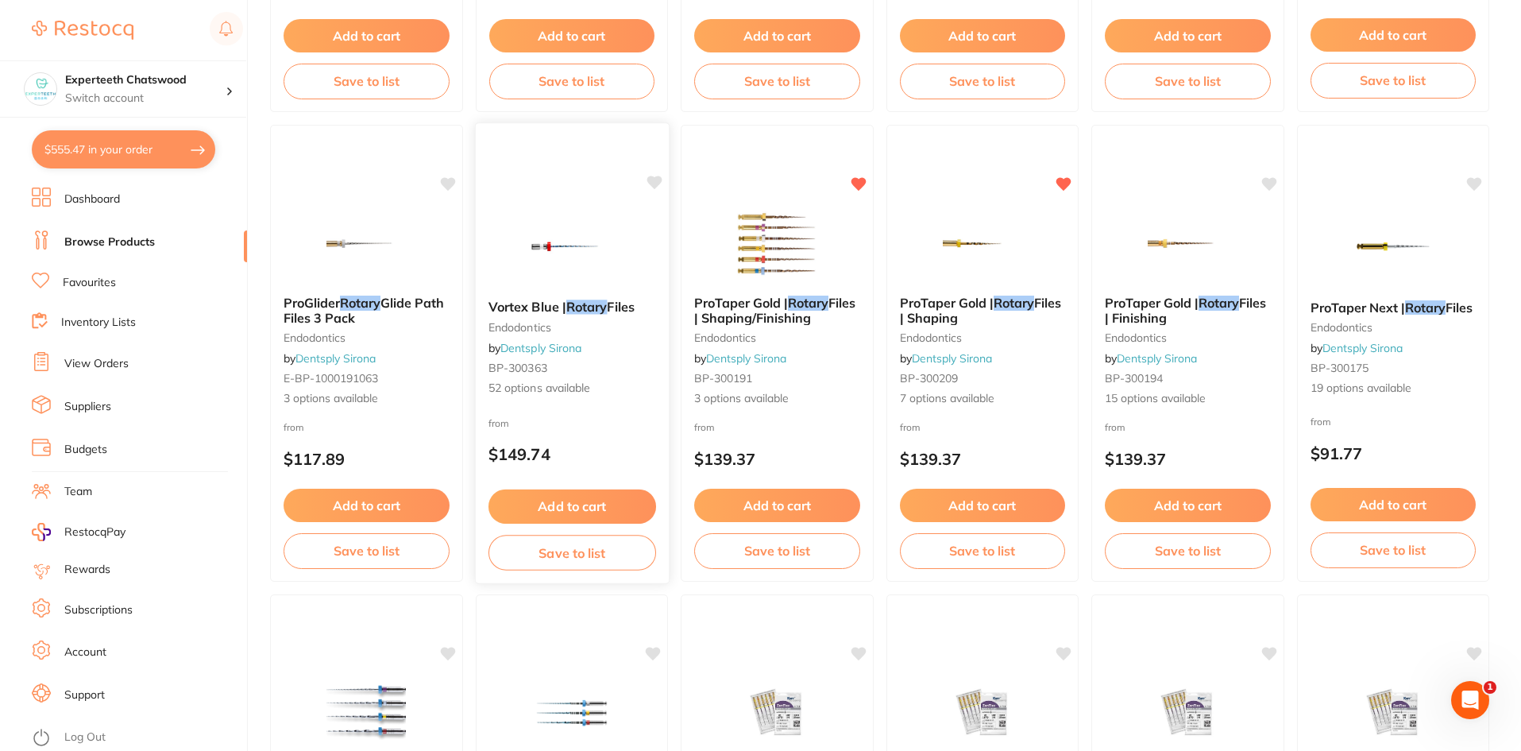
scroll to position [1033, 0]
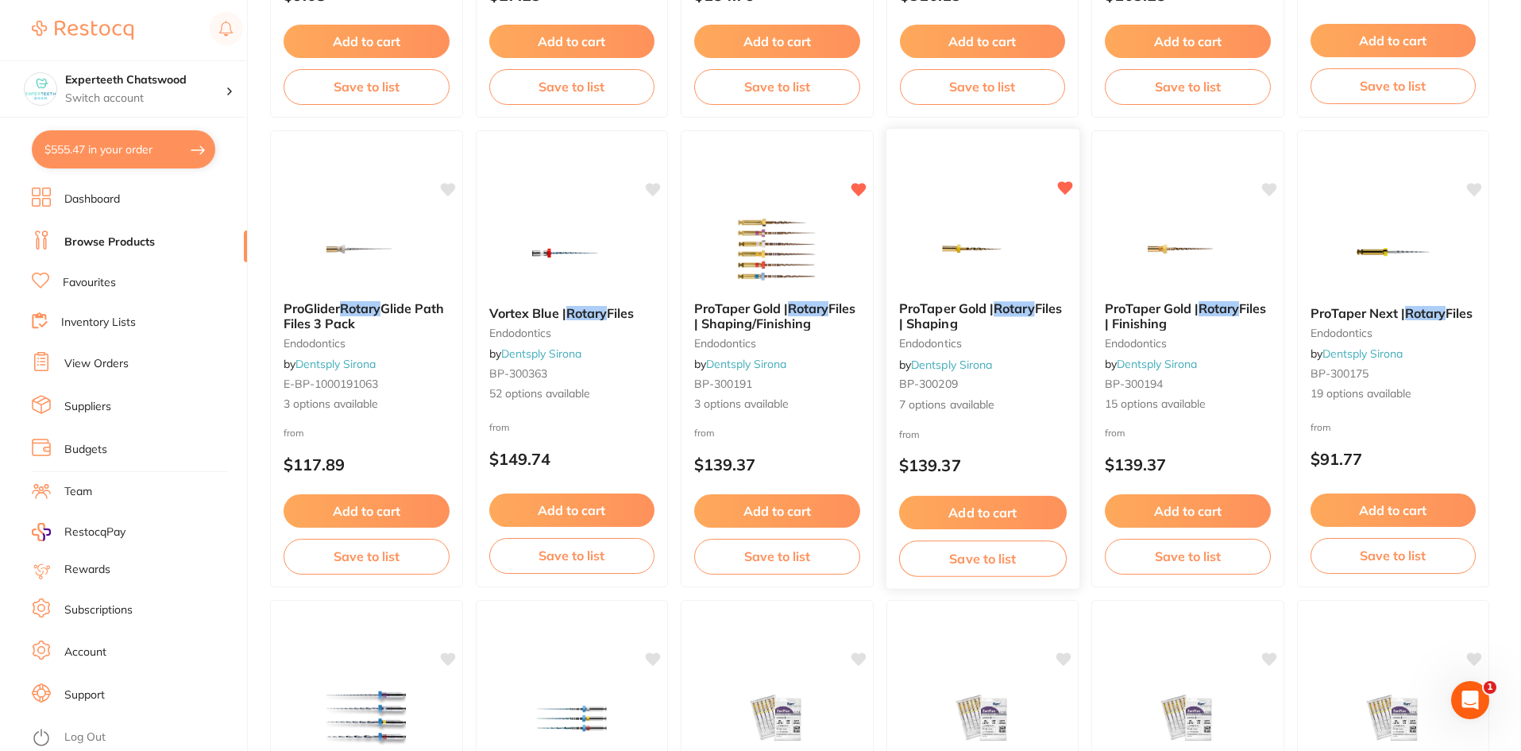
click at [966, 291] on div "ProTaper Gold | Rotary Files | Shaping endodontics by Dentsply Sirona BP-300209…" at bounding box center [982, 356] width 193 height 137
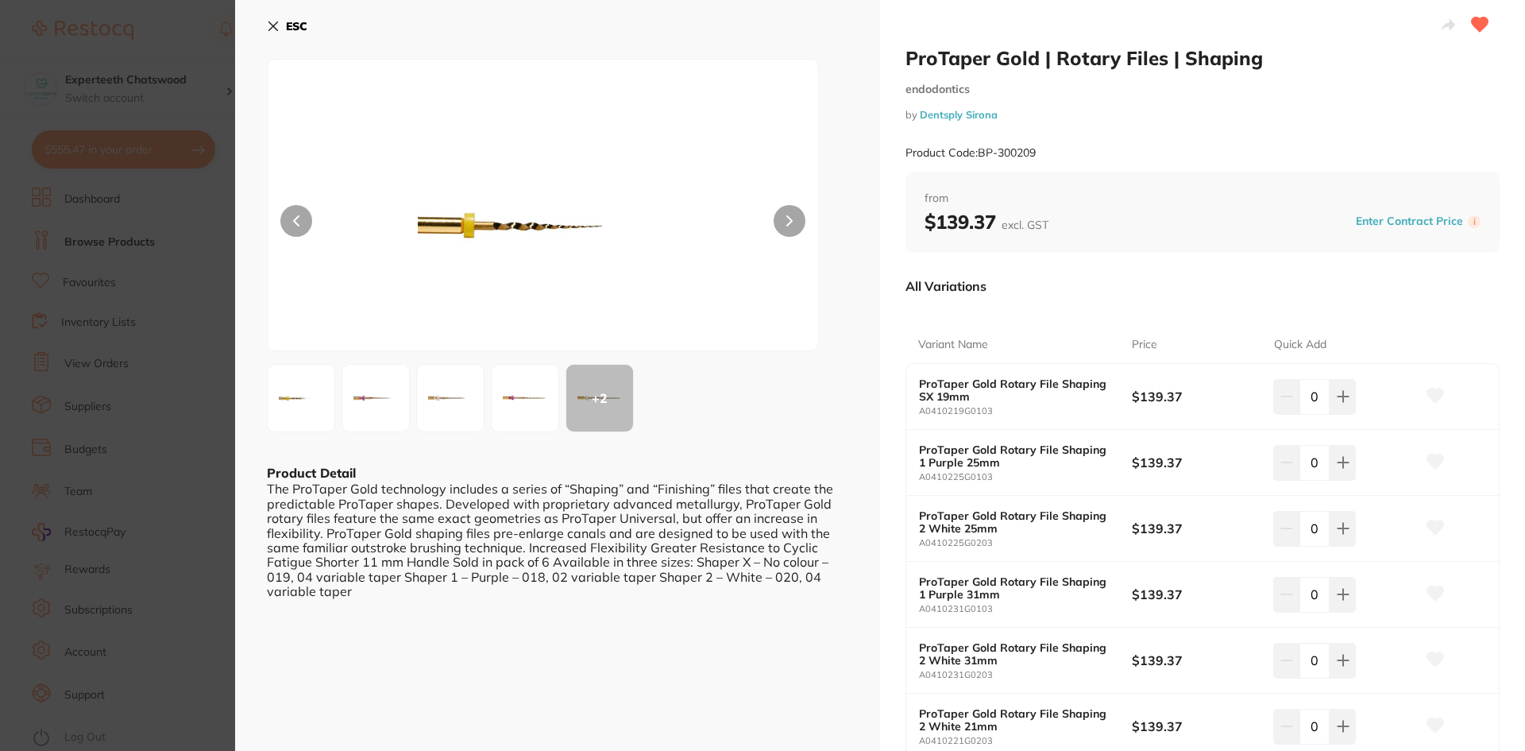
click at [265, 17] on div "ESC + 2 Product Detail The ProTaper Gold technology includes a series of “Shapi…" at bounding box center [557, 470] width 645 height 941
click at [268, 23] on icon at bounding box center [273, 26] width 13 height 13
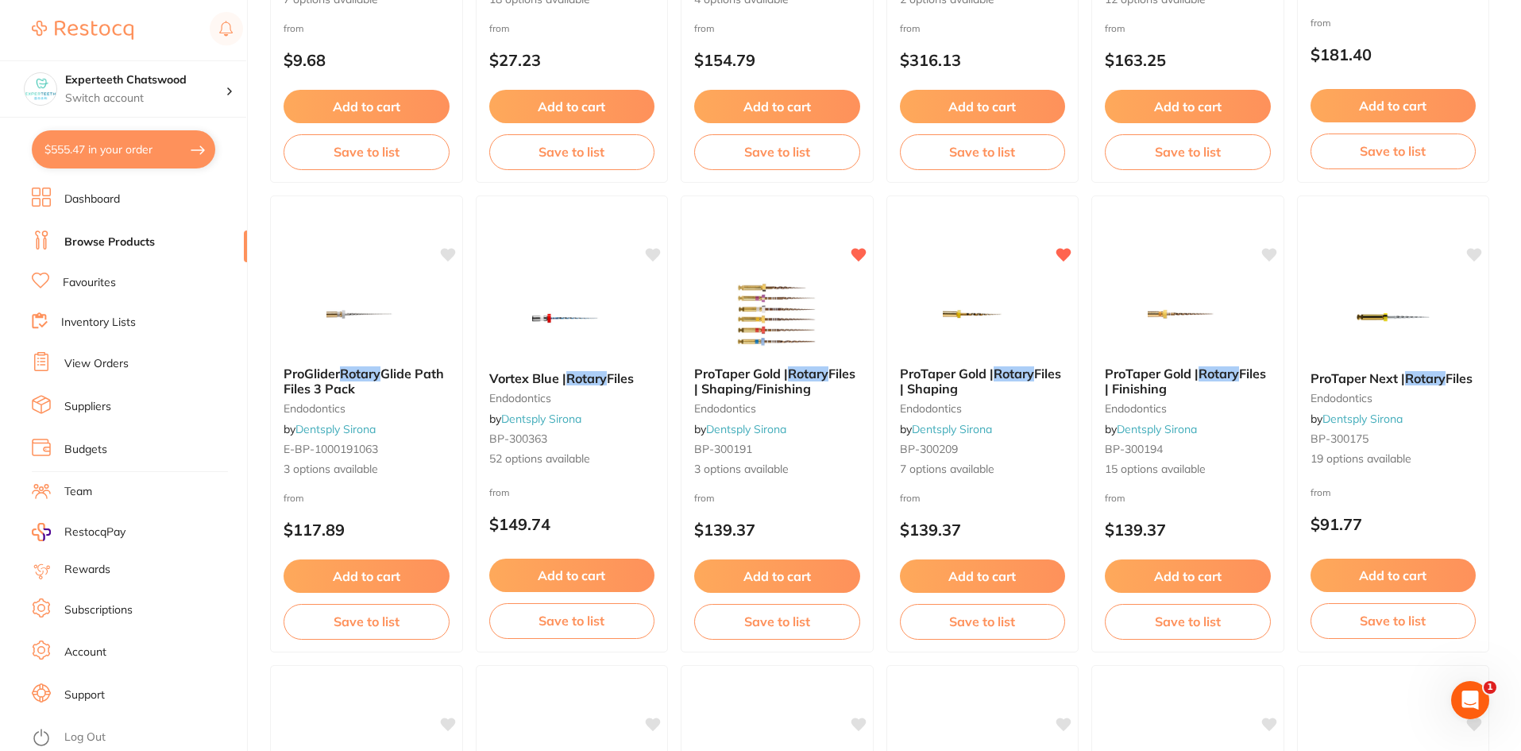
scroll to position [1033, 0]
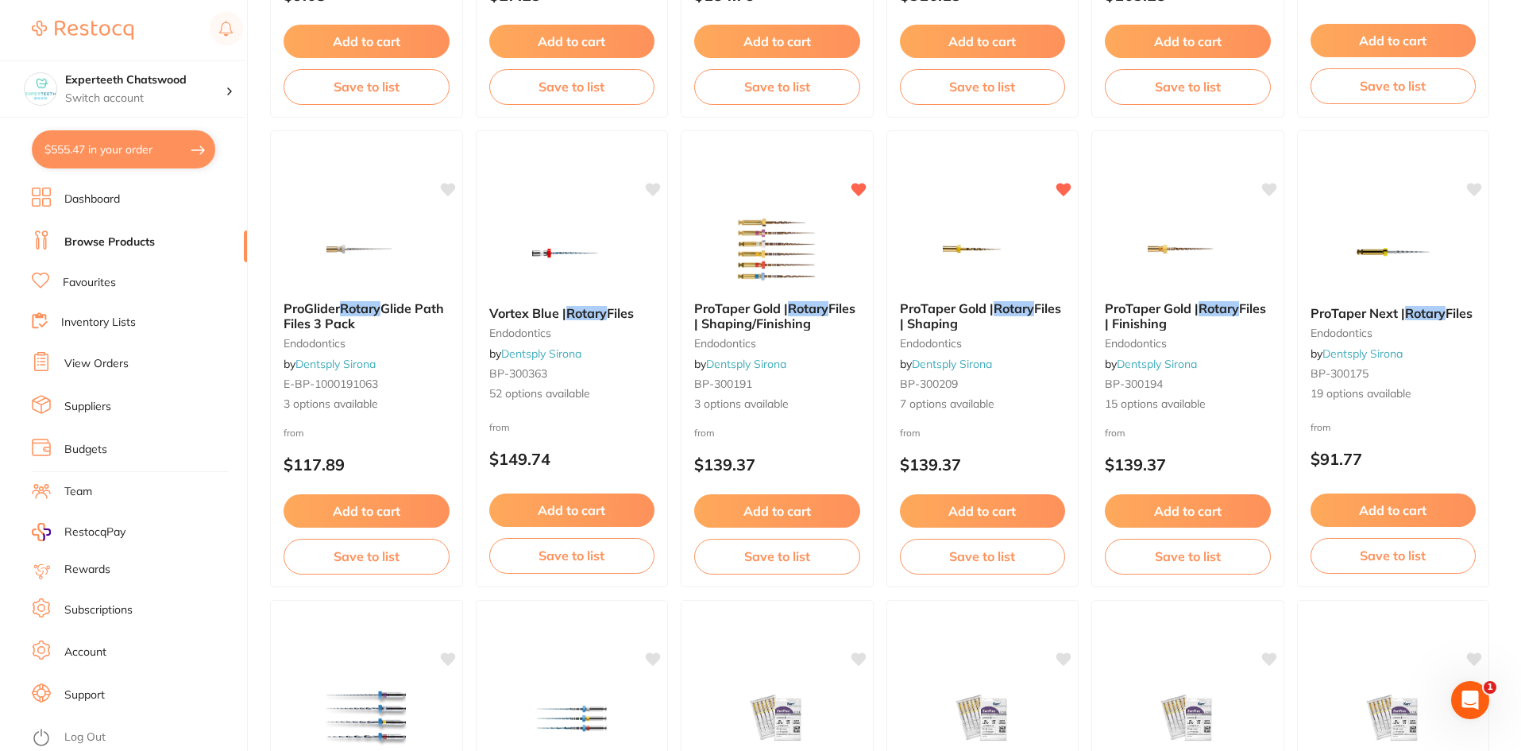
click at [975, 311] on span "ProTaper Gold |" at bounding box center [947, 308] width 94 height 16
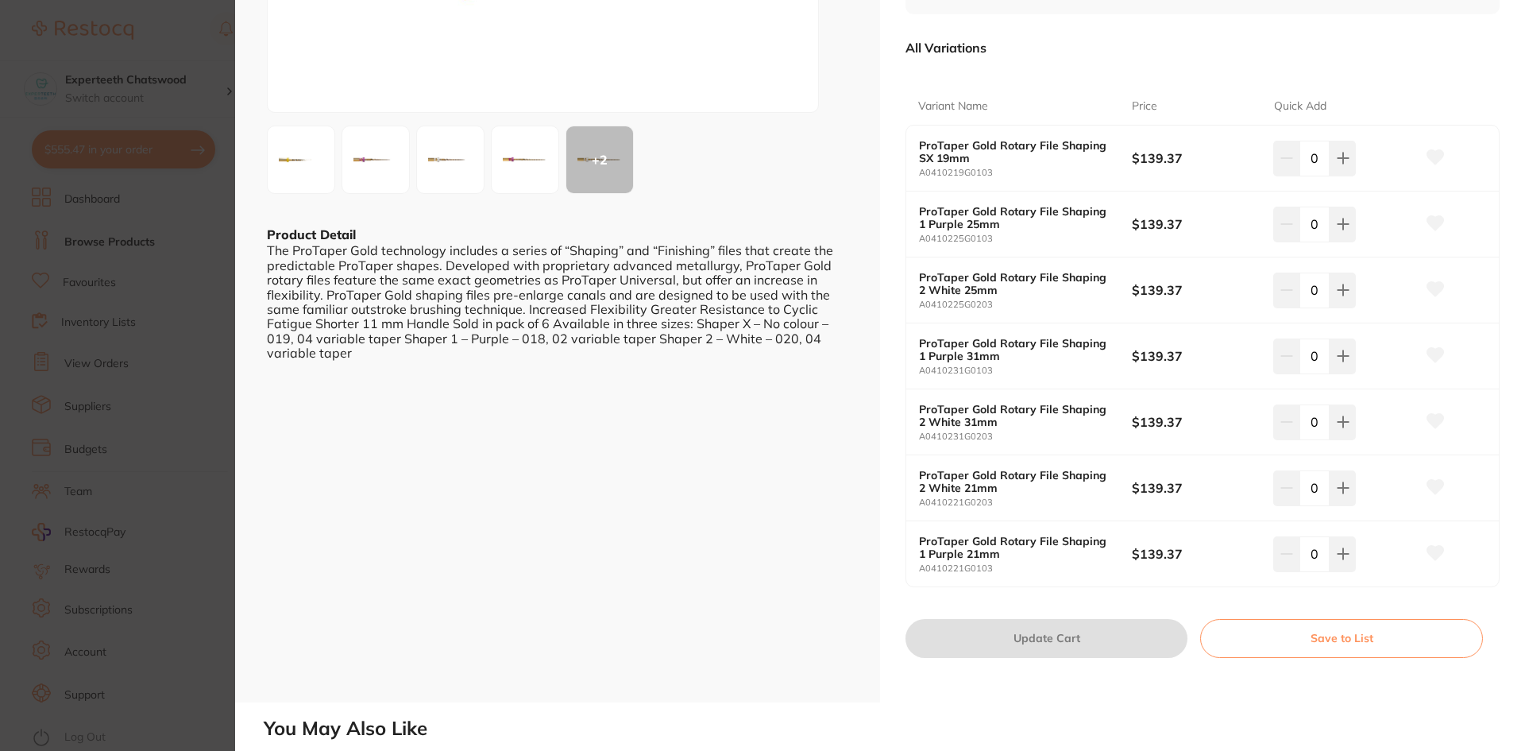
scroll to position [159, 0]
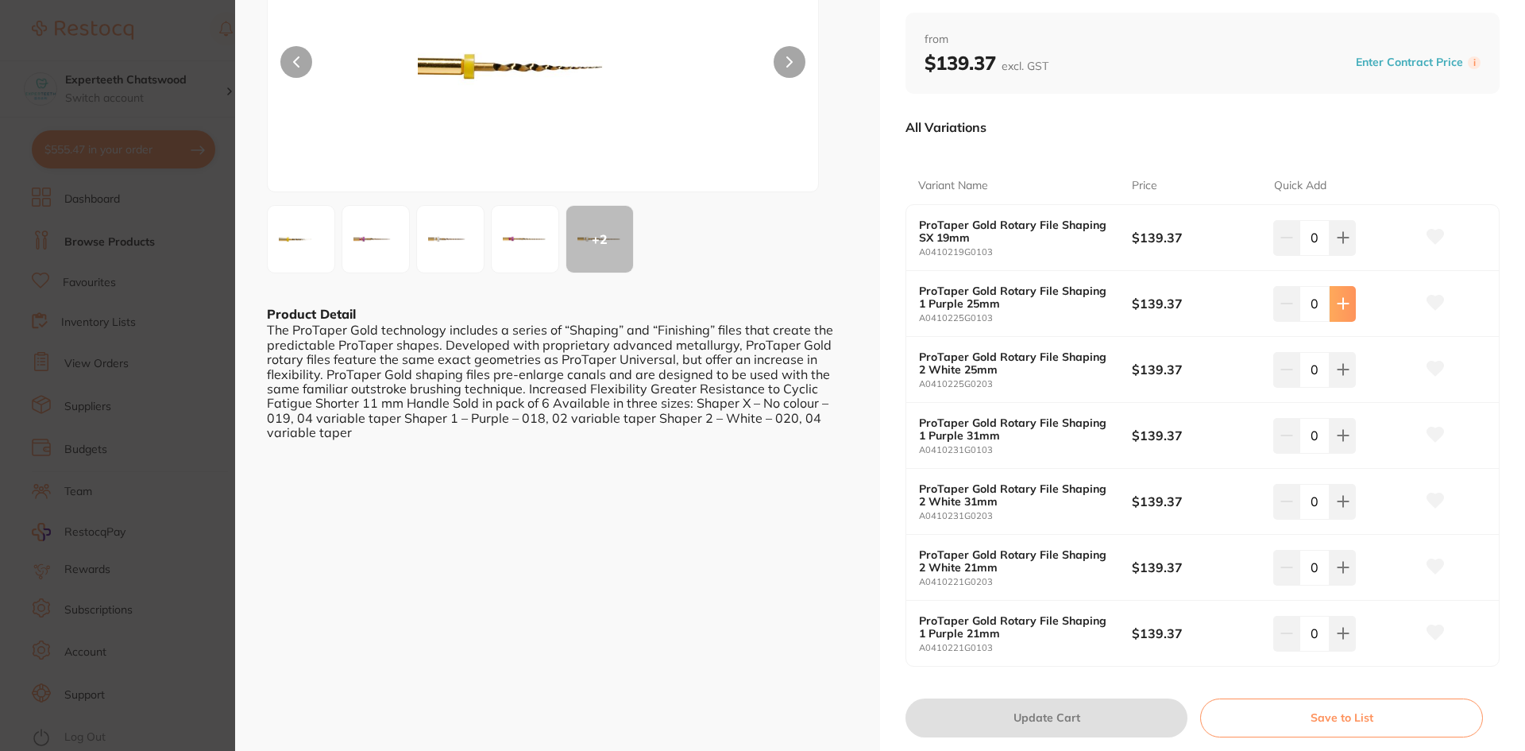
click at [1339, 301] on icon at bounding box center [1343, 304] width 10 height 10
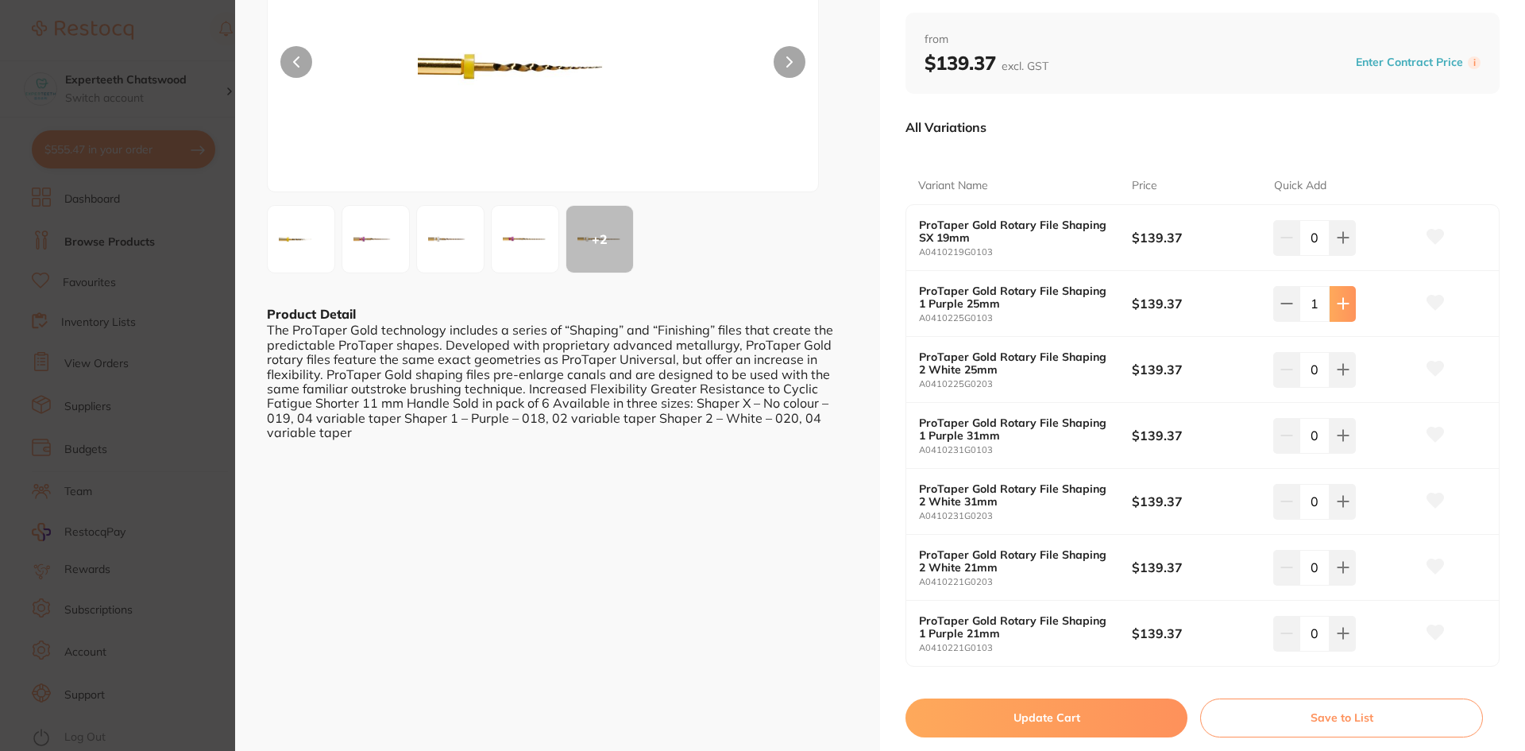
scroll to position [0, 0]
click at [1284, 293] on button at bounding box center [1286, 303] width 26 height 35
type input "0"
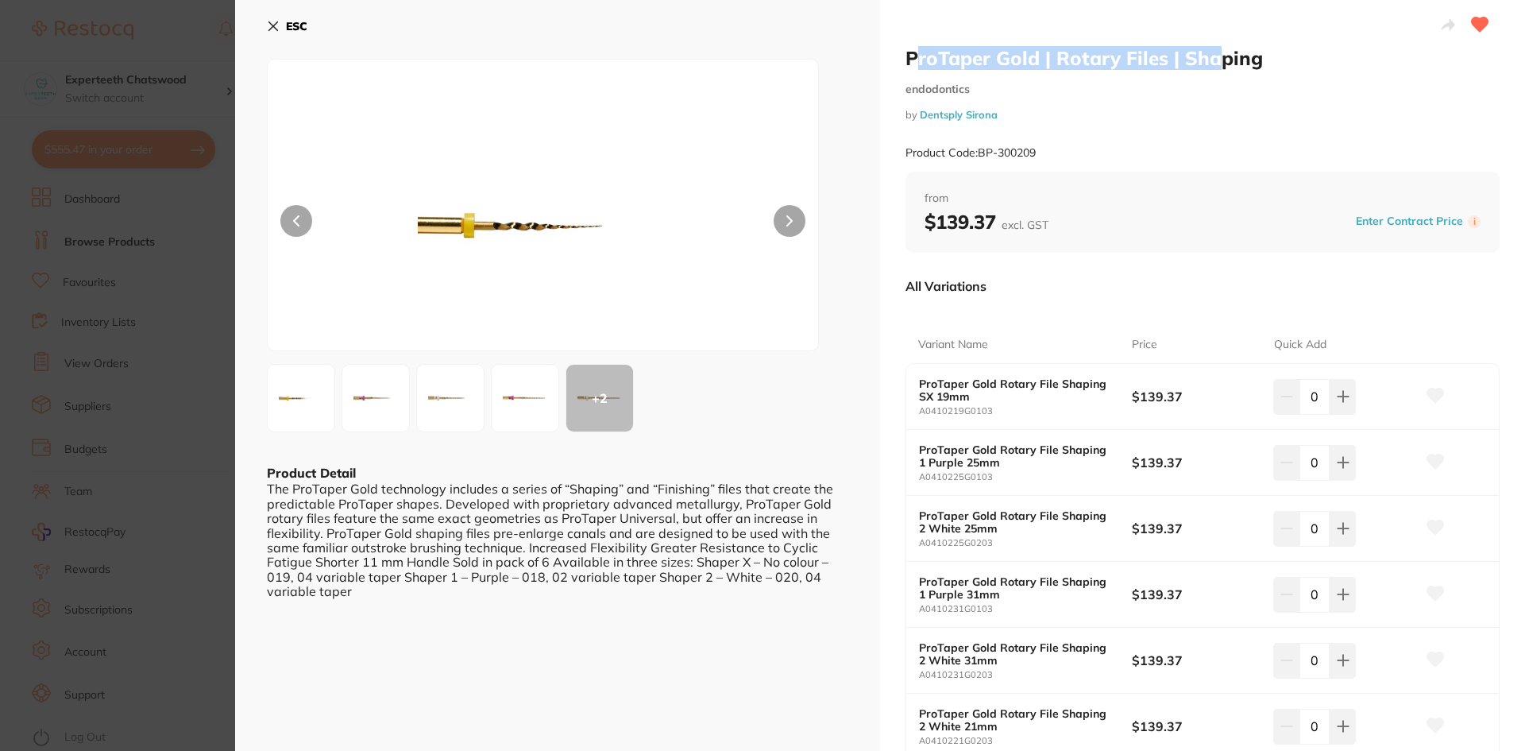
drag, startPoint x: 991, startPoint y: 52, endPoint x: 1240, endPoint y: 53, distance: 248.6
click at [1219, 50] on h2 "ProTaper Gold | Rotary Files | Shaping" at bounding box center [1203, 58] width 594 height 24
click at [1244, 55] on h2 "ProTaper Gold | Rotary Files | Shaping" at bounding box center [1203, 58] width 594 height 24
drag, startPoint x: 905, startPoint y: 108, endPoint x: 1005, endPoint y: 114, distance: 100.2
click at [1005, 114] on small "by Dentsply Sirona" at bounding box center [1203, 115] width 594 height 12
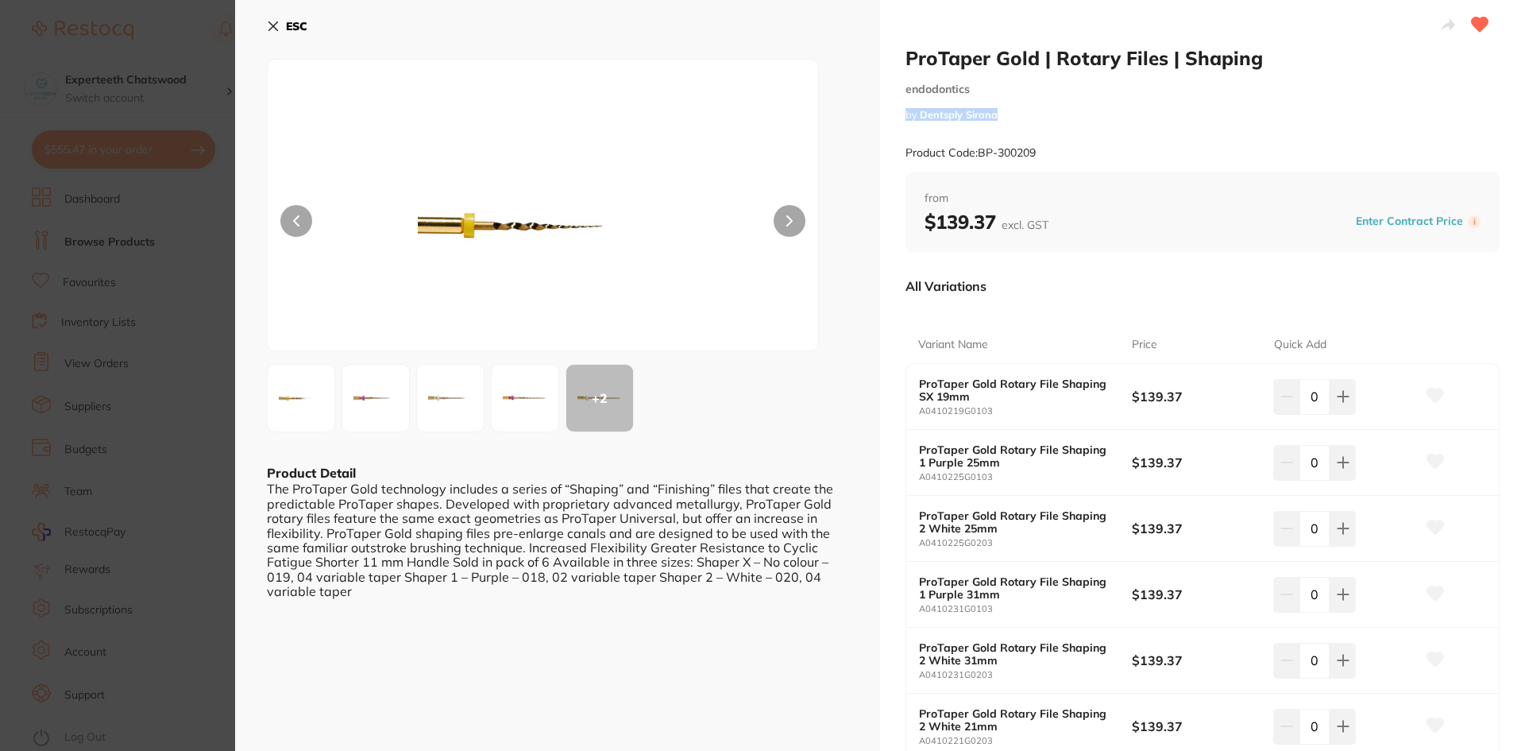
click at [1057, 139] on div "Product Code: BP-300209" at bounding box center [1203, 152] width 594 height 39
click at [268, 21] on icon at bounding box center [273, 26] width 13 height 13
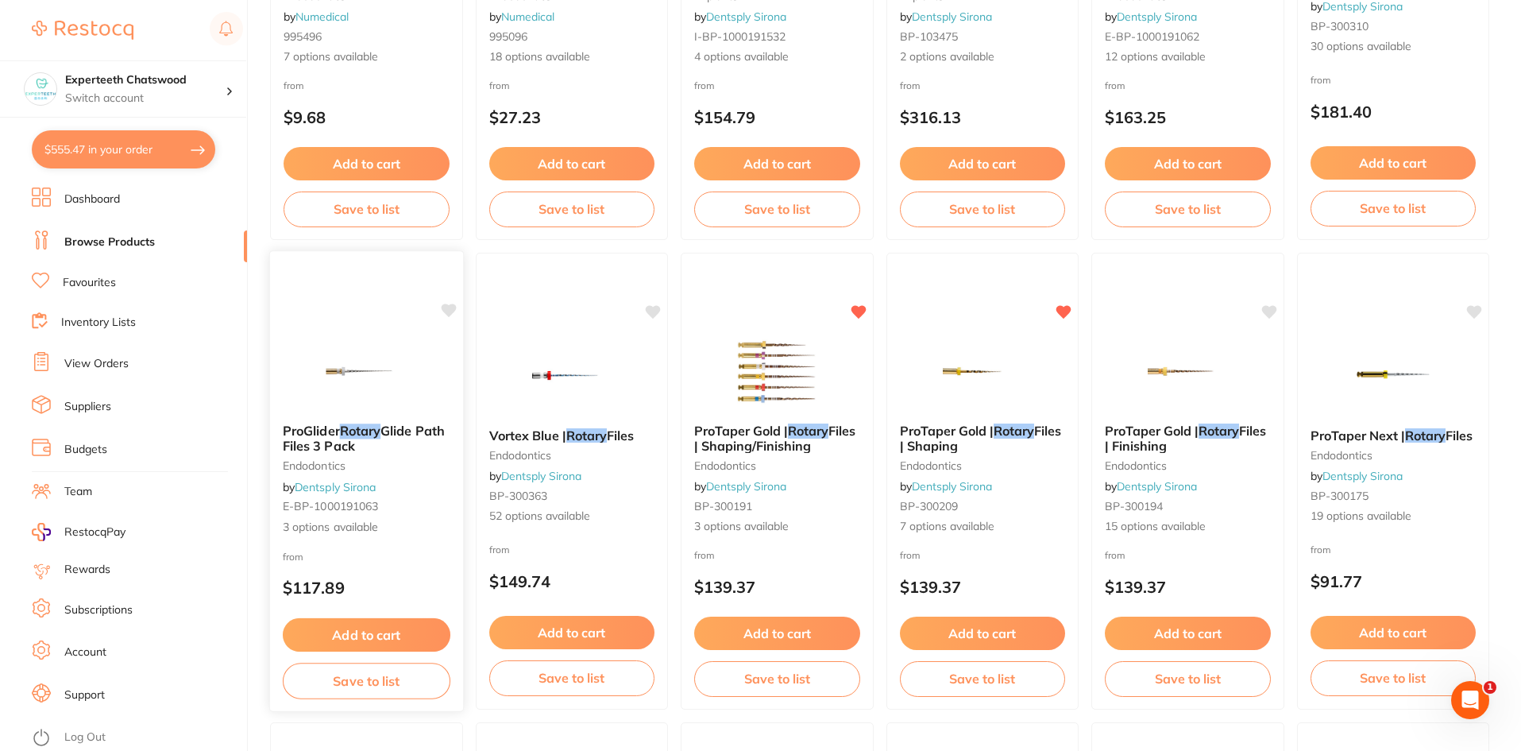
scroll to position [953, 0]
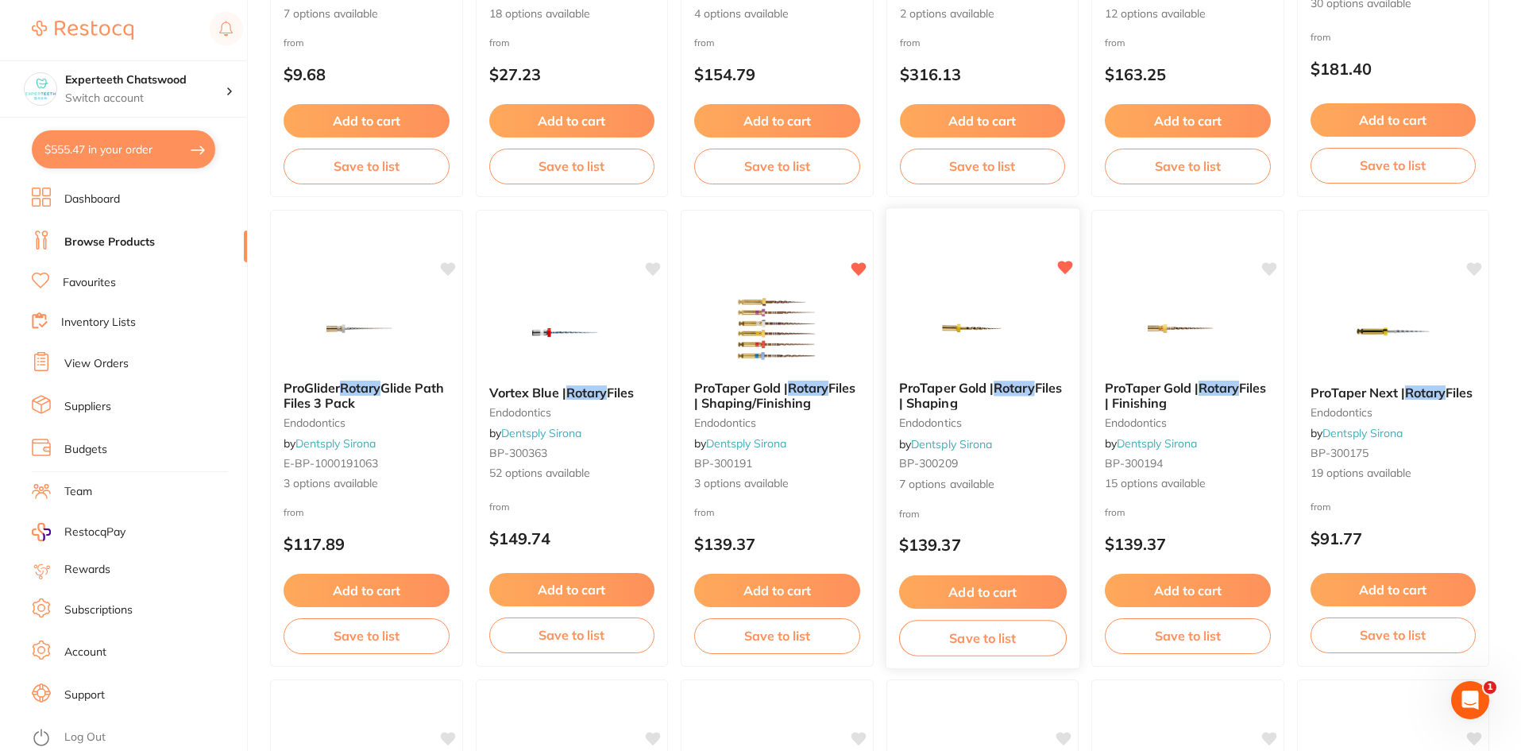
click at [1034, 333] on img at bounding box center [982, 328] width 104 height 80
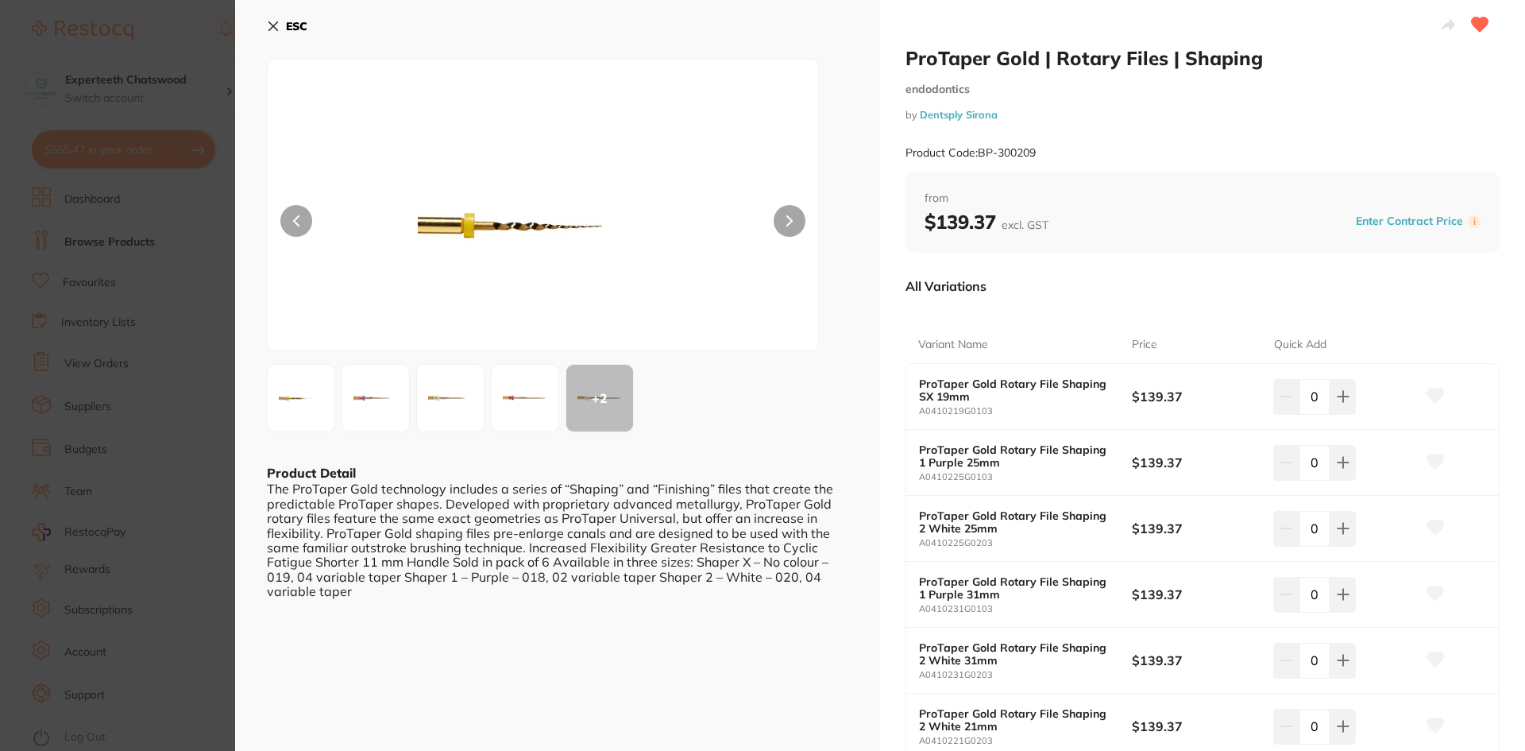
click at [271, 22] on icon at bounding box center [273, 26] width 13 height 13
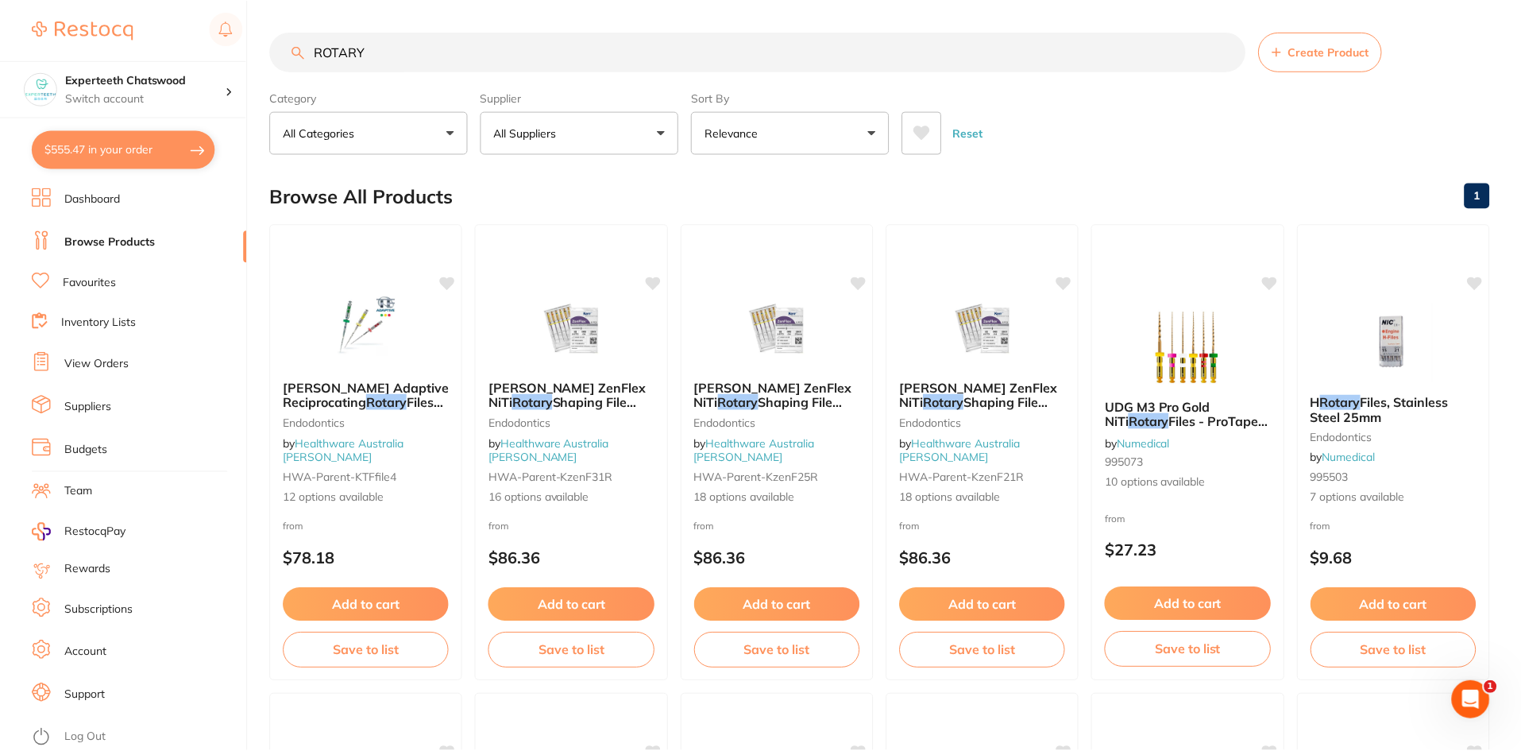
scroll to position [953, 0]
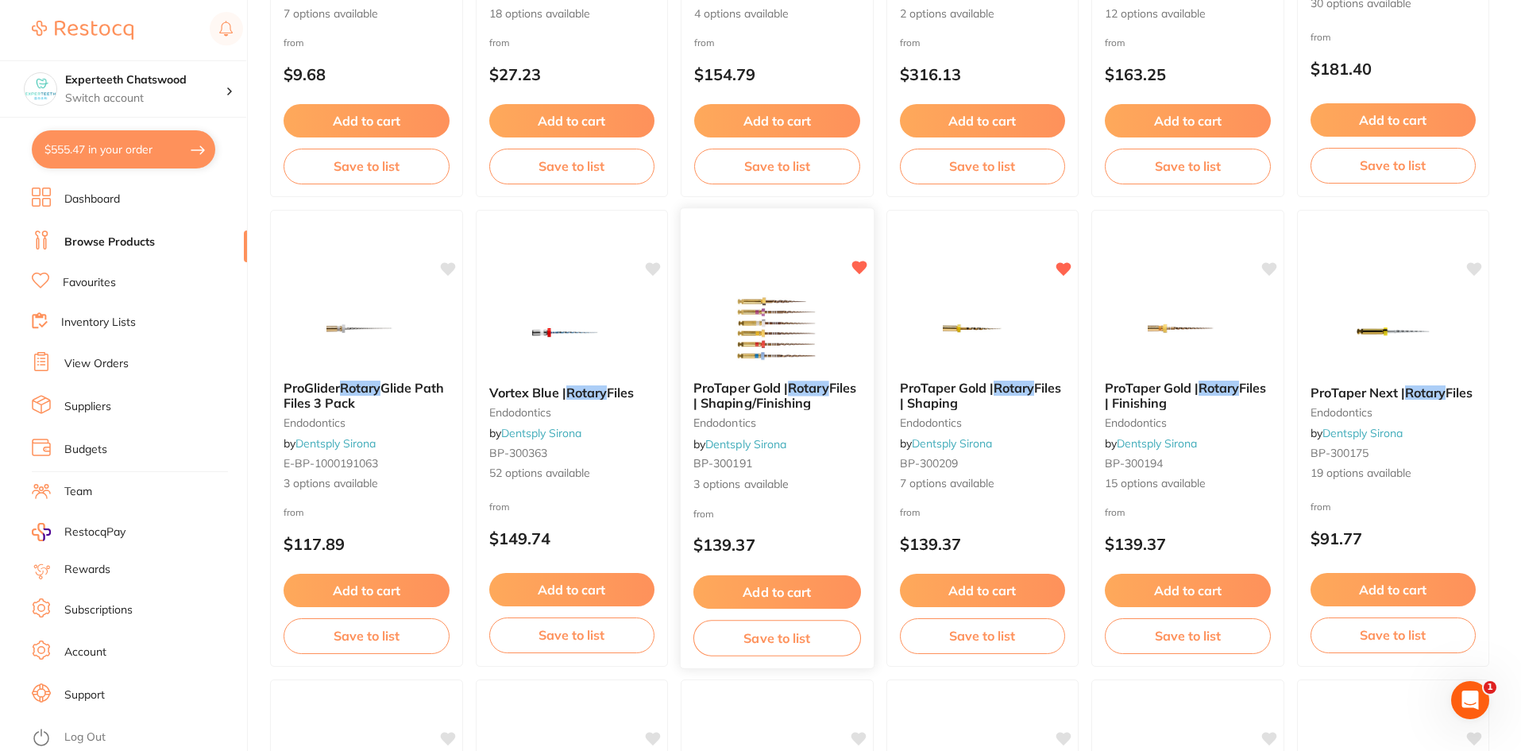
click at [782, 485] on span "3 options available" at bounding box center [777, 484] width 168 height 16
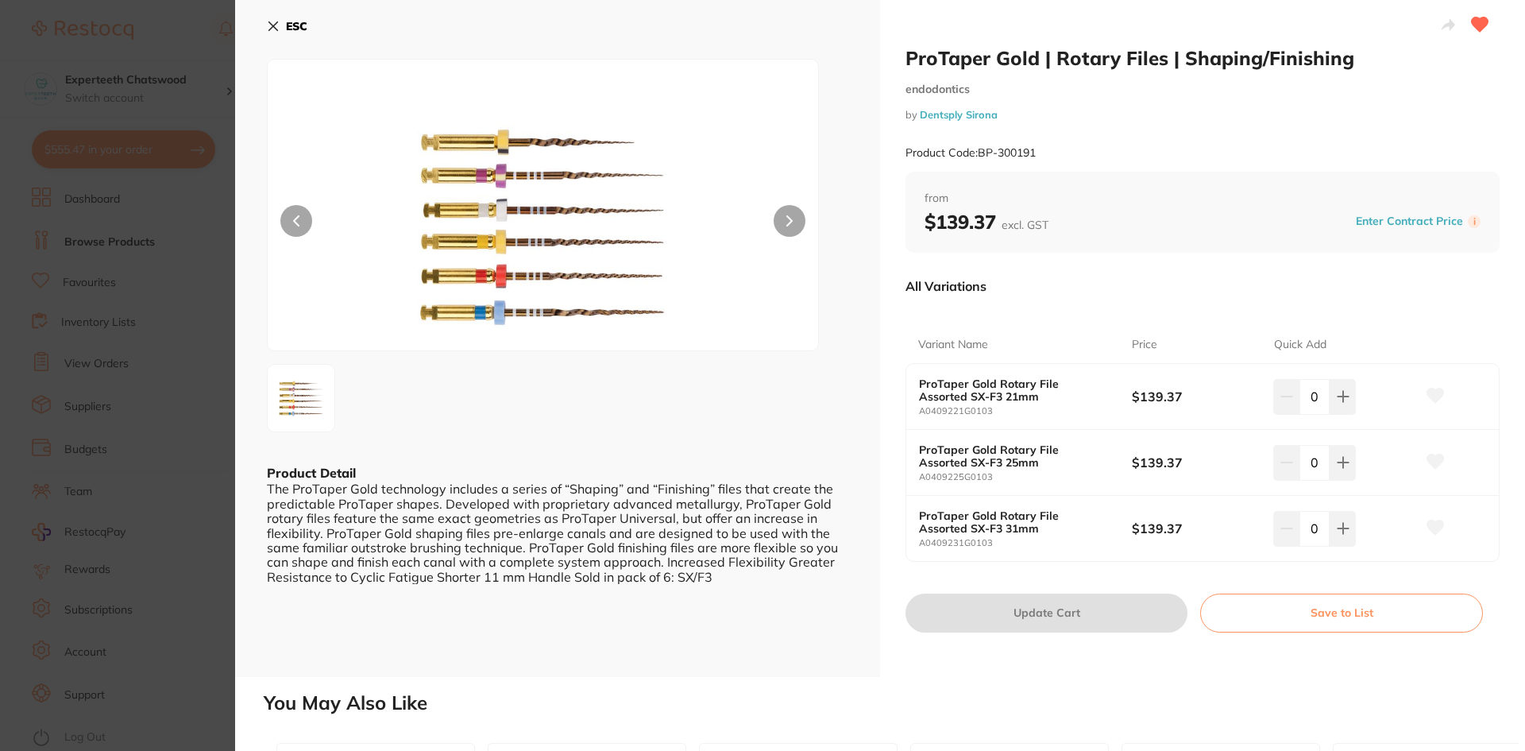
click at [272, 19] on button "ESC" at bounding box center [287, 26] width 41 height 27
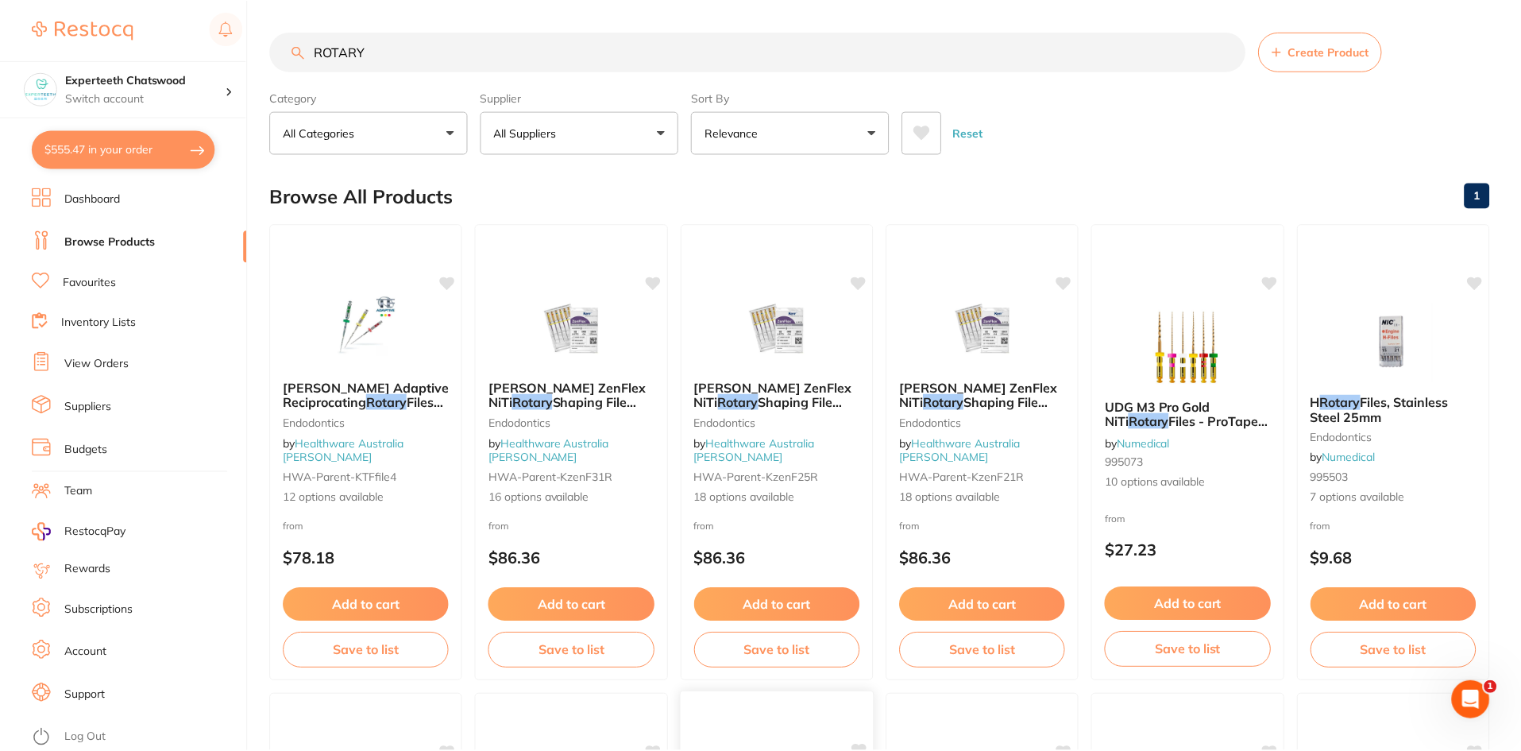
scroll to position [953, 0]
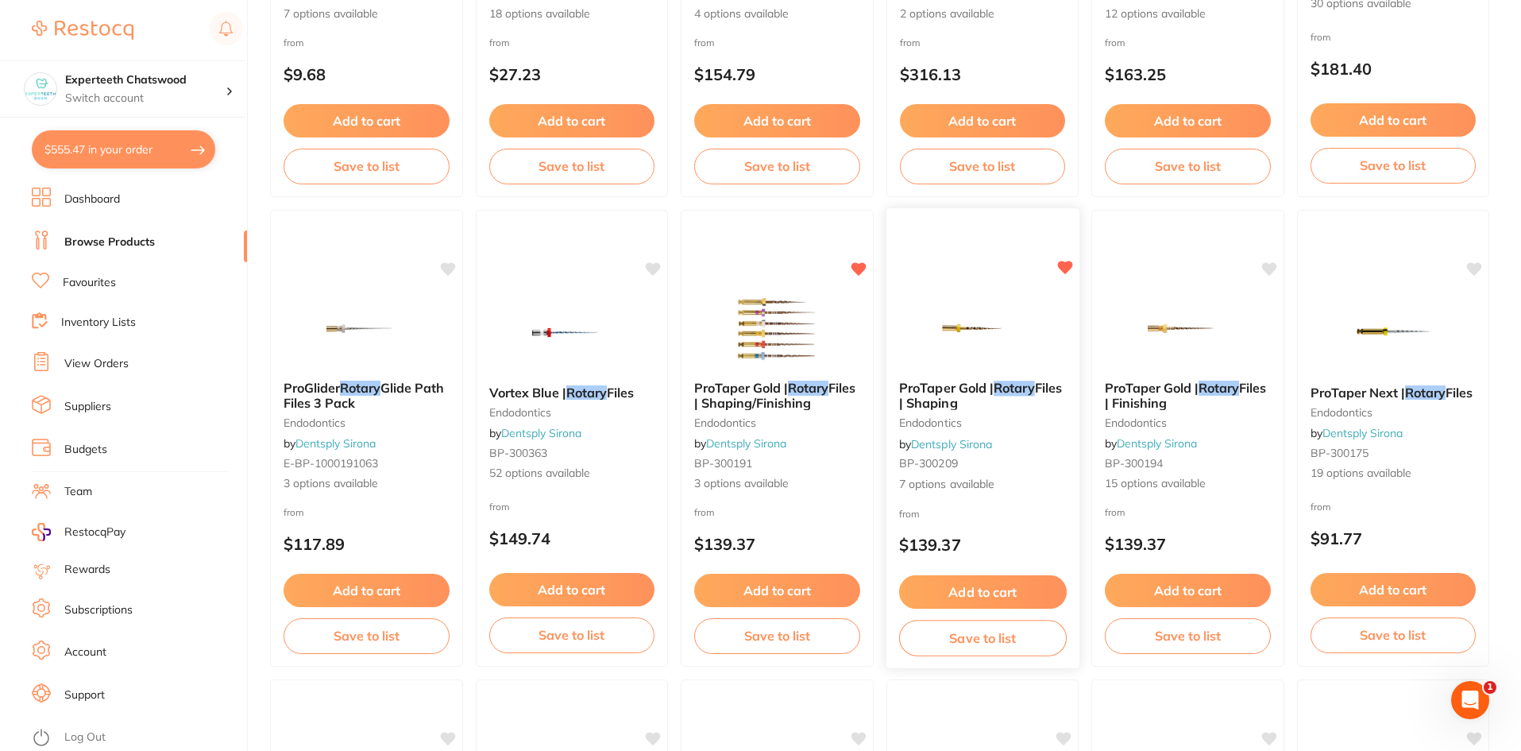
click at [1003, 338] on img at bounding box center [982, 328] width 104 height 80
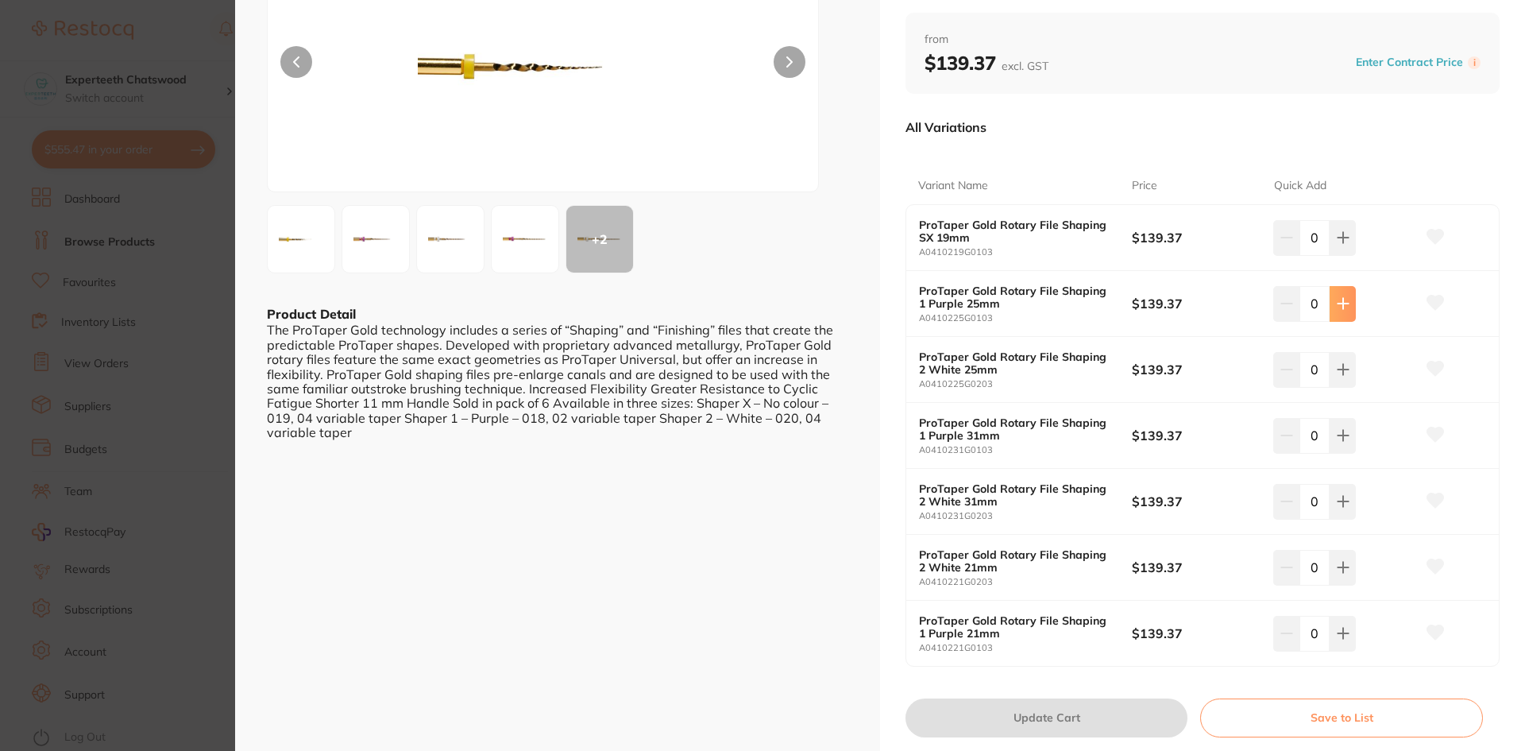
click at [1342, 311] on button at bounding box center [1343, 303] width 26 height 35
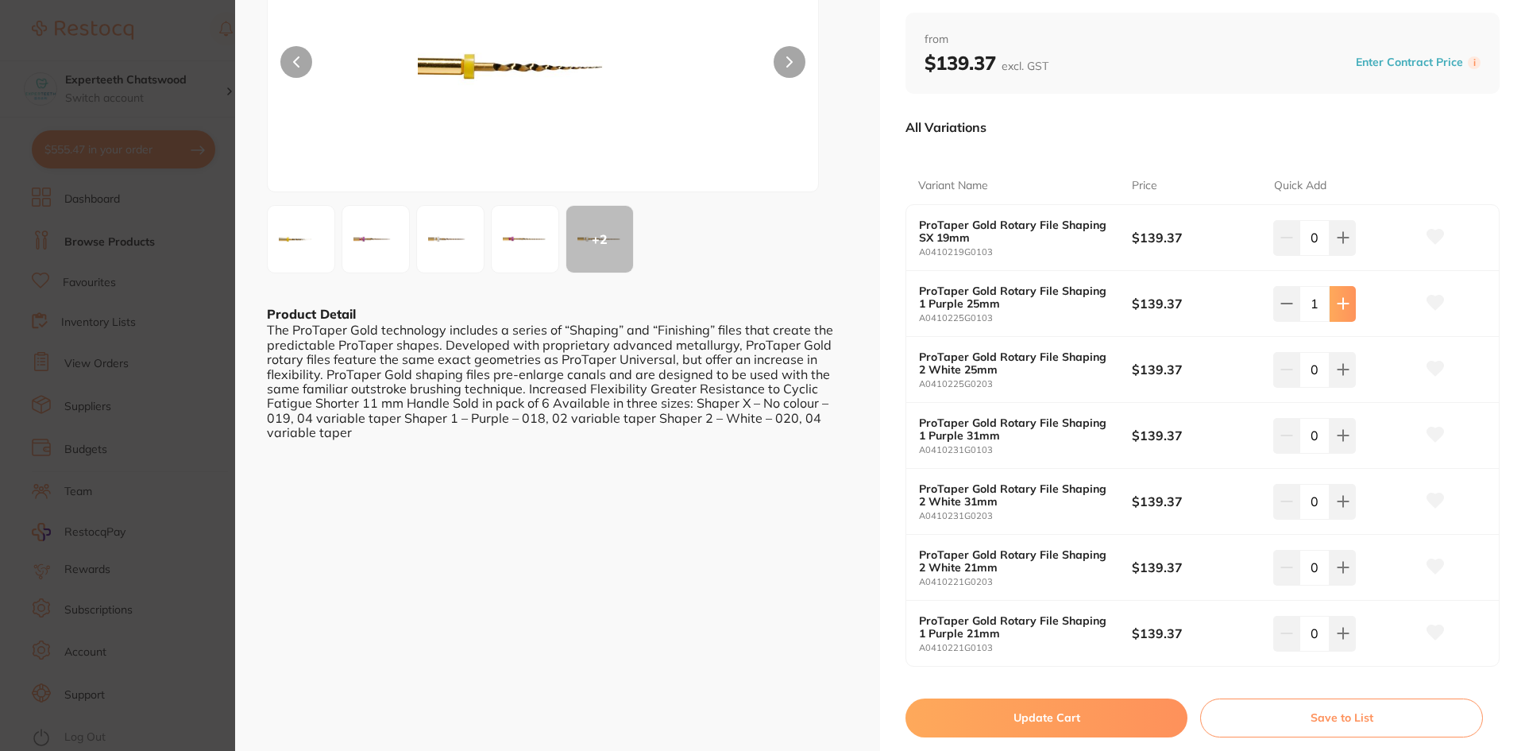
click at [1349, 294] on button at bounding box center [1343, 303] width 26 height 35
click at [1338, 298] on icon at bounding box center [1343, 303] width 13 height 13
type input "3"
click at [990, 733] on button "Update Cart" at bounding box center [1047, 717] width 282 height 38
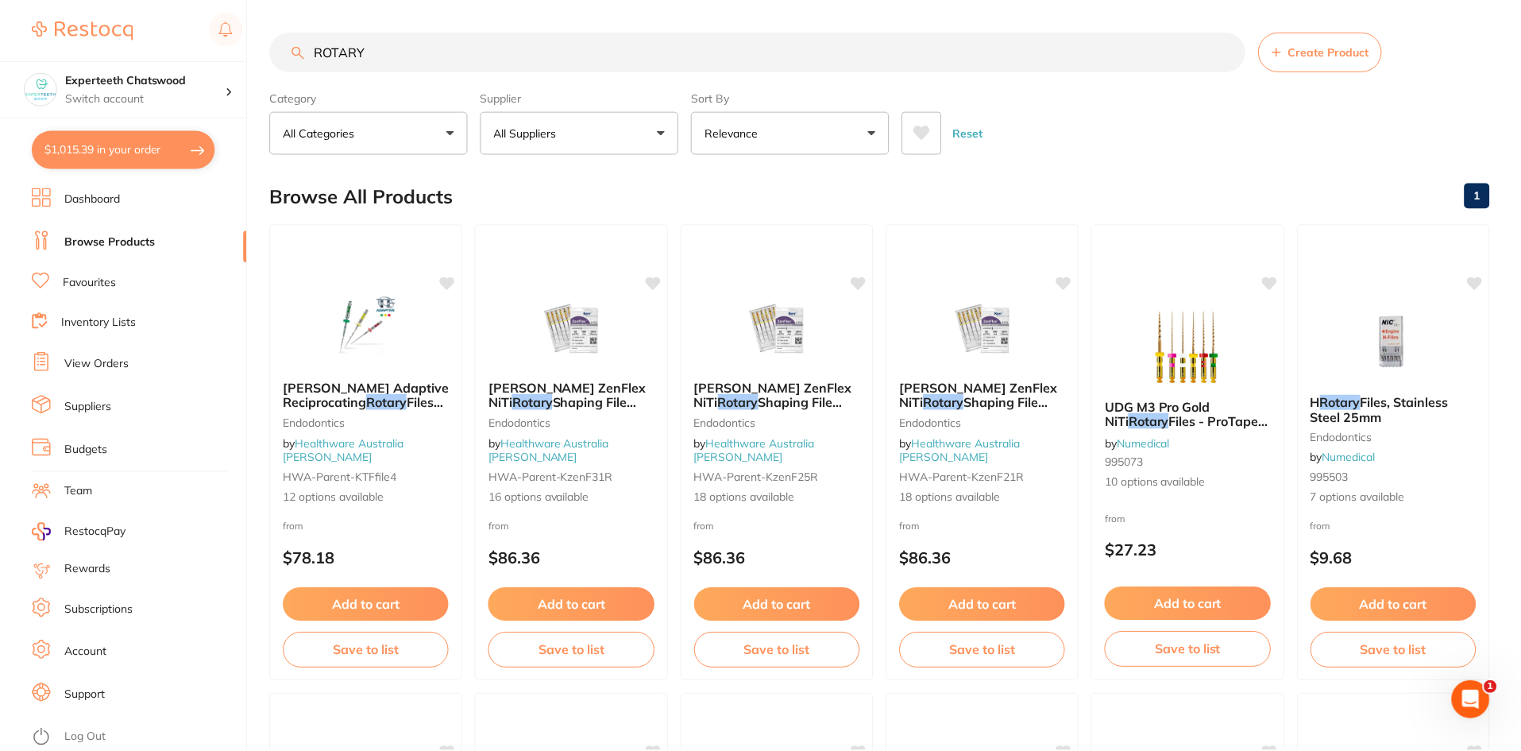
scroll to position [953, 0]
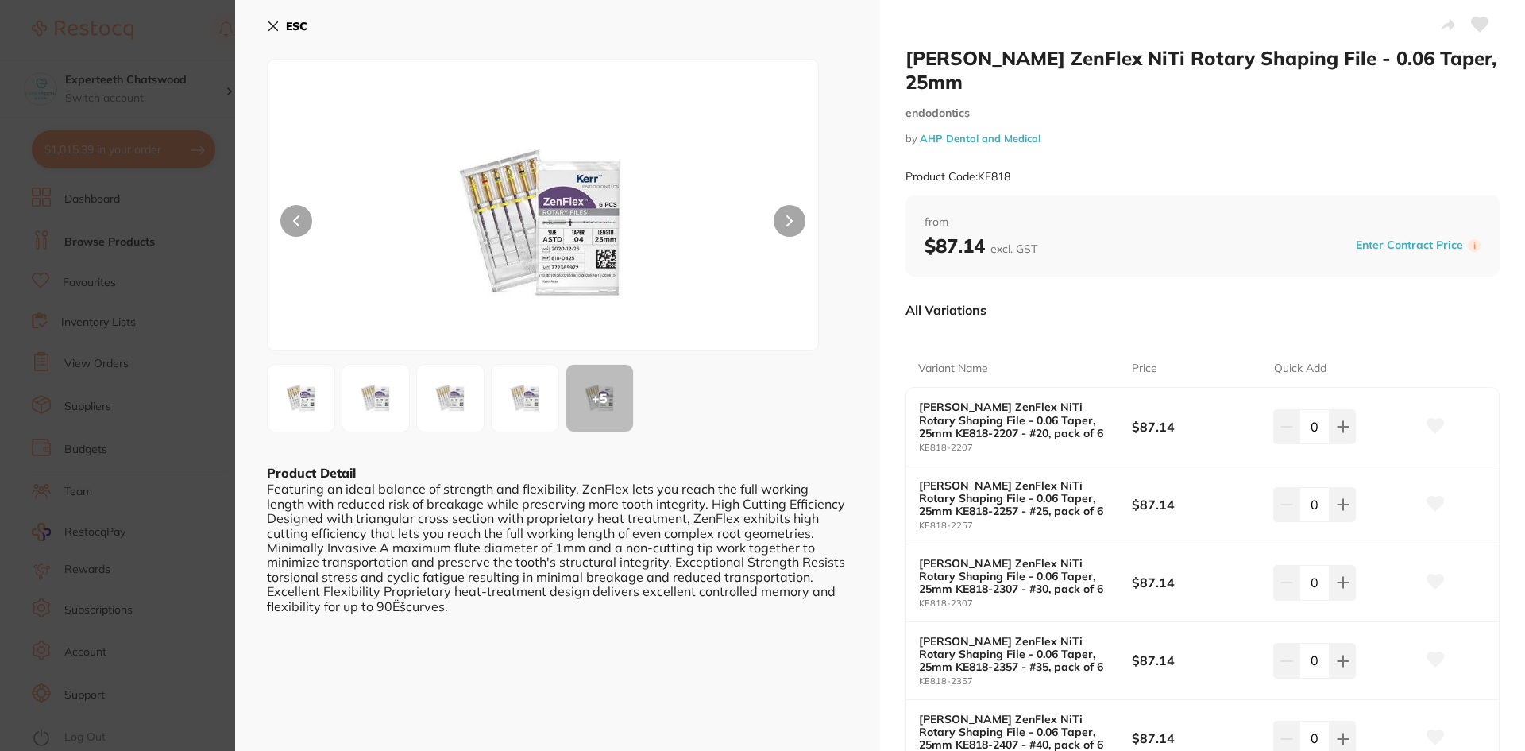
click at [276, 27] on button "ESC" at bounding box center [287, 26] width 41 height 27
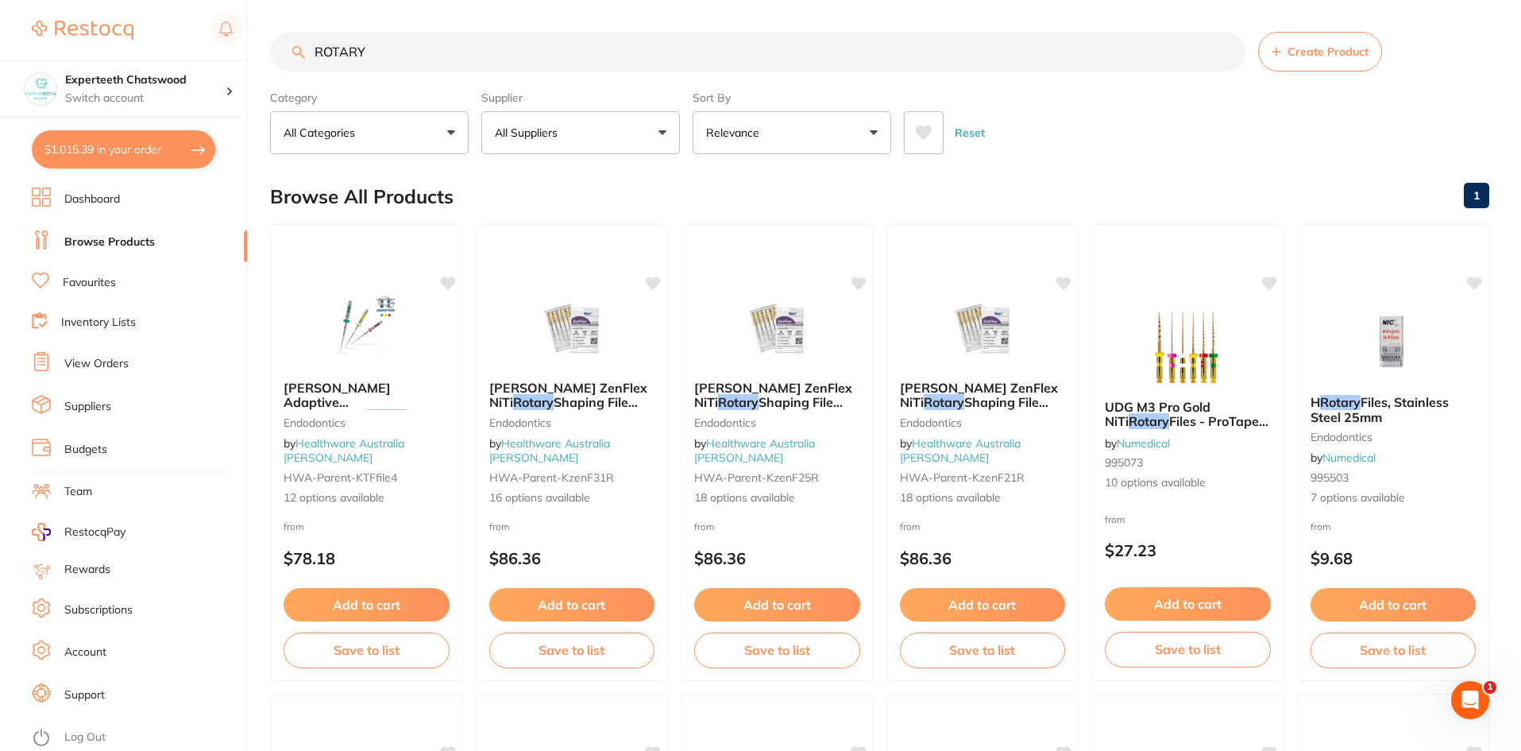
drag, startPoint x: 373, startPoint y: 60, endPoint x: 406, endPoint y: 46, distance: 36.3
click at [373, 60] on input "ROTARY" at bounding box center [757, 52] width 975 height 40
drag, startPoint x: 405, startPoint y: 44, endPoint x: 298, endPoint y: 45, distance: 107.3
click at [298, 45] on input "ROTARY" at bounding box center [757, 52] width 975 height 40
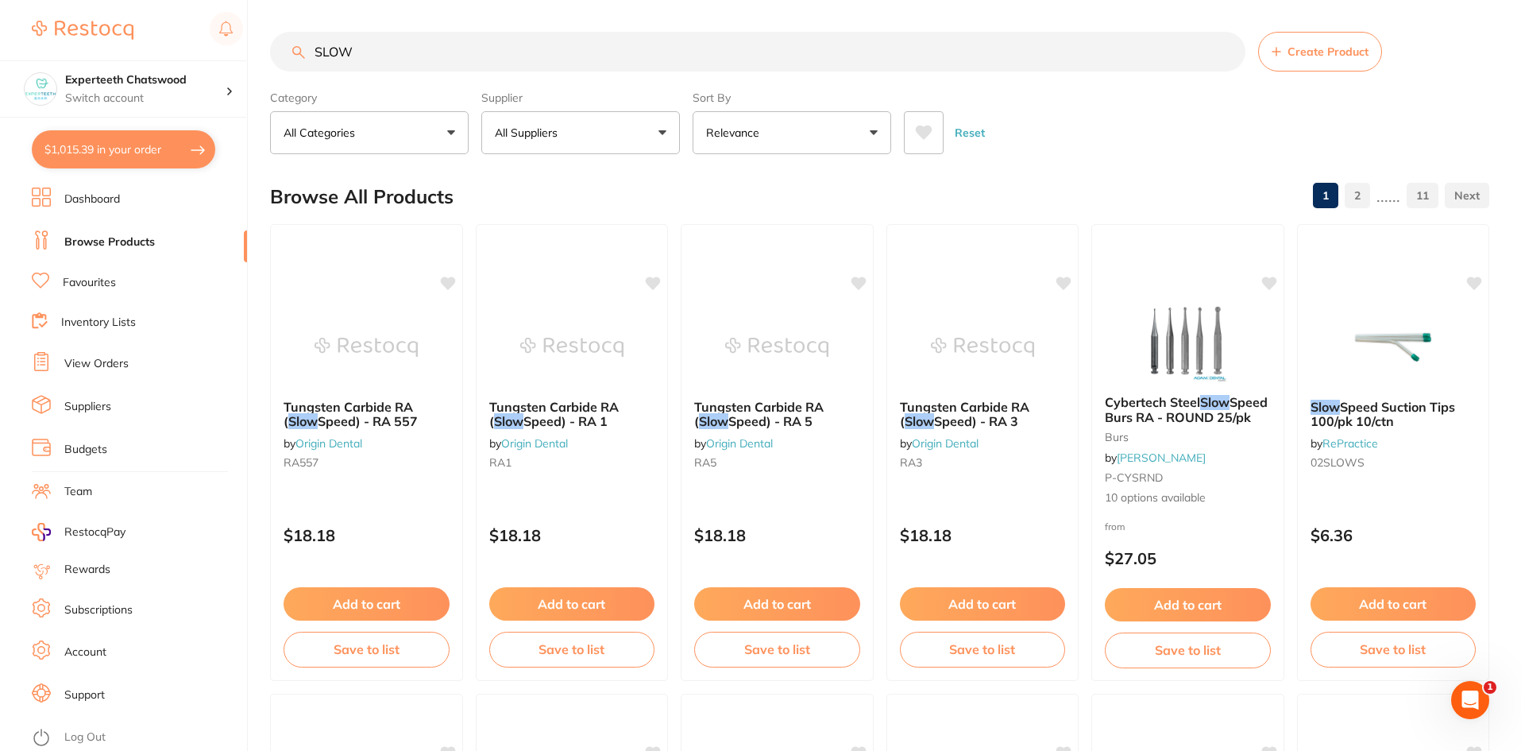
type input "SLOW"
click at [1400, 408] on span "Speed Suction Tips 100/pk 10/ctn" at bounding box center [1383, 414] width 145 height 30
